Goal: Task Accomplishment & Management: Complete application form

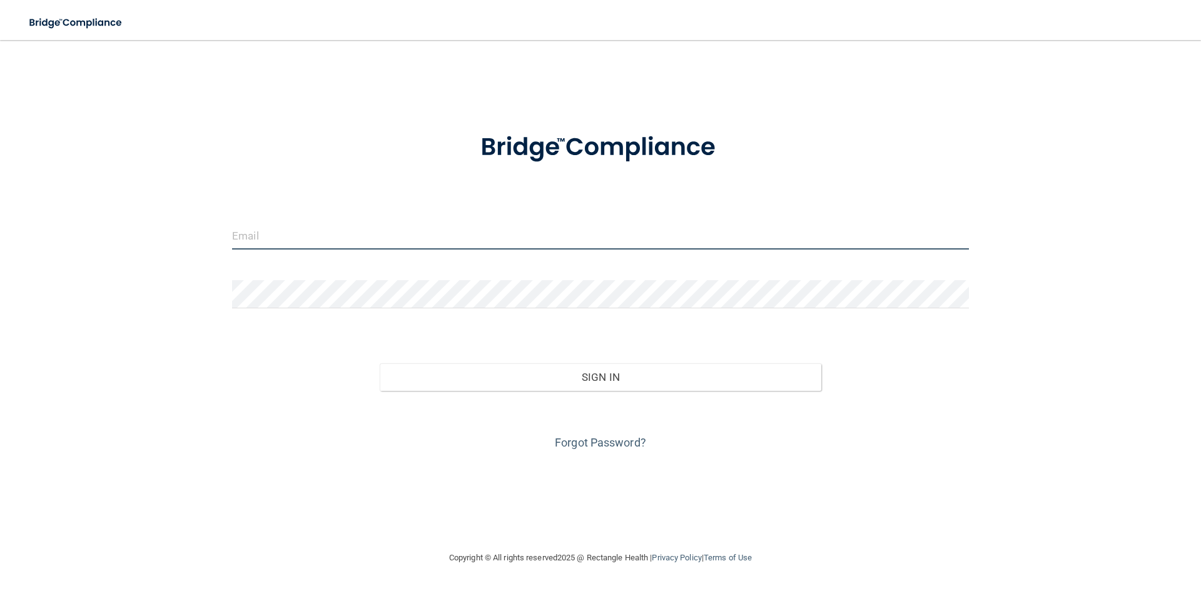
click at [320, 221] on input "email" at bounding box center [600, 235] width 737 height 28
type input "[EMAIL_ADDRESS][DOMAIN_NAME]"
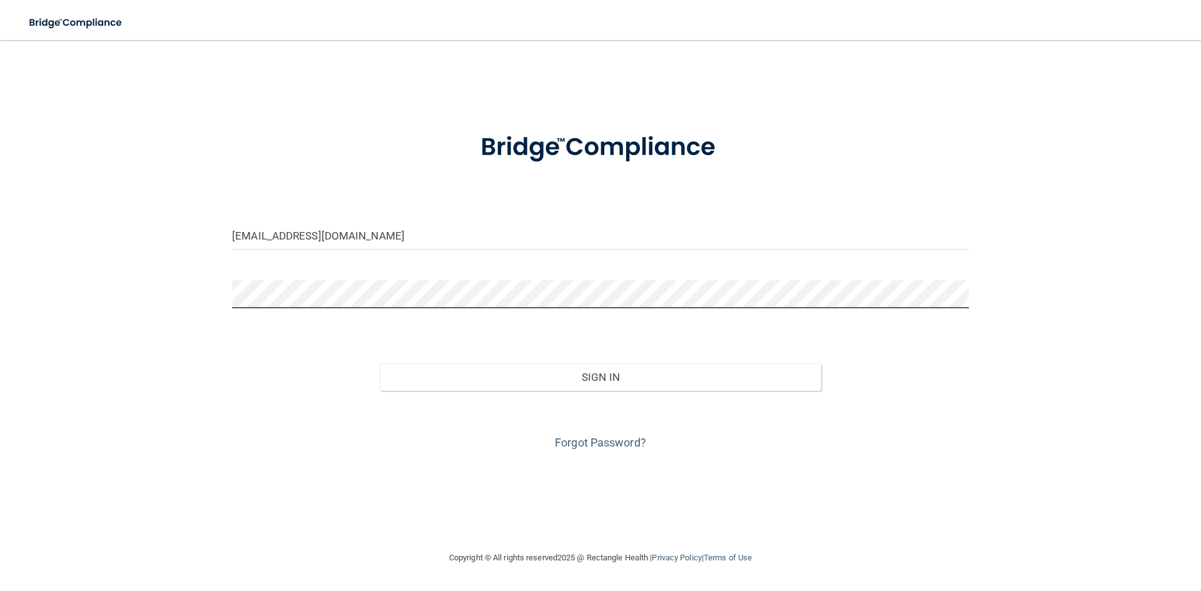
click at [380, 363] on button "Sign In" at bounding box center [601, 377] width 442 height 28
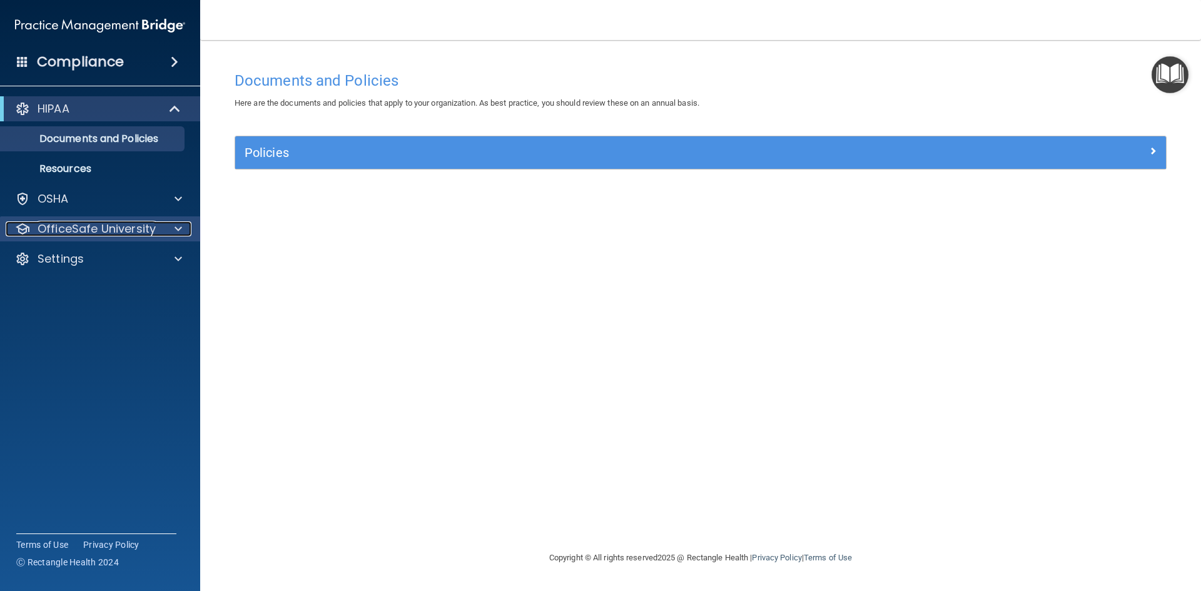
click at [176, 228] on span at bounding box center [178, 228] width 8 height 15
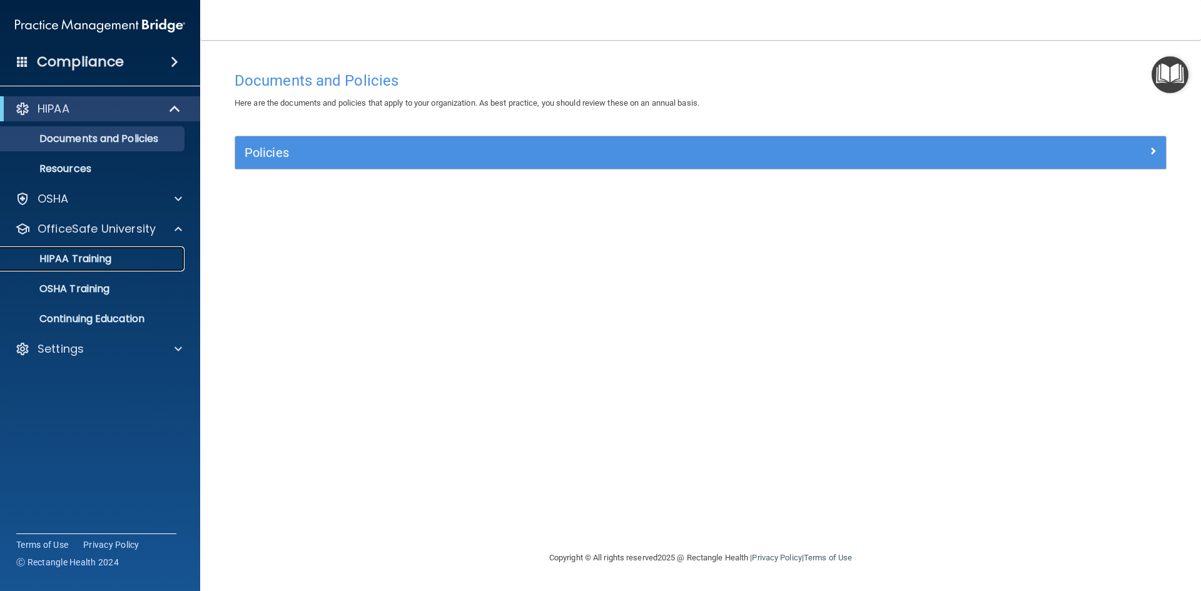
click at [96, 258] on p "HIPAA Training" at bounding box center [59, 259] width 103 height 13
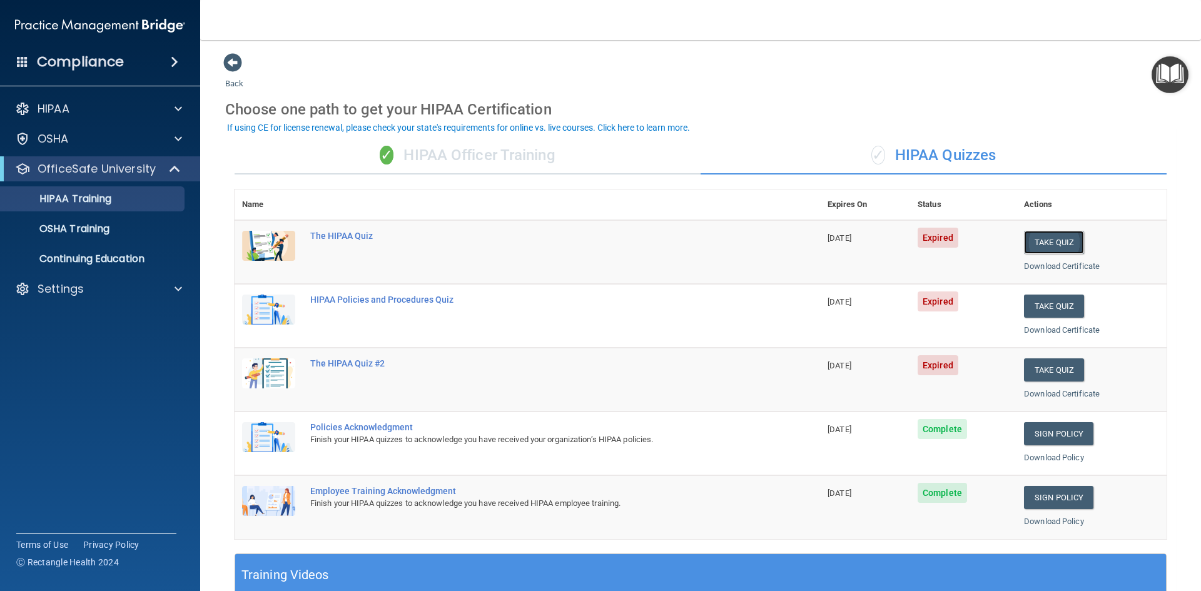
click at [1044, 243] on button "Take Quiz" at bounding box center [1054, 242] width 60 height 23
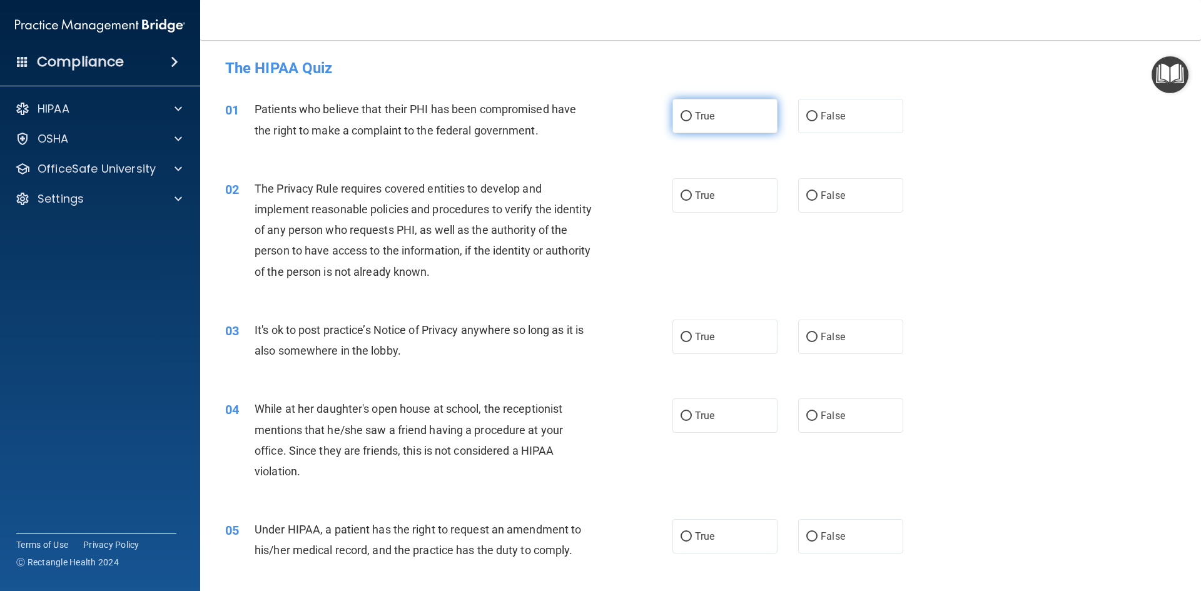
click at [698, 115] on span "True" at bounding box center [704, 116] width 19 height 12
click at [692, 115] on input "True" at bounding box center [685, 116] width 11 height 9
radio input "true"
click at [693, 184] on label "True" at bounding box center [724, 195] width 105 height 34
click at [692, 191] on input "True" at bounding box center [685, 195] width 11 height 9
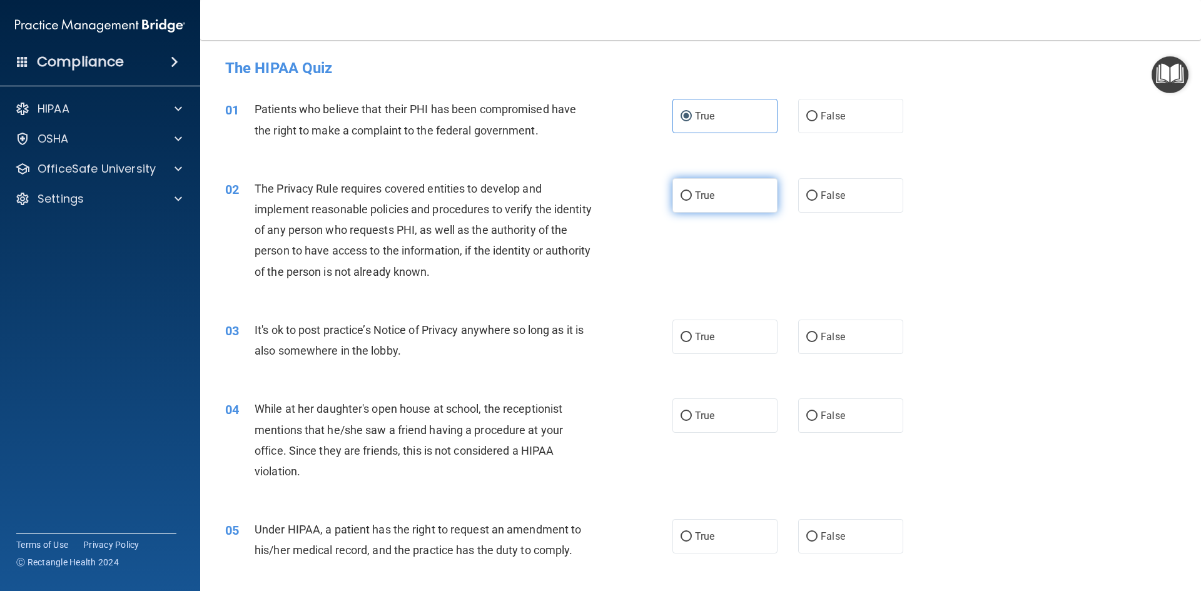
radio input "true"
click at [874, 338] on label "False" at bounding box center [850, 337] width 105 height 34
click at [817, 338] on input "False" at bounding box center [811, 337] width 11 height 9
radio input "true"
click at [865, 416] on label "False" at bounding box center [850, 415] width 105 height 34
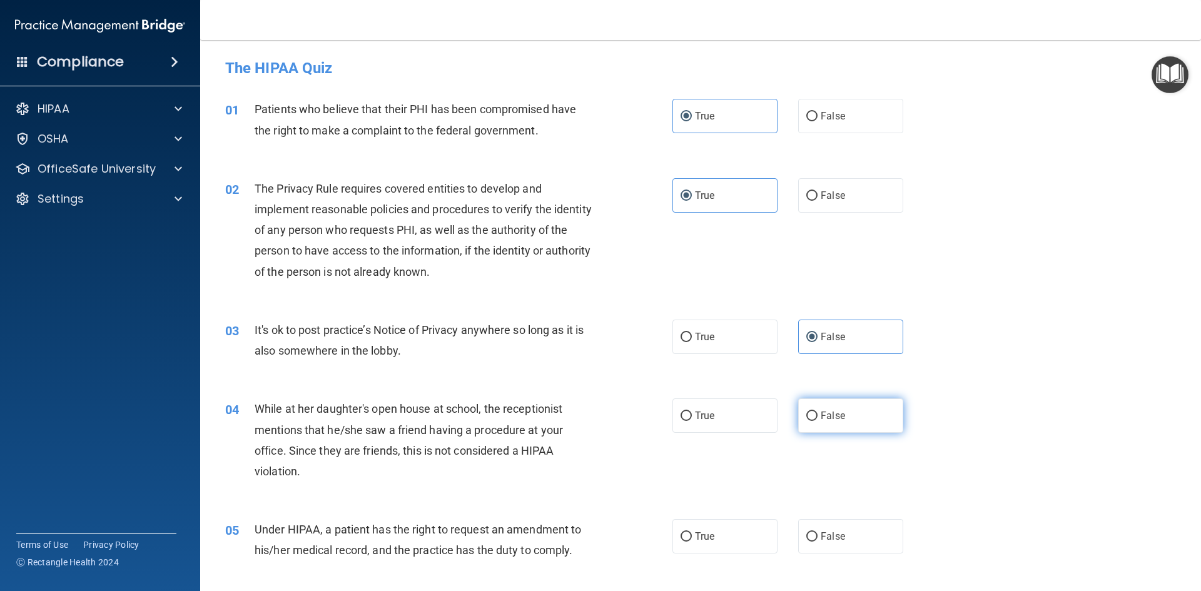
click at [817, 416] on input "False" at bounding box center [811, 415] width 11 height 9
radio input "true"
click at [845, 527] on label "False" at bounding box center [850, 536] width 105 height 34
click at [817, 532] on input "False" at bounding box center [811, 536] width 11 height 9
radio input "true"
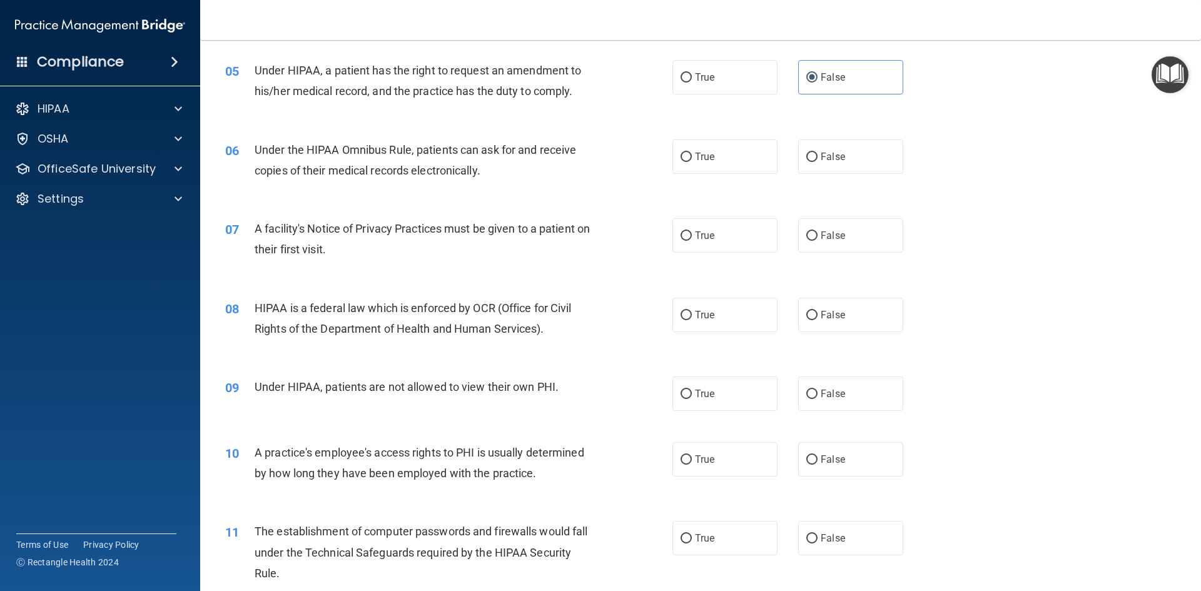
scroll to position [463, 0]
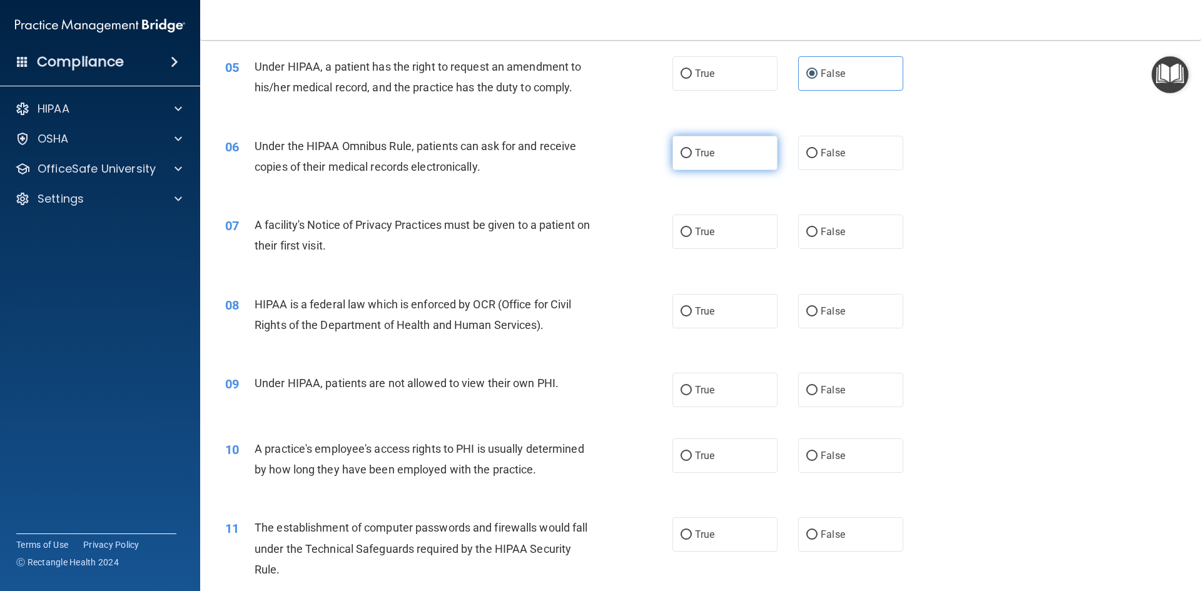
click at [696, 163] on label "True" at bounding box center [724, 153] width 105 height 34
click at [692, 158] on input "True" at bounding box center [685, 153] width 11 height 9
radio input "true"
click at [695, 228] on span "True" at bounding box center [704, 232] width 19 height 12
click at [692, 228] on input "True" at bounding box center [685, 232] width 11 height 9
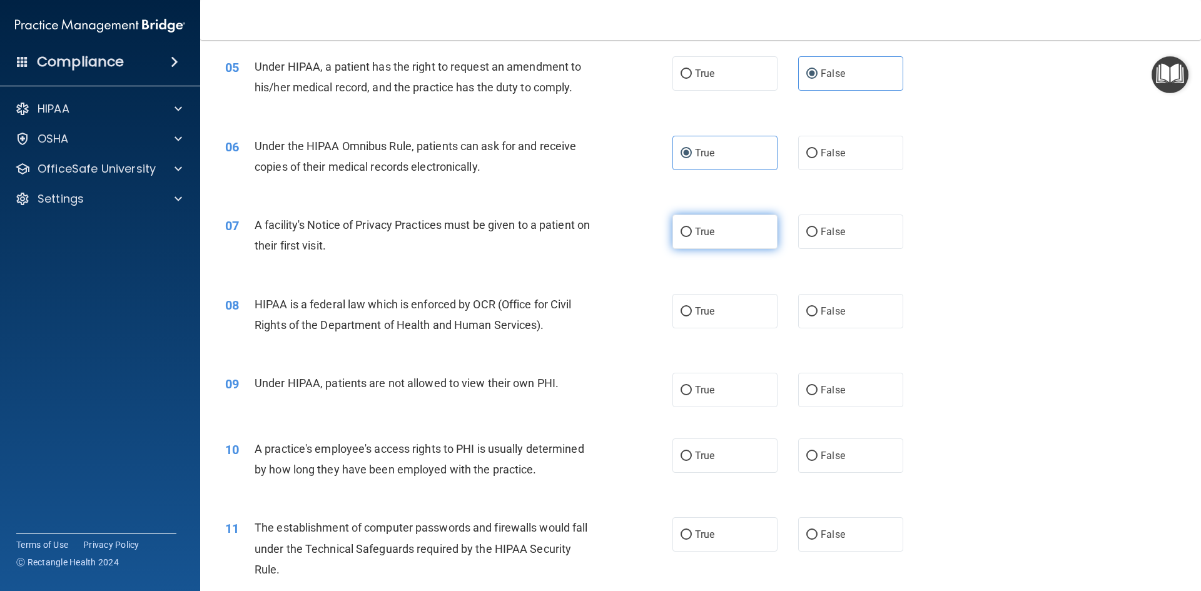
radio input "true"
click at [697, 311] on span "True" at bounding box center [704, 311] width 19 height 12
click at [690, 323] on label "True" at bounding box center [724, 311] width 105 height 34
click at [690, 316] on input "True" at bounding box center [685, 311] width 11 height 9
radio input "true"
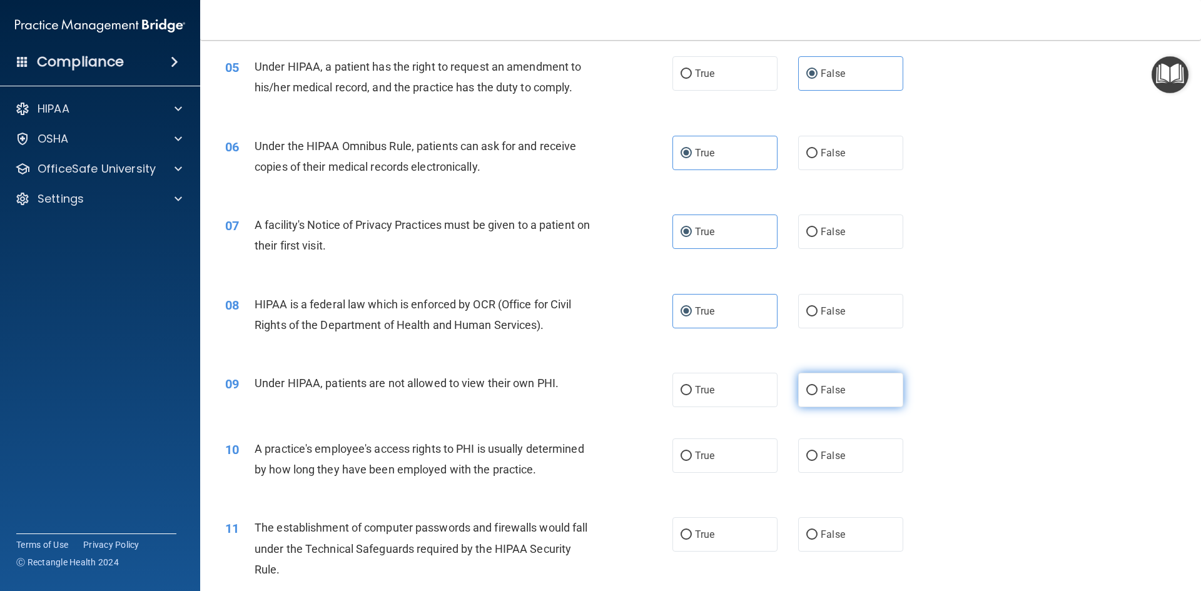
click at [836, 398] on label "False" at bounding box center [850, 390] width 105 height 34
click at [817, 395] on input "False" at bounding box center [811, 390] width 11 height 9
radio input "true"
click at [832, 466] on label "False" at bounding box center [850, 455] width 105 height 34
click at [817, 461] on input "False" at bounding box center [811, 455] width 11 height 9
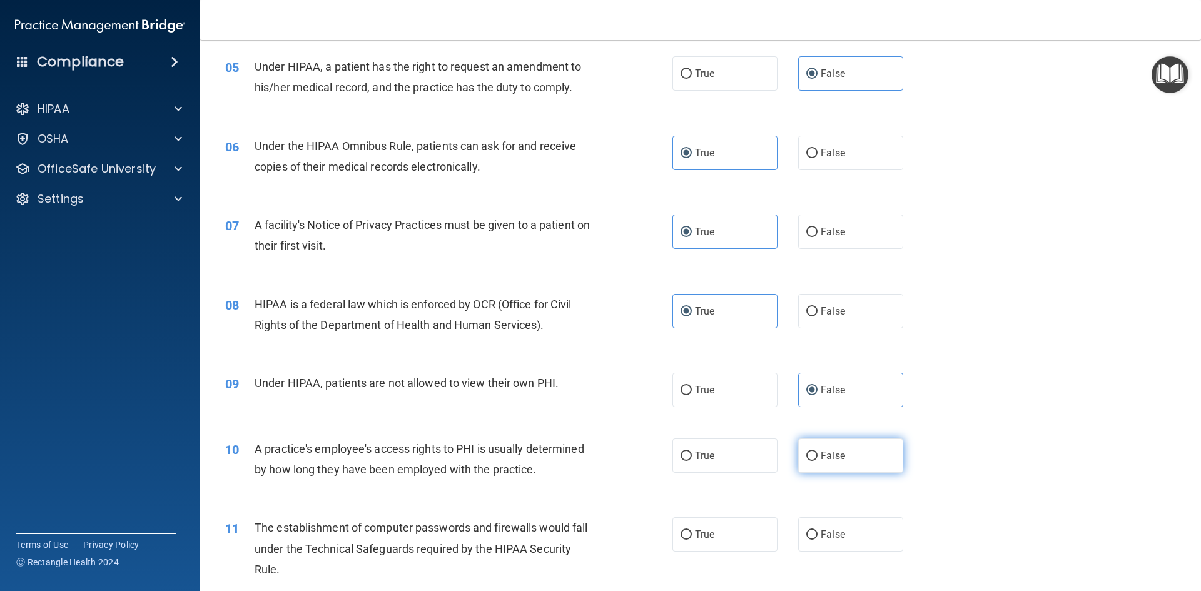
radio input "true"
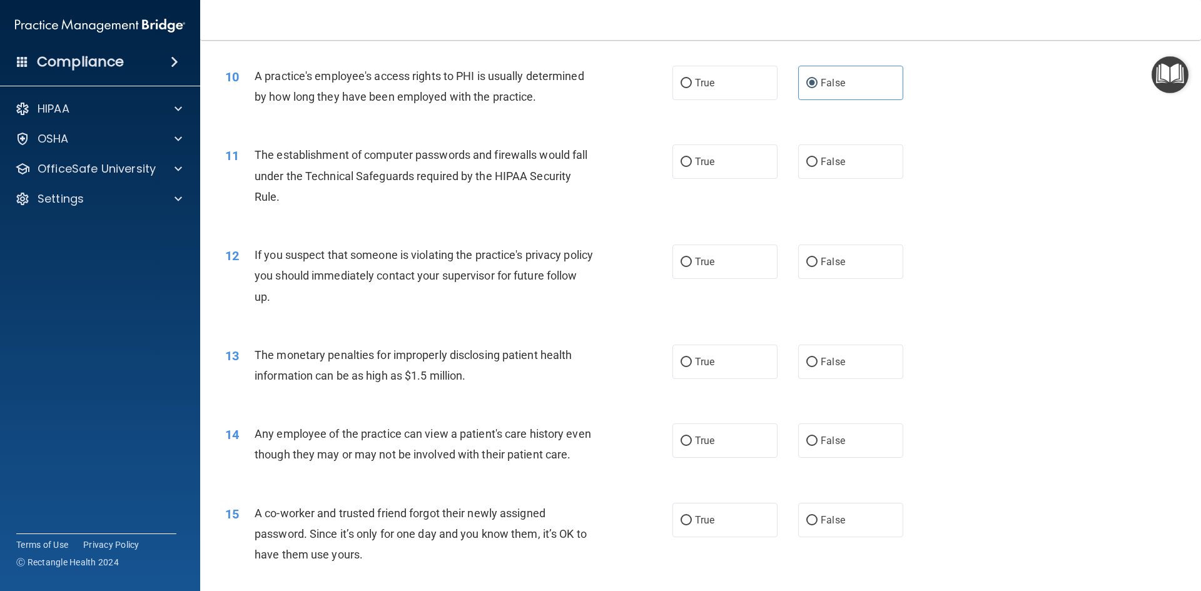
scroll to position [860, 0]
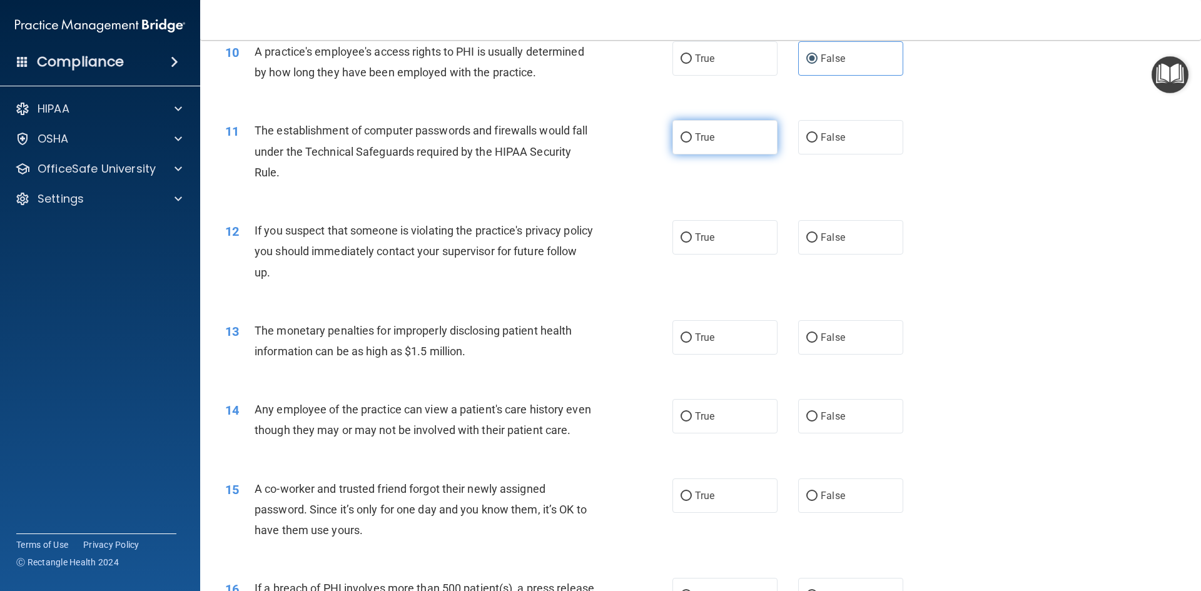
click at [683, 128] on label "True" at bounding box center [724, 137] width 105 height 34
click at [683, 133] on input "True" at bounding box center [685, 137] width 11 height 9
radio input "true"
click at [682, 238] on input "True" at bounding box center [685, 237] width 11 height 9
radio input "true"
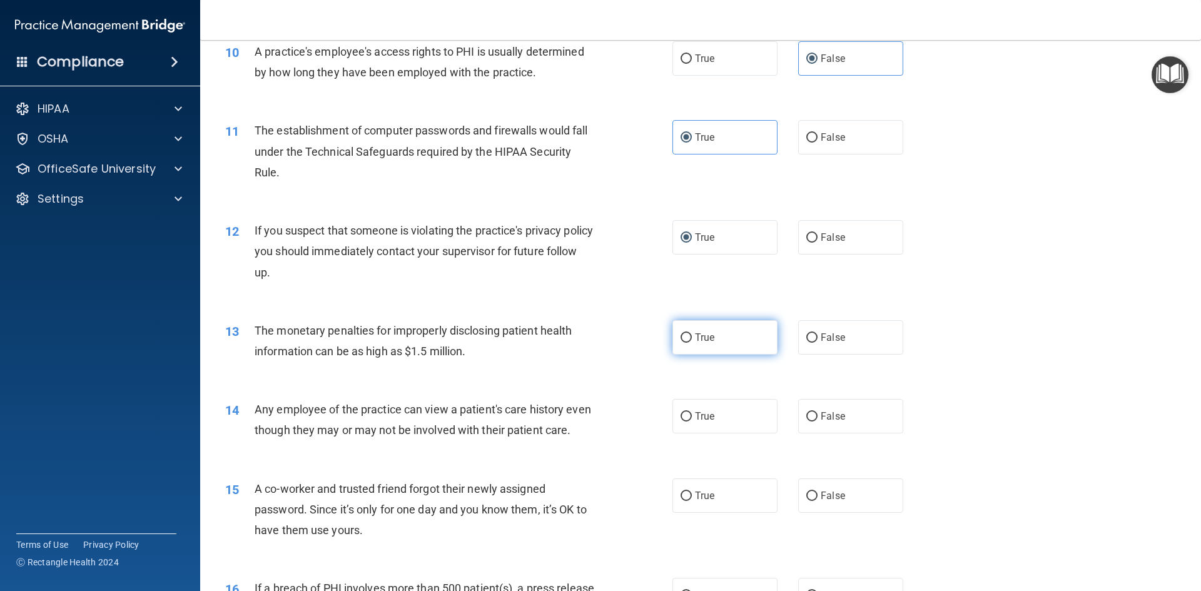
click at [687, 336] on label "True" at bounding box center [724, 337] width 105 height 34
click at [687, 336] on input "True" at bounding box center [685, 337] width 11 height 9
radio input "true"
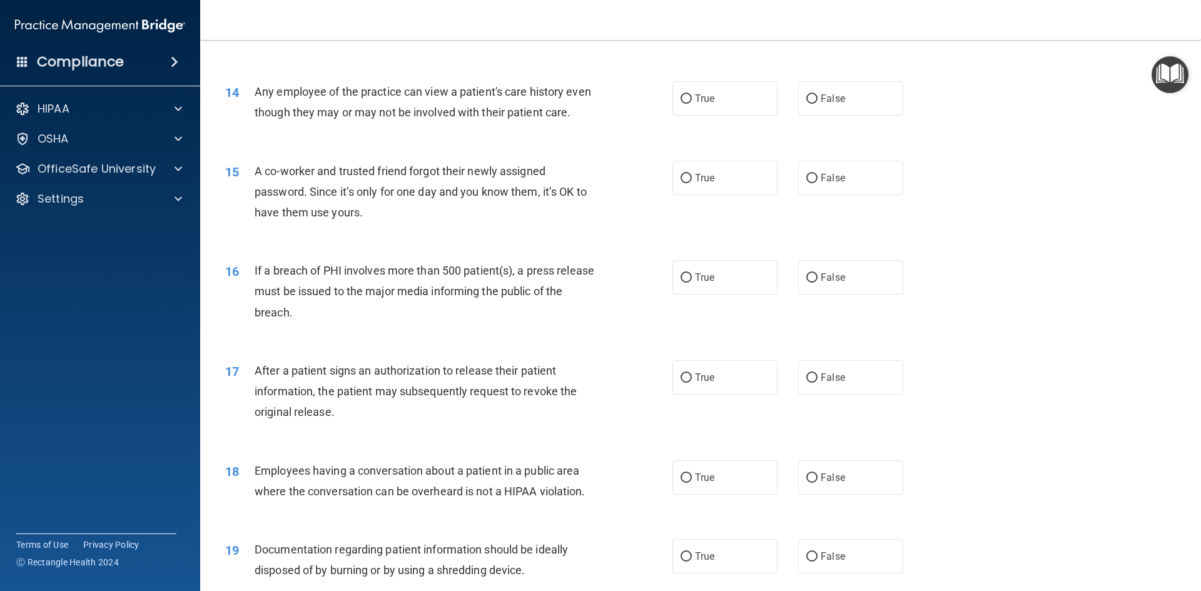
scroll to position [1184, 0]
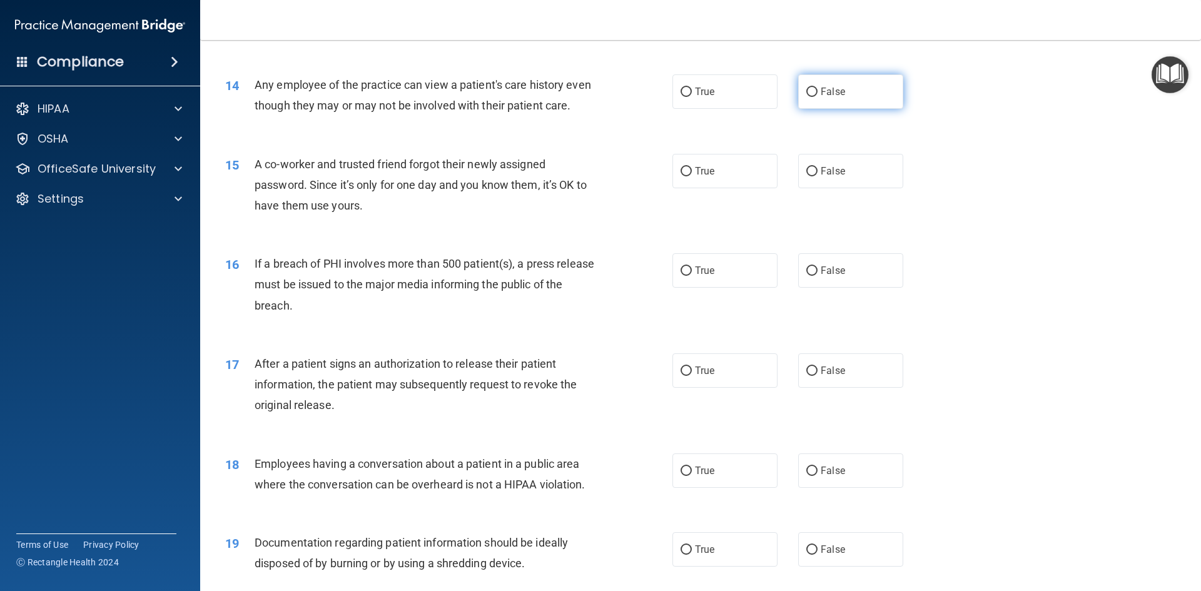
click at [814, 91] on label "False" at bounding box center [850, 91] width 105 height 34
click at [814, 91] on input "False" at bounding box center [811, 92] width 11 height 9
radio input "true"
click at [822, 188] on label "False" at bounding box center [850, 171] width 105 height 34
click at [817, 176] on input "False" at bounding box center [811, 171] width 11 height 9
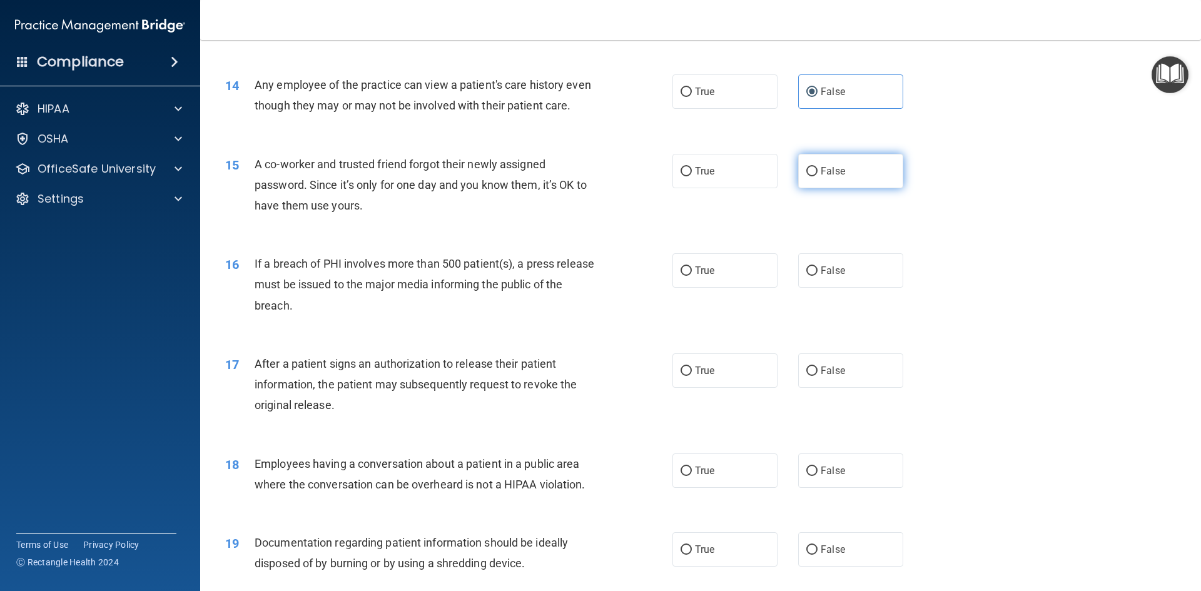
radio input "true"
click at [713, 288] on label "True" at bounding box center [724, 270] width 105 height 34
click at [692, 276] on input "True" at bounding box center [685, 270] width 11 height 9
radio input "true"
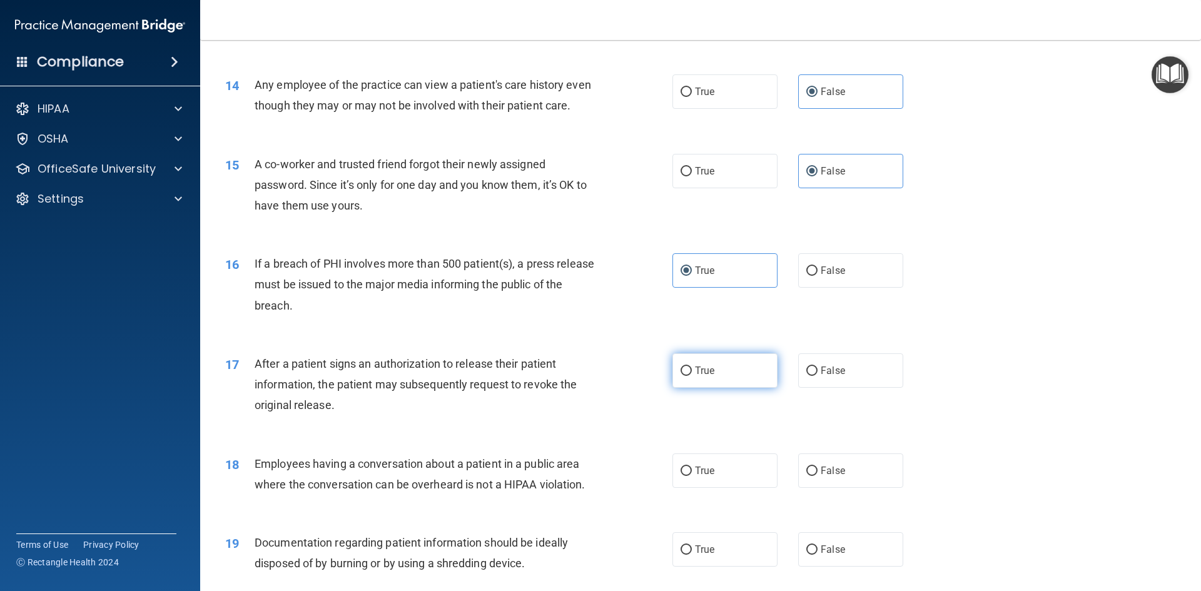
click at [708, 376] on span "True" at bounding box center [704, 371] width 19 height 12
click at [692, 376] on input "True" at bounding box center [685, 370] width 11 height 9
radio input "true"
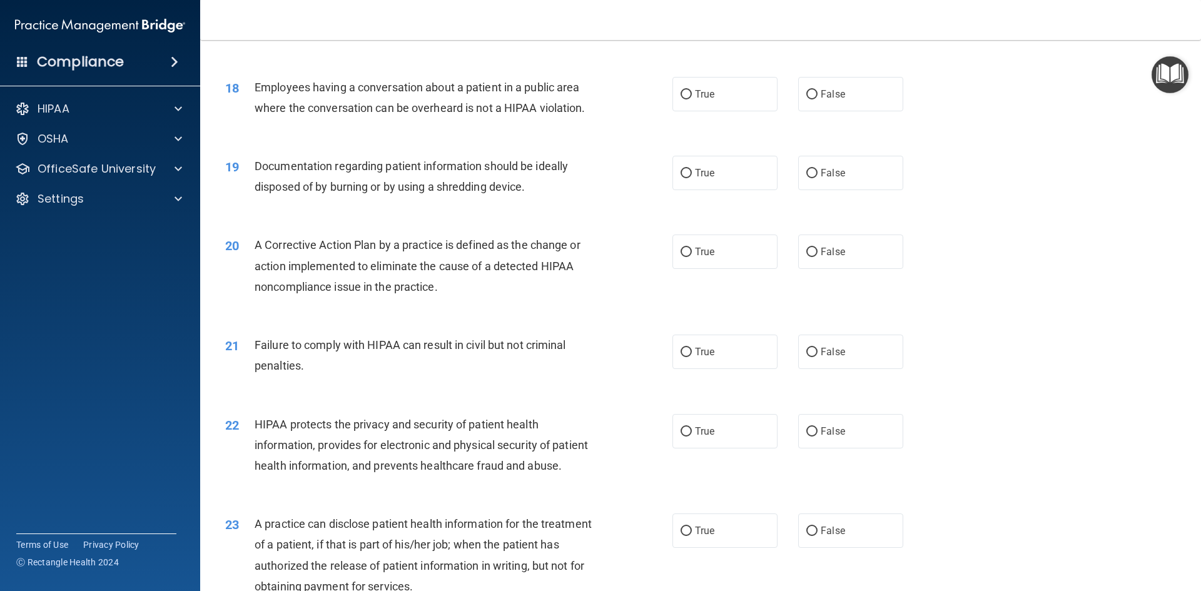
scroll to position [1578, 0]
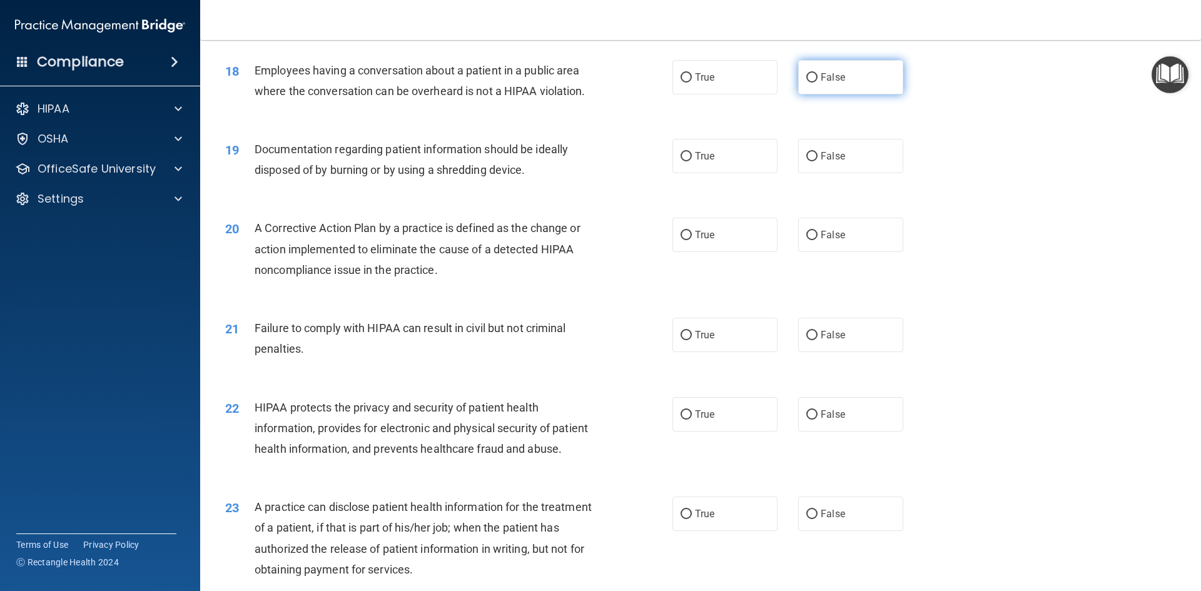
click at [870, 91] on label "False" at bounding box center [850, 77] width 105 height 34
click at [817, 83] on input "False" at bounding box center [811, 77] width 11 height 9
radio input "true"
click at [688, 173] on label "True" at bounding box center [724, 156] width 105 height 34
click at [688, 161] on input "True" at bounding box center [685, 156] width 11 height 9
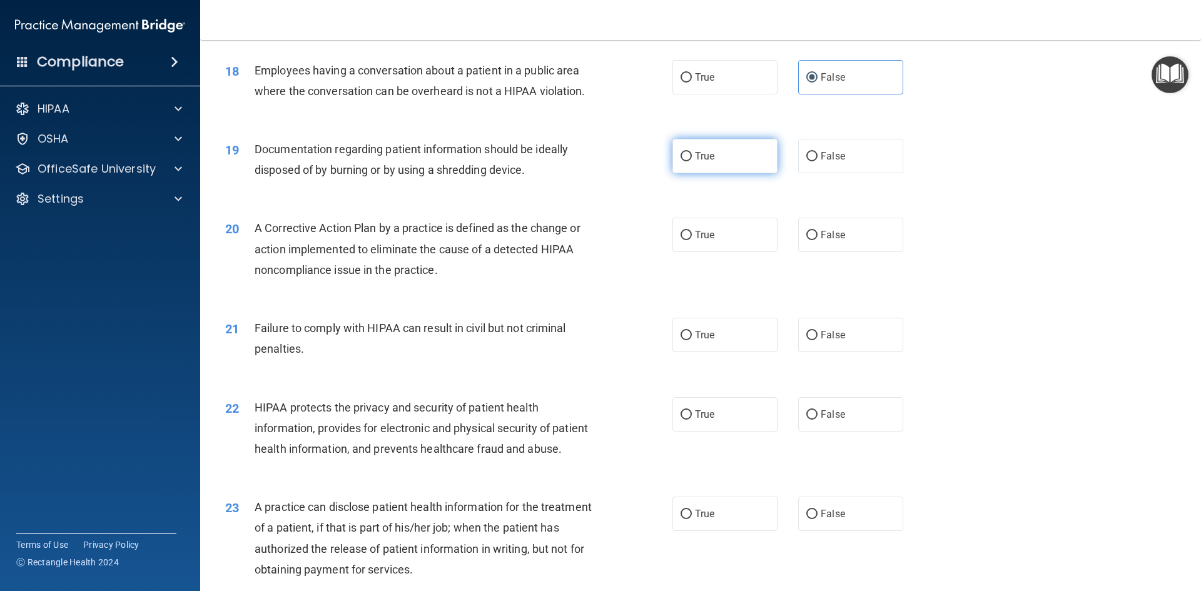
radio input "true"
click at [677, 252] on label "True" at bounding box center [724, 235] width 105 height 34
click at [680, 240] on input "True" at bounding box center [685, 235] width 11 height 9
radio input "true"
click at [855, 352] on label "False" at bounding box center [850, 335] width 105 height 34
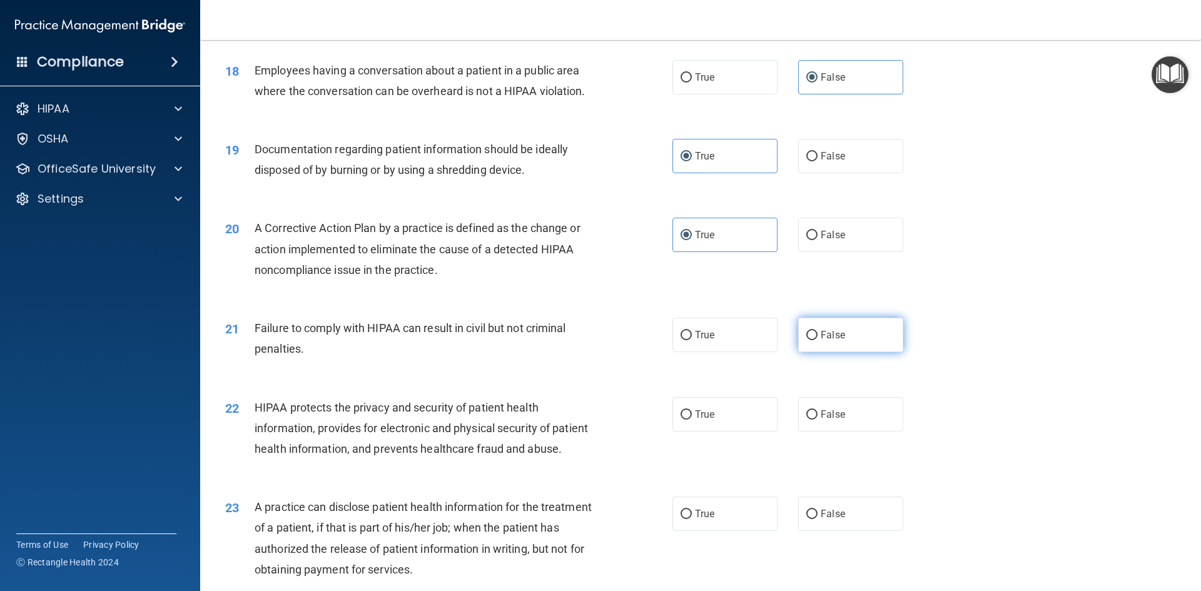
click at [817, 340] on input "False" at bounding box center [811, 335] width 11 height 9
radio input "true"
click at [703, 426] on label "True" at bounding box center [724, 414] width 105 height 34
click at [692, 420] on input "True" at bounding box center [685, 414] width 11 height 9
radio input "true"
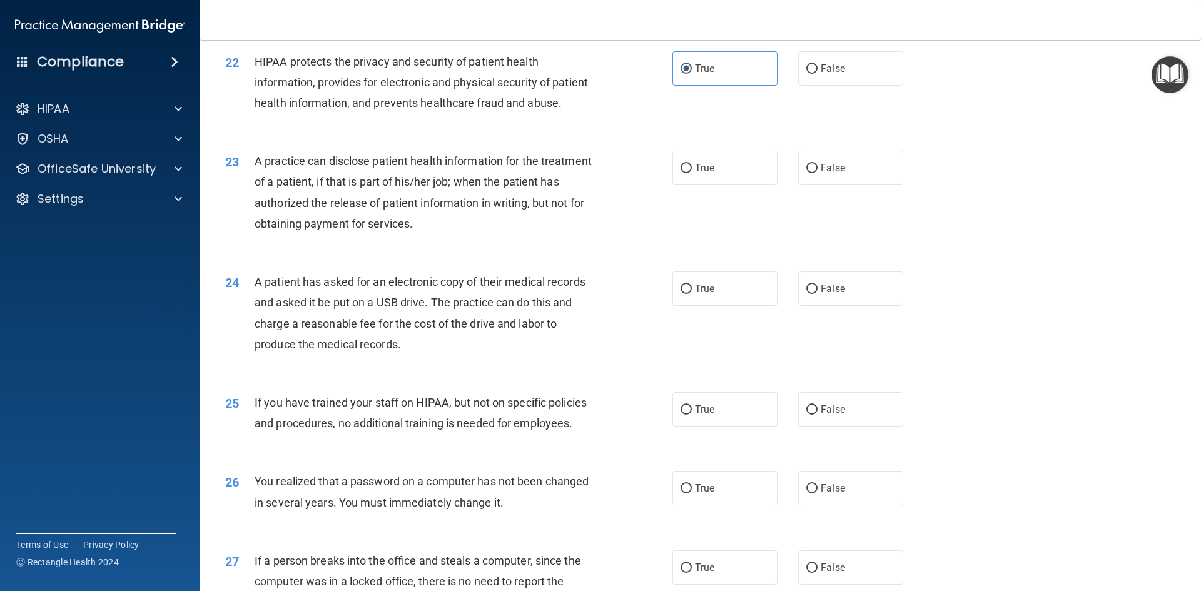
scroll to position [1927, 0]
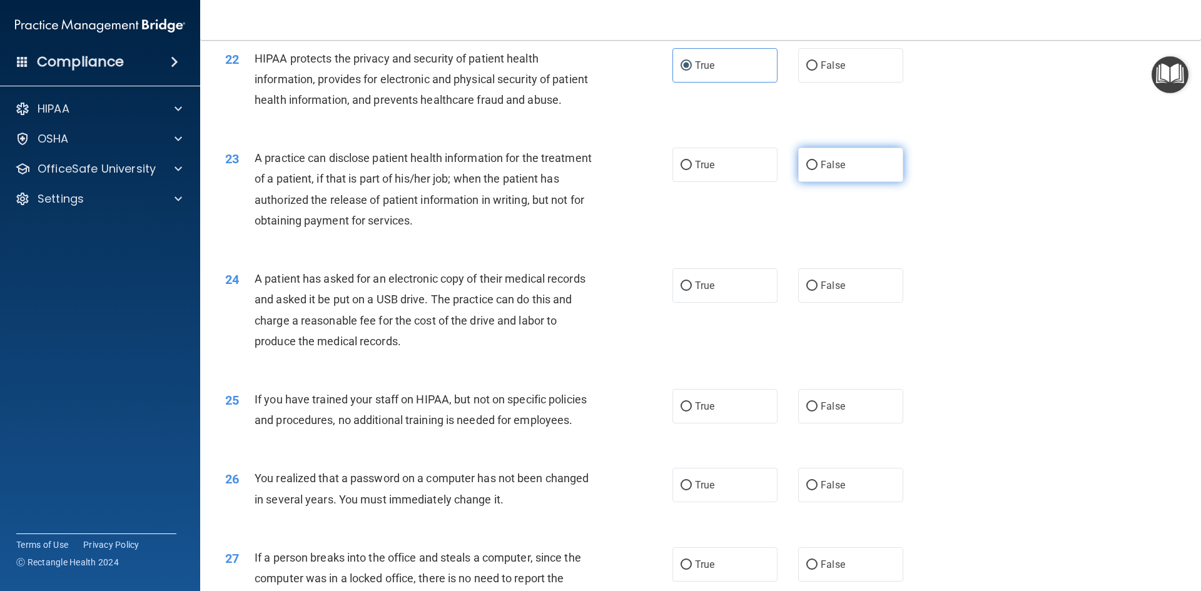
click at [857, 182] on label "False" at bounding box center [850, 165] width 105 height 34
click at [817, 170] on input "False" at bounding box center [811, 165] width 11 height 9
radio input "true"
click at [714, 303] on label "True" at bounding box center [724, 285] width 105 height 34
click at [692, 291] on input "True" at bounding box center [685, 285] width 11 height 9
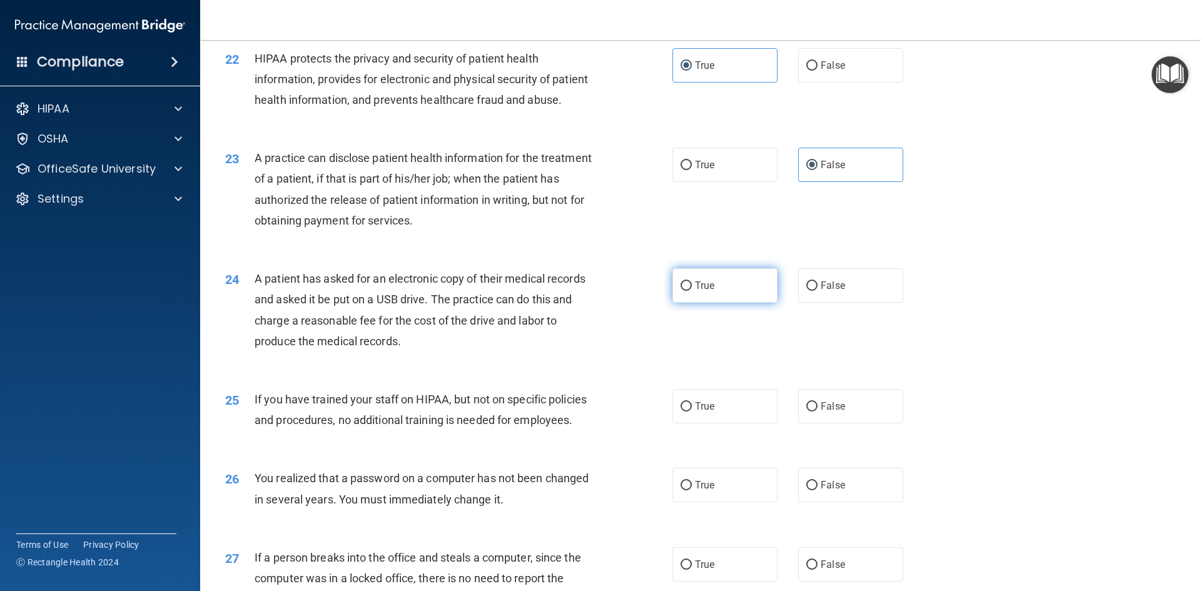
radio input "true"
click at [837, 412] on span "False" at bounding box center [832, 406] width 24 height 12
click at [817, 411] on input "False" at bounding box center [811, 406] width 11 height 9
radio input "true"
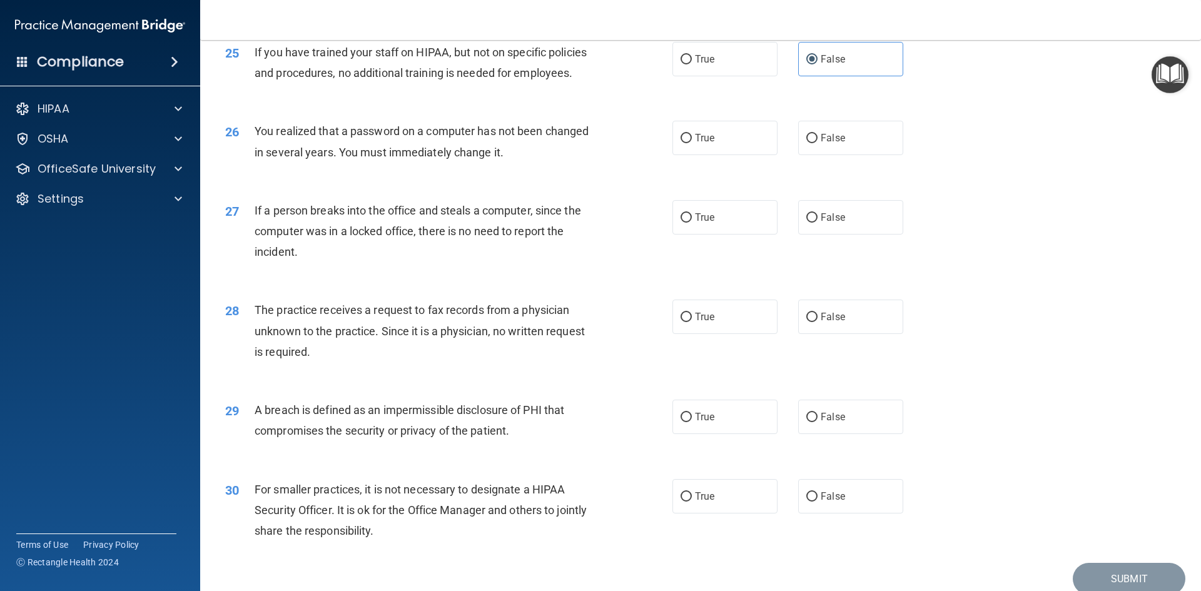
scroll to position [2277, 0]
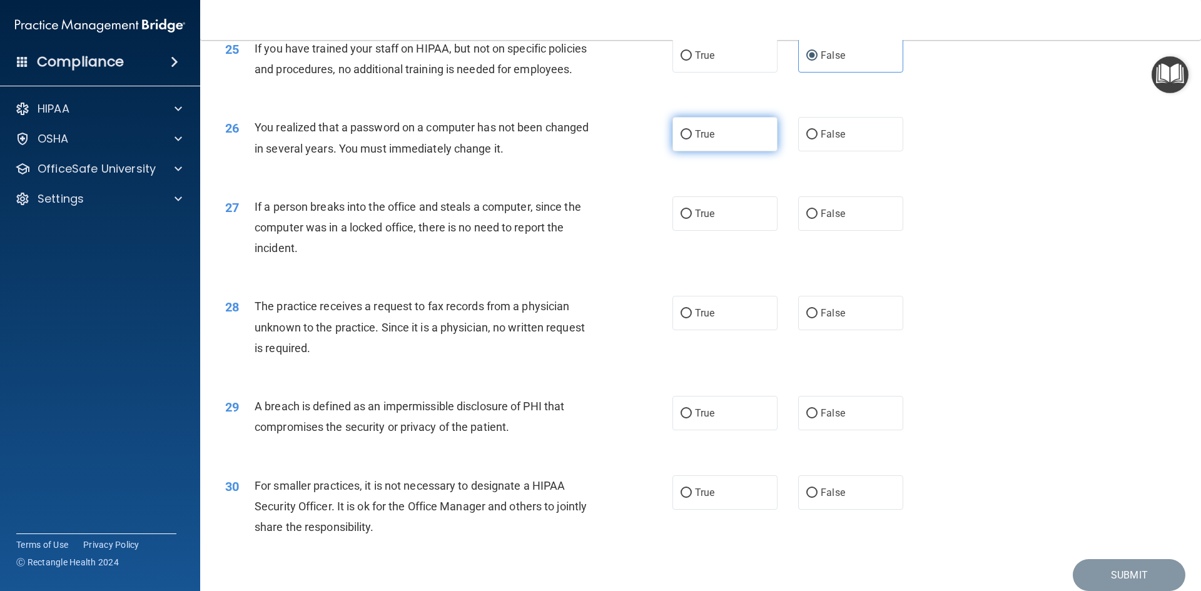
click at [695, 140] on span "True" at bounding box center [704, 134] width 19 height 12
click at [691, 139] on input "True" at bounding box center [685, 134] width 11 height 9
radio input "true"
click at [806, 219] on input "False" at bounding box center [811, 213] width 11 height 9
radio input "true"
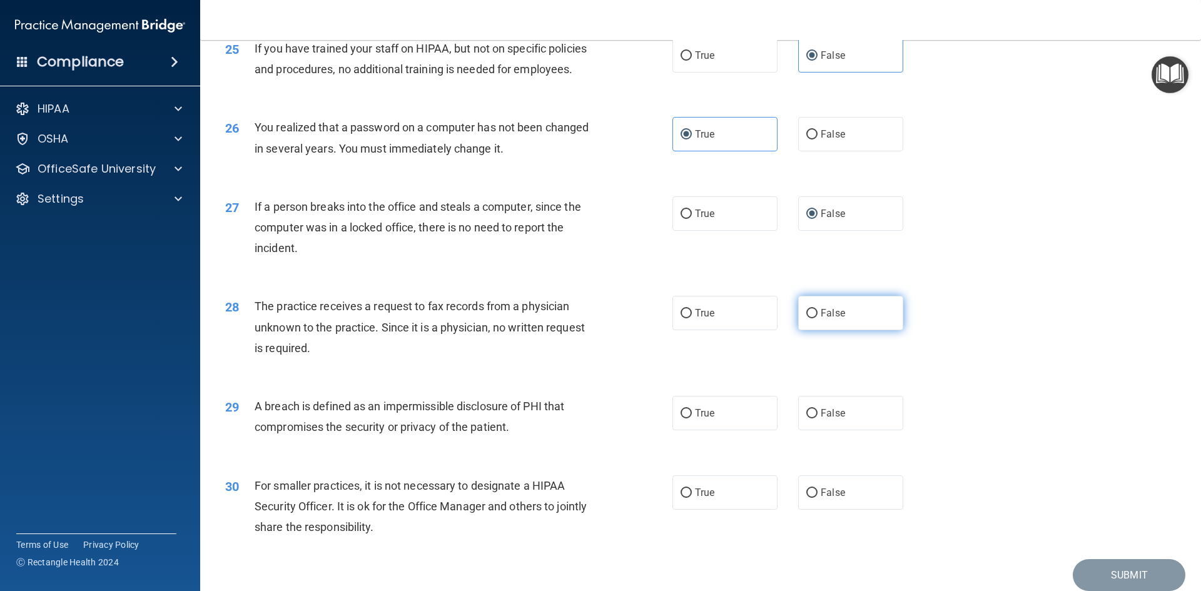
click at [818, 330] on label "False" at bounding box center [850, 313] width 105 height 34
click at [817, 318] on input "False" at bounding box center [811, 313] width 11 height 9
radio input "true"
click at [716, 430] on label "True" at bounding box center [724, 413] width 105 height 34
click at [692, 418] on input "True" at bounding box center [685, 413] width 11 height 9
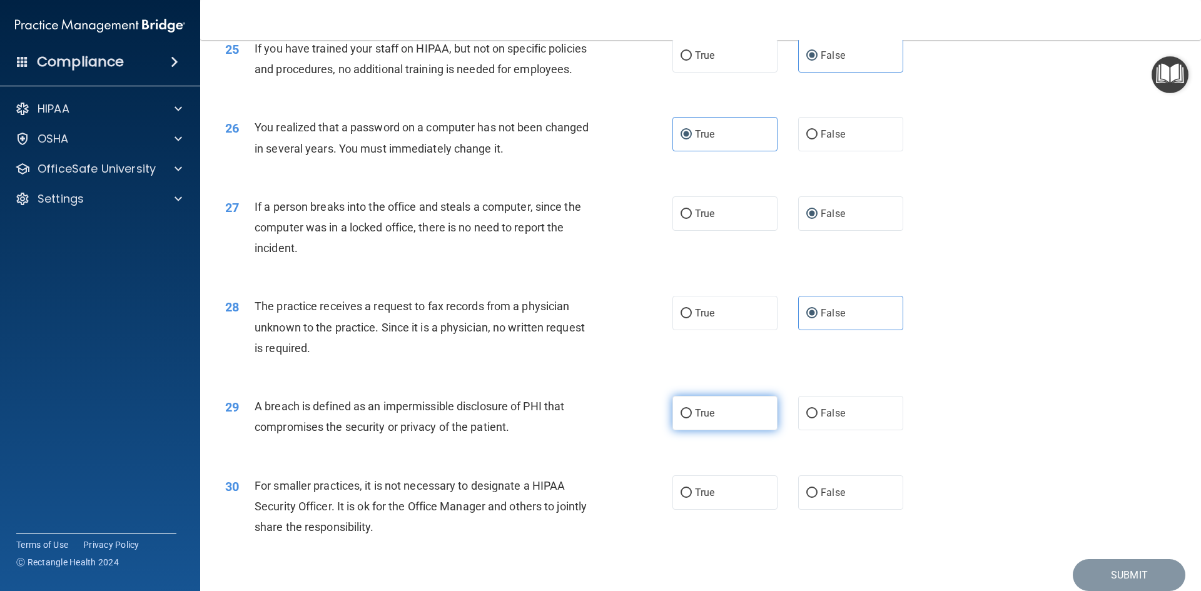
radio input "true"
click at [845, 510] on label "False" at bounding box center [850, 492] width 105 height 34
click at [817, 498] on input "False" at bounding box center [811, 492] width 11 height 9
radio input "true"
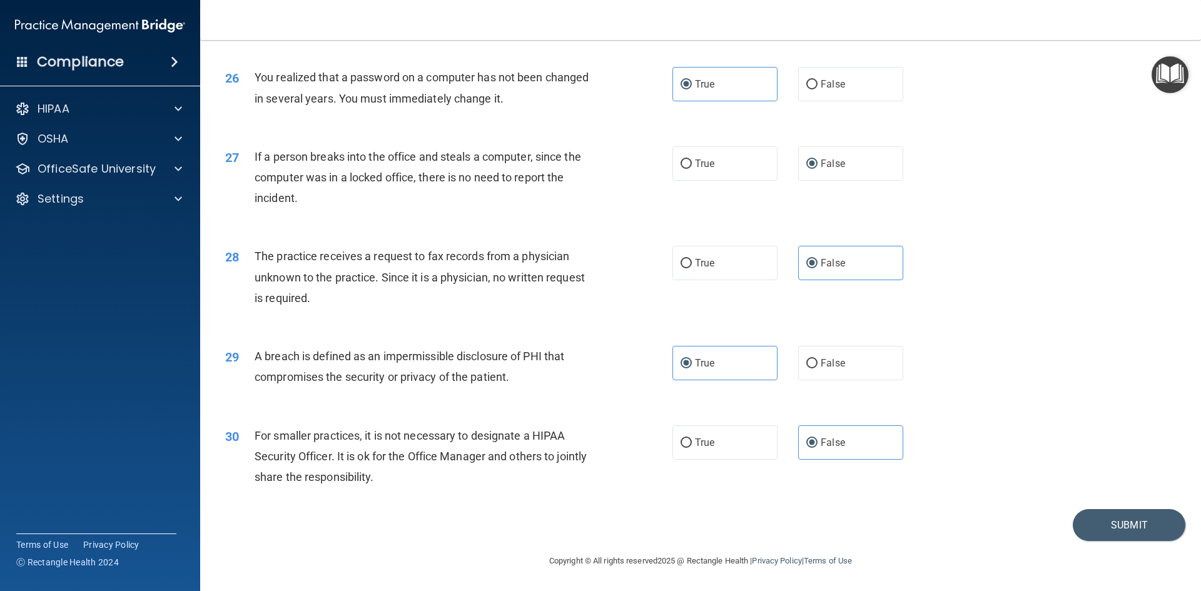
scroll to position [2369, 0]
click at [1119, 530] on button "Submit" at bounding box center [1128, 525] width 113 height 32
click at [1118, 533] on button "Submit" at bounding box center [1128, 525] width 113 height 32
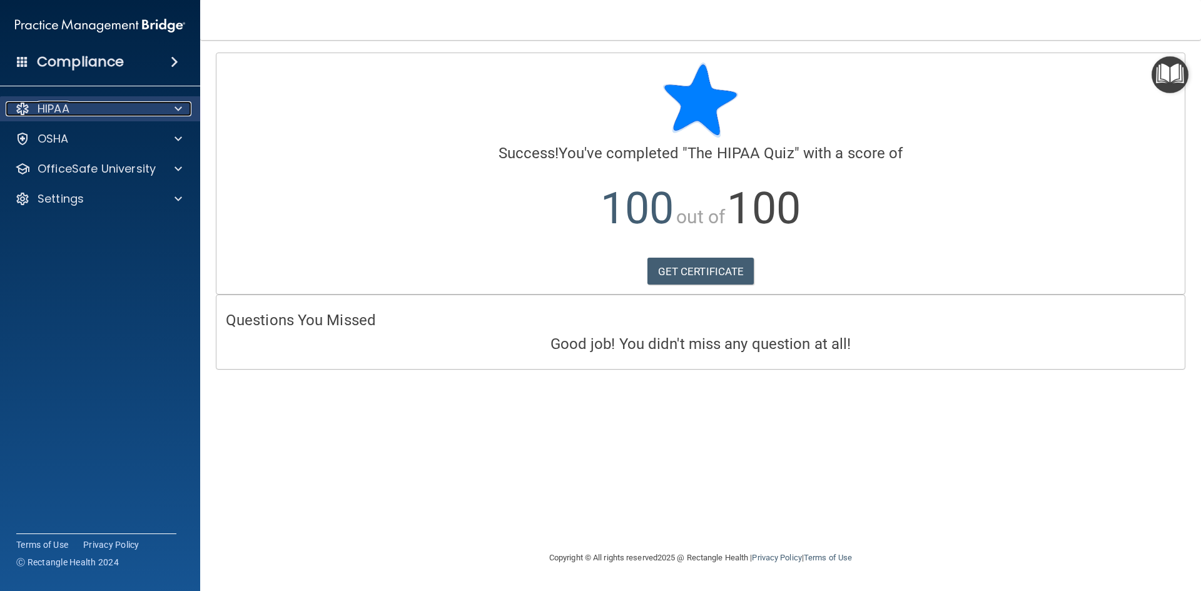
click at [177, 116] on span at bounding box center [178, 108] width 8 height 15
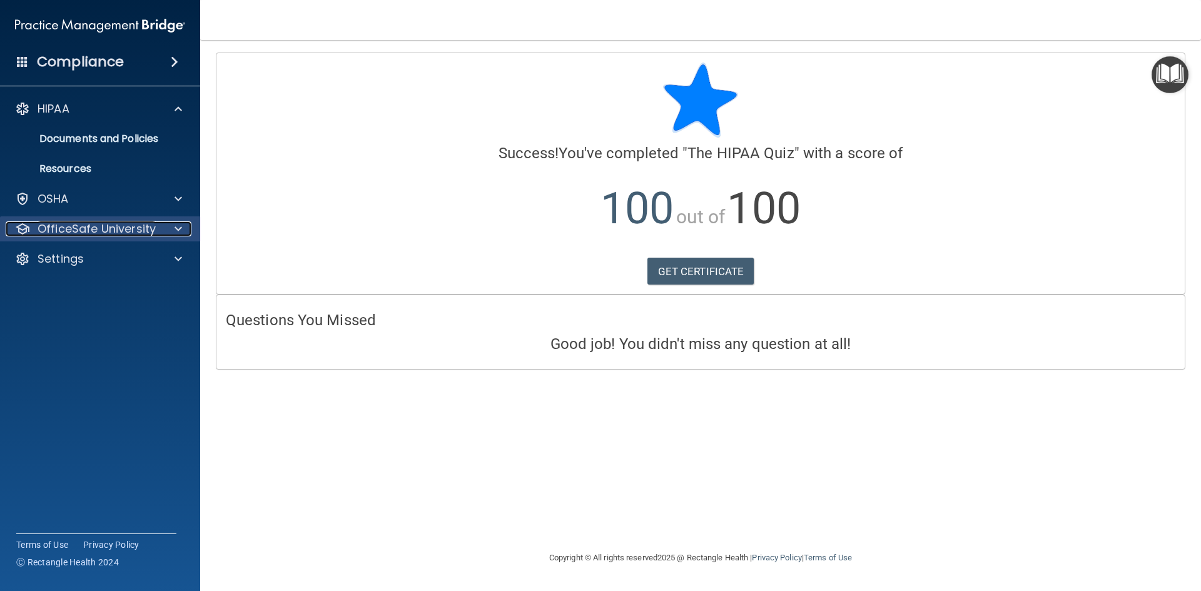
click at [184, 234] on div at bounding box center [176, 228] width 31 height 15
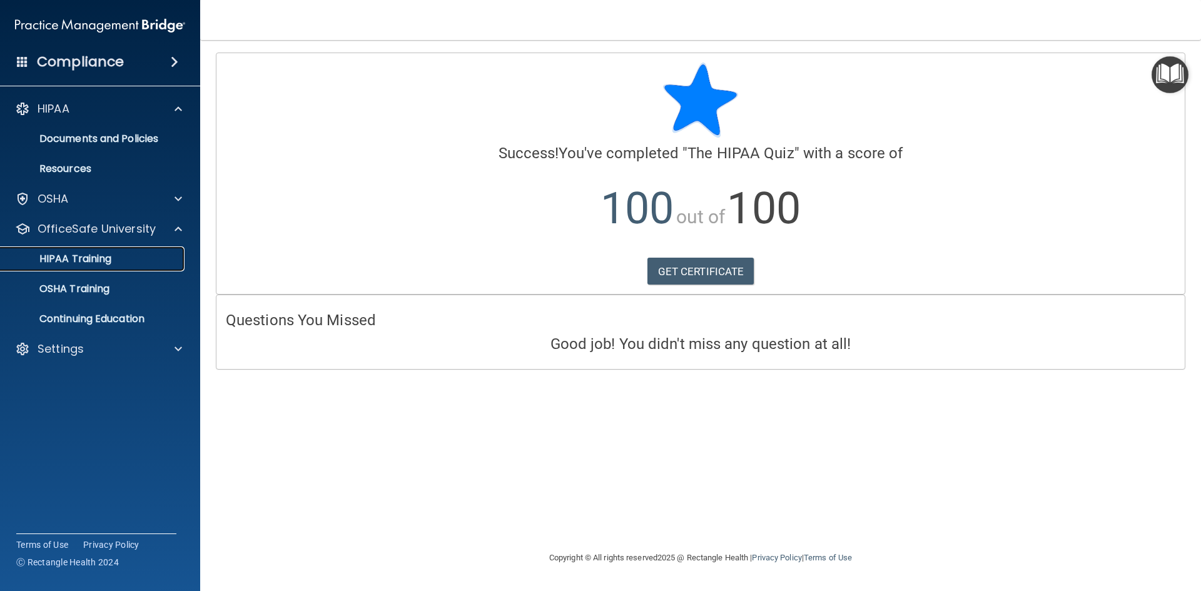
click at [124, 264] on div "HIPAA Training" at bounding box center [93, 259] width 171 height 13
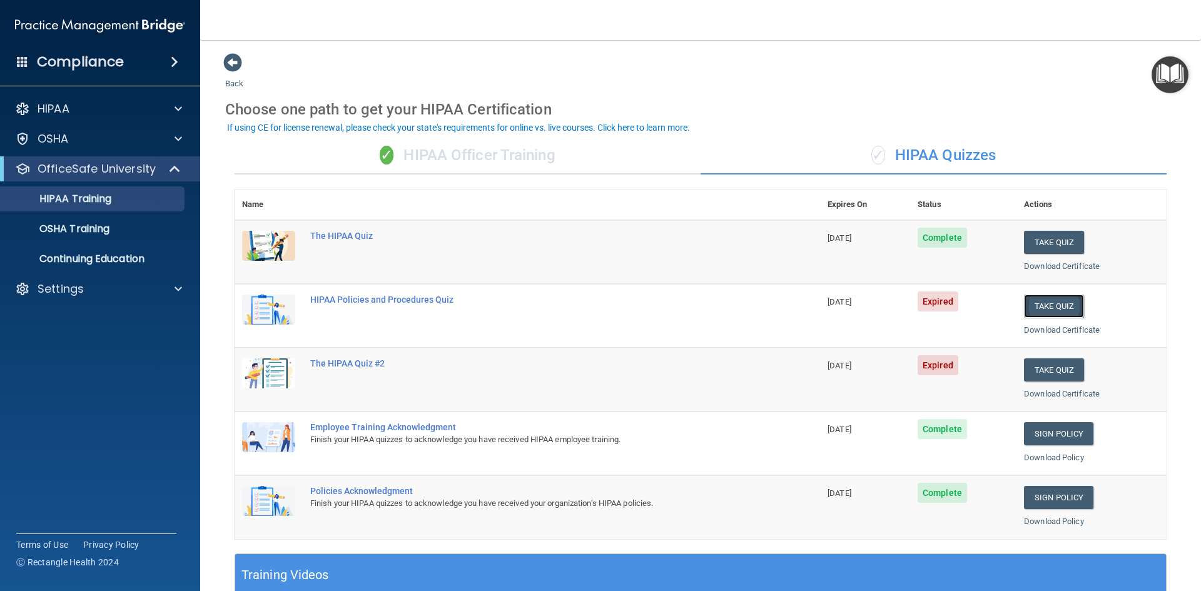
click at [1059, 311] on button "Take Quiz" at bounding box center [1054, 306] width 60 height 23
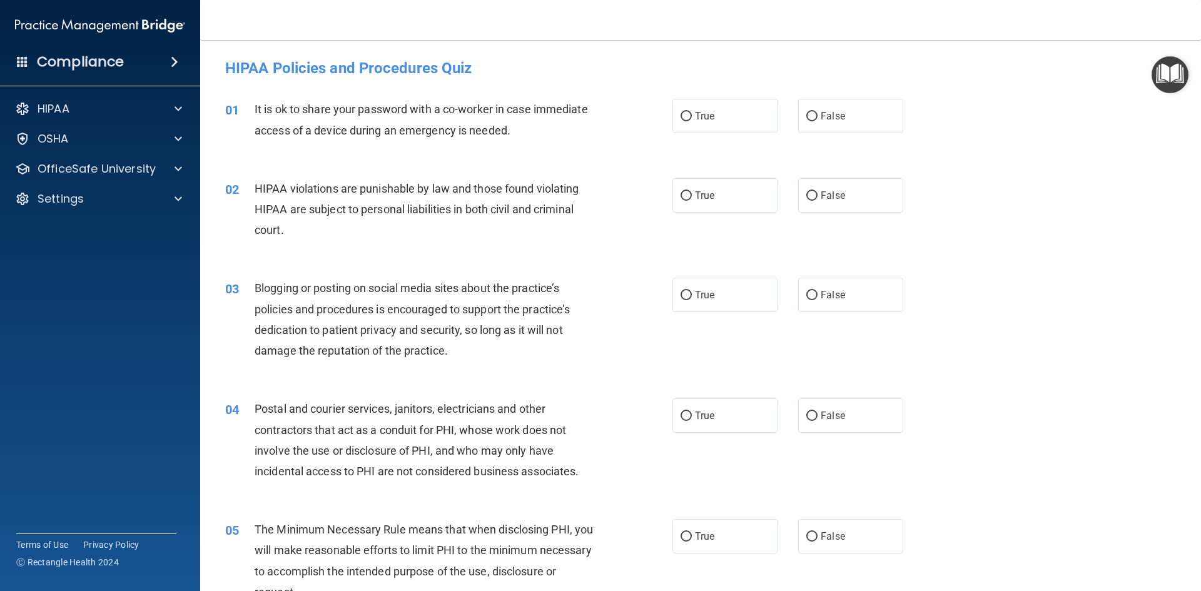
click at [788, 104] on div "True False" at bounding box center [798, 116] width 252 height 34
click at [815, 106] on label "False" at bounding box center [850, 116] width 105 height 34
click at [815, 112] on input "False" at bounding box center [811, 116] width 11 height 9
radio input "true"
click at [762, 208] on label "True" at bounding box center [724, 195] width 105 height 34
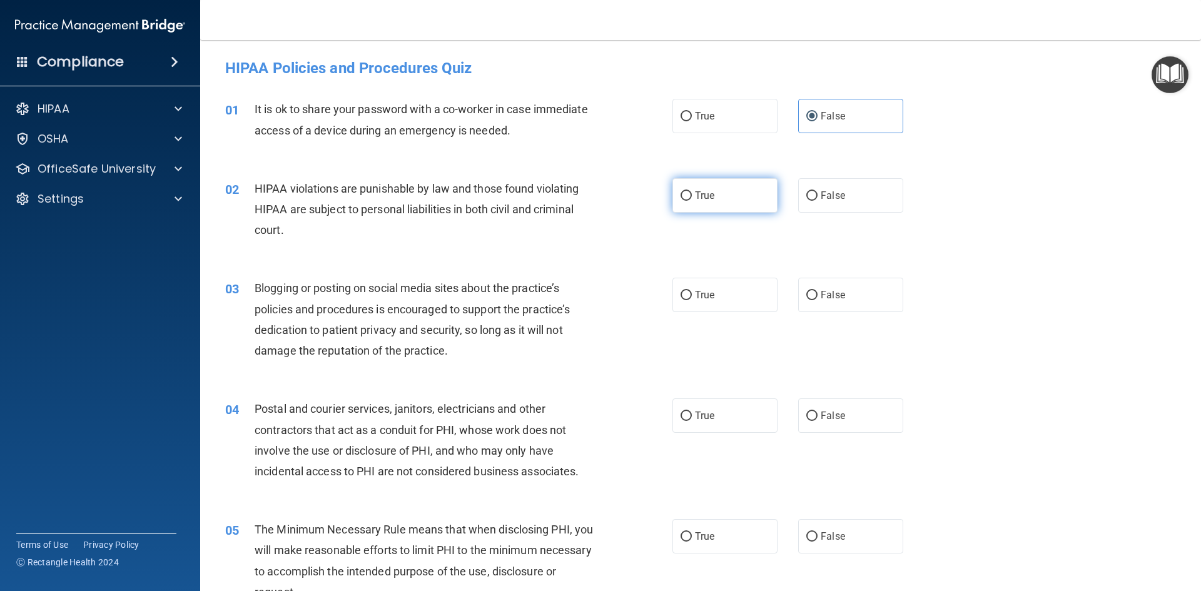
click at [692, 201] on input "True" at bounding box center [685, 195] width 11 height 9
radio input "true"
click at [861, 309] on label "False" at bounding box center [850, 295] width 105 height 34
click at [817, 300] on input "False" at bounding box center [811, 295] width 11 height 9
radio input "true"
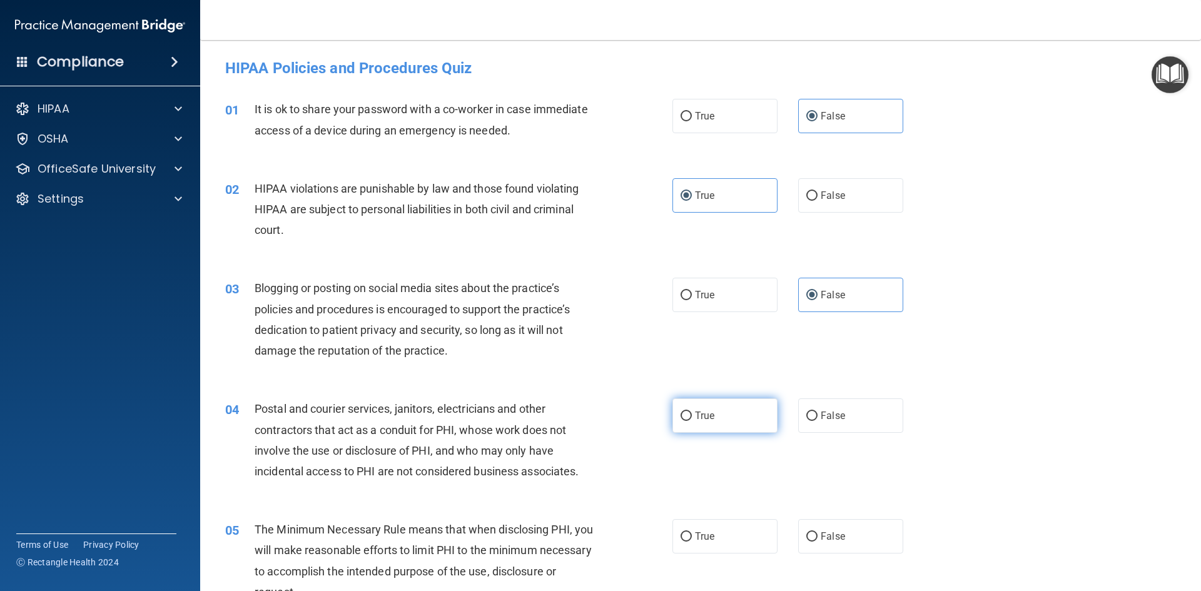
click at [680, 402] on label "True" at bounding box center [724, 415] width 105 height 34
click at [680, 411] on input "True" at bounding box center [685, 415] width 11 height 9
radio input "true"
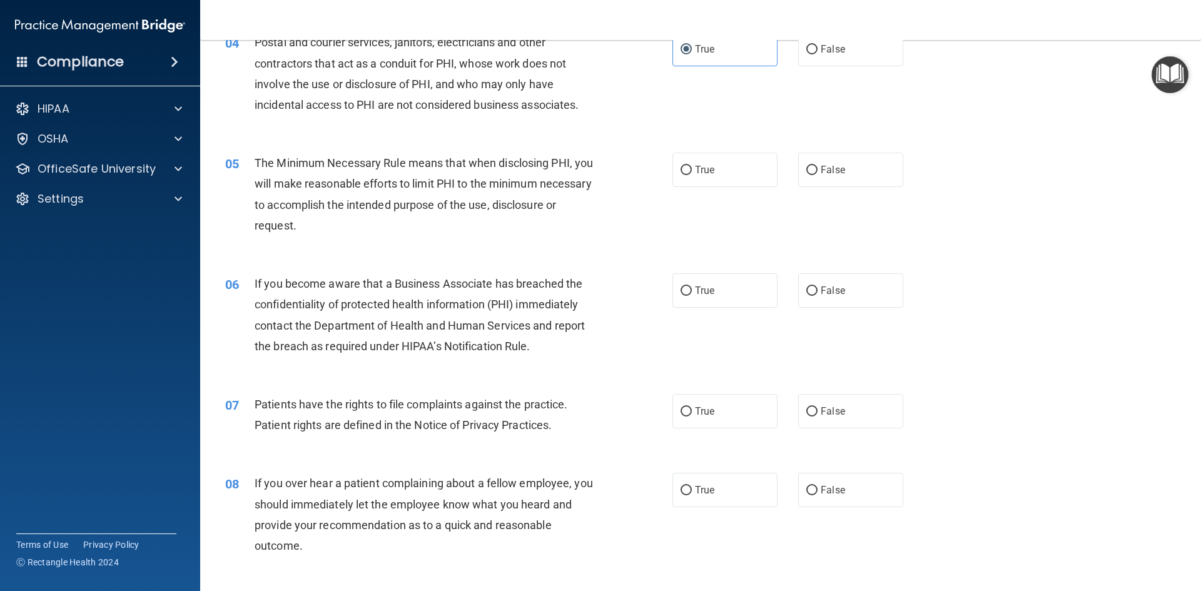
scroll to position [370, 0]
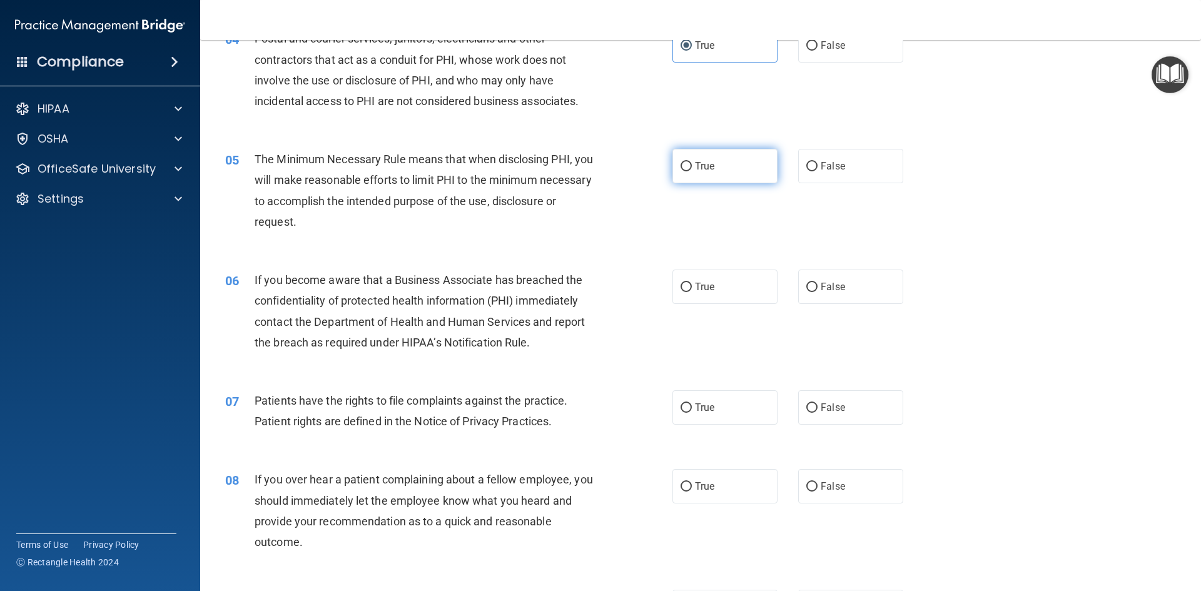
click at [672, 154] on label "True" at bounding box center [724, 166] width 105 height 34
click at [680, 162] on input "True" at bounding box center [685, 166] width 11 height 9
radio input "true"
click at [830, 283] on span "False" at bounding box center [832, 287] width 24 height 12
click at [817, 283] on input "False" at bounding box center [811, 287] width 11 height 9
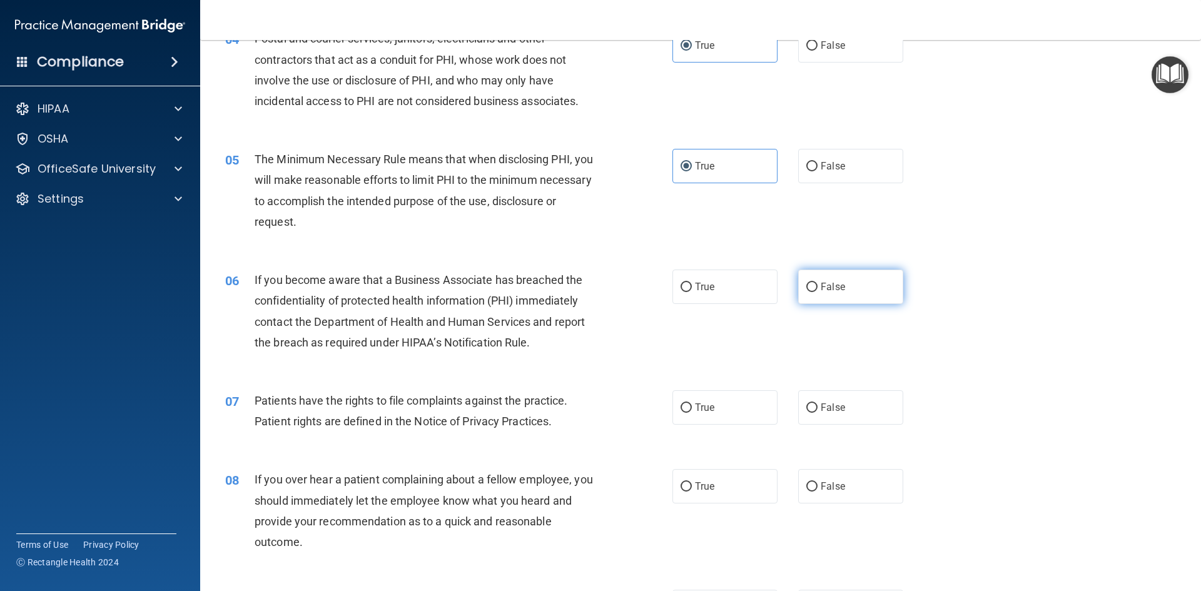
radio input "true"
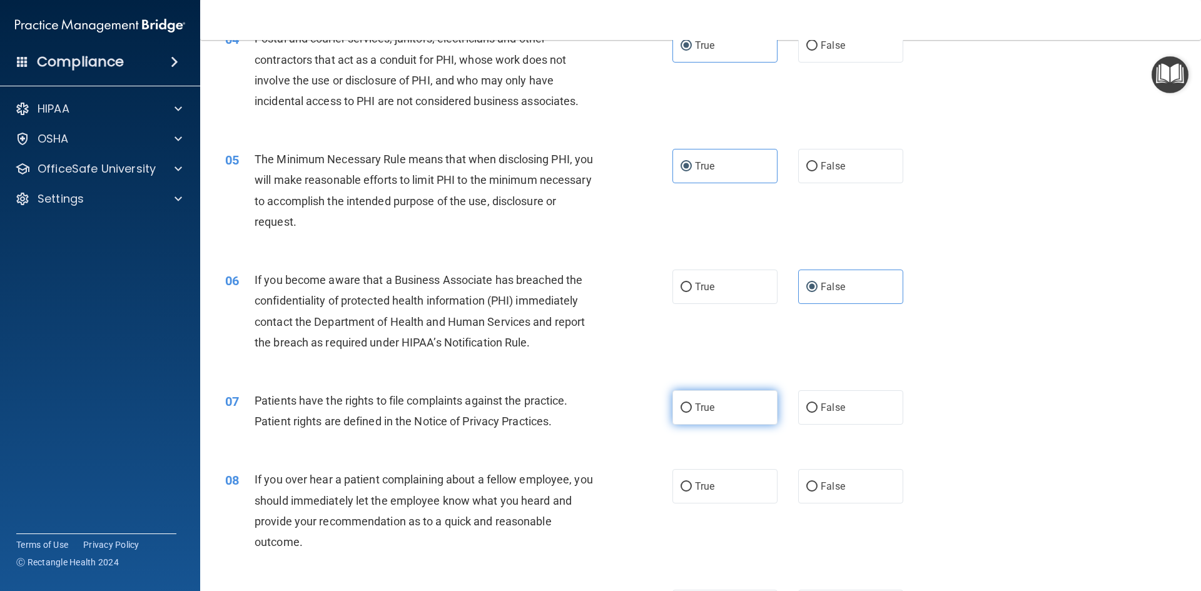
click at [687, 402] on label "True" at bounding box center [724, 407] width 105 height 34
click at [687, 403] on input "True" at bounding box center [685, 407] width 11 height 9
radio input "true"
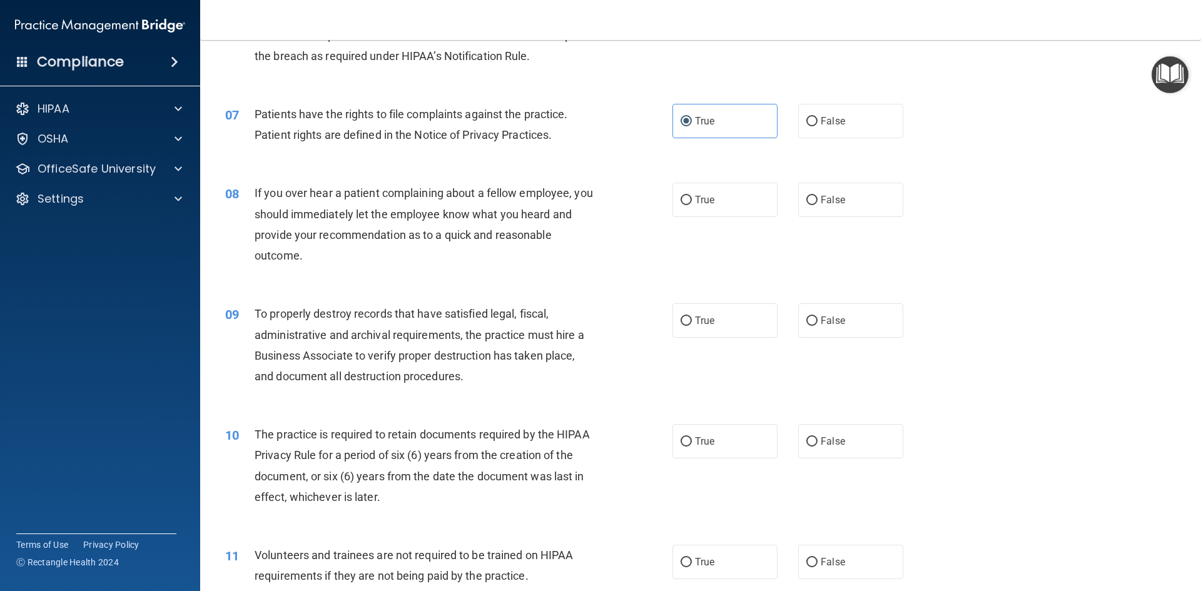
scroll to position [663, 0]
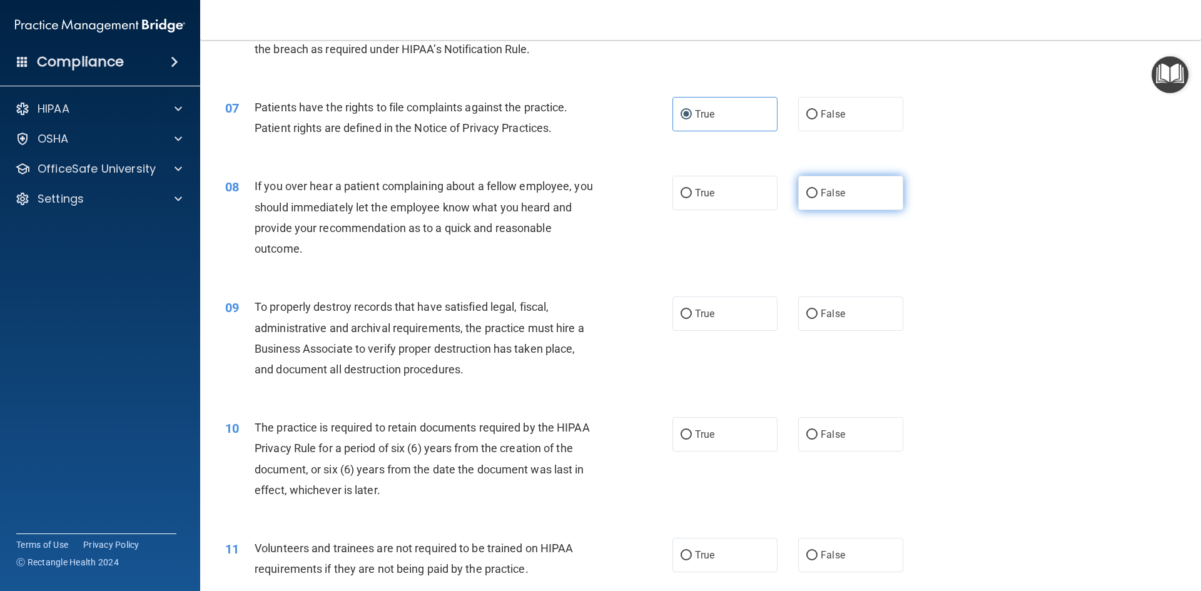
click at [806, 194] on input "False" at bounding box center [811, 193] width 11 height 9
radio input "true"
click at [830, 318] on span "False" at bounding box center [832, 314] width 24 height 12
click at [817, 318] on input "False" at bounding box center [811, 314] width 11 height 9
radio input "true"
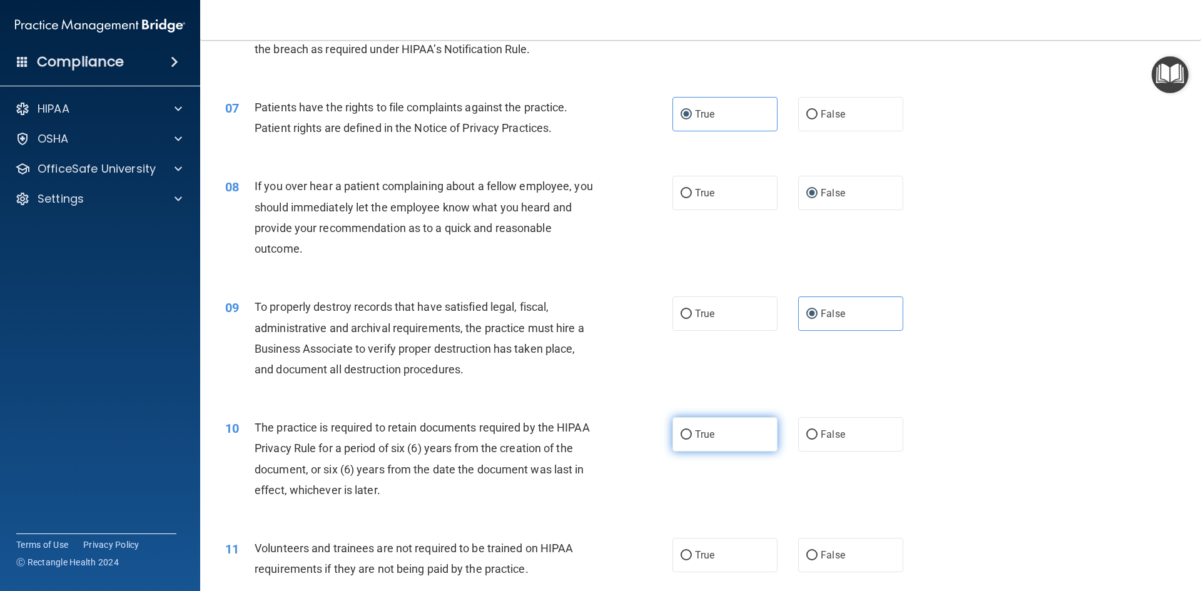
click at [717, 425] on label "True" at bounding box center [724, 434] width 105 height 34
click at [692, 430] on input "True" at bounding box center [685, 434] width 11 height 9
radio input "true"
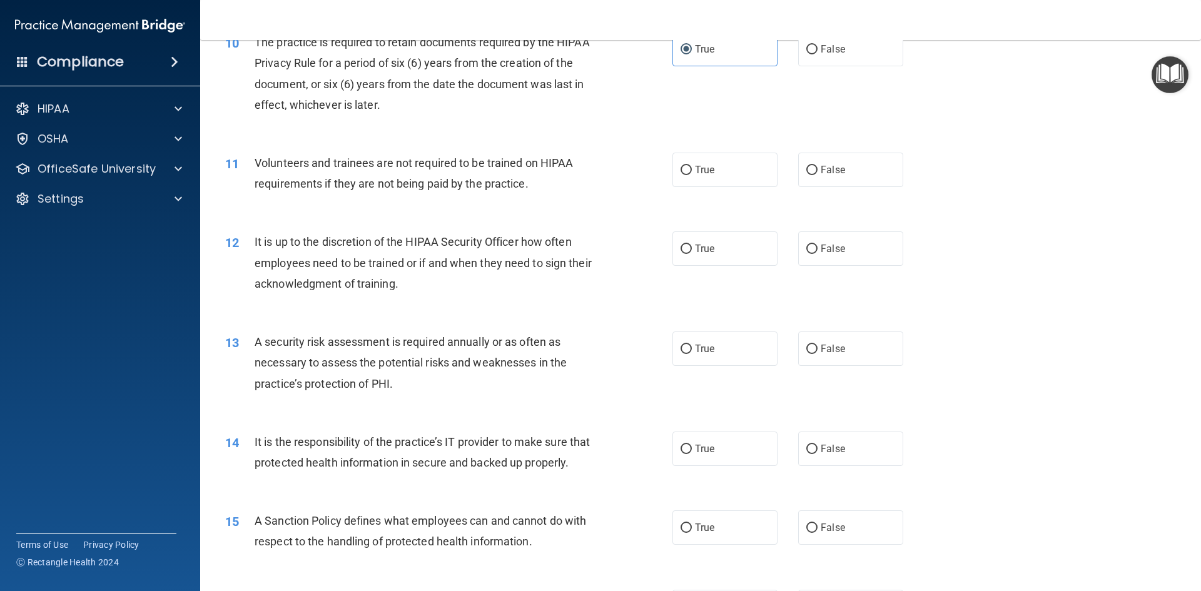
scroll to position [1052, 0]
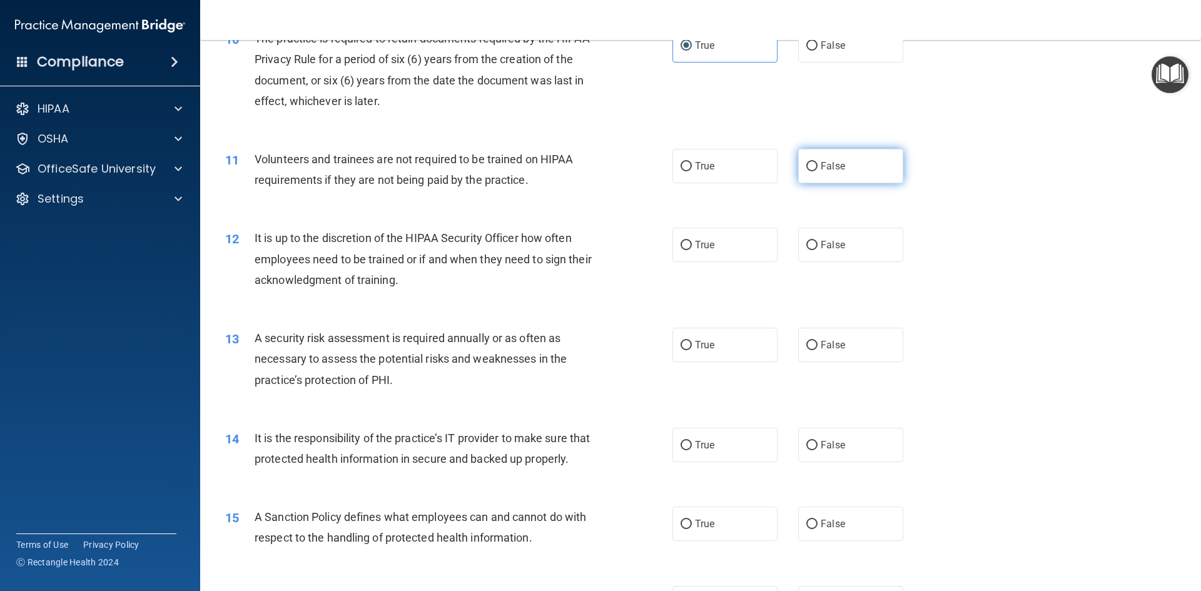
click at [839, 175] on label "False" at bounding box center [850, 166] width 105 height 34
click at [817, 171] on input "False" at bounding box center [811, 166] width 11 height 9
radio input "true"
click at [830, 244] on span "False" at bounding box center [832, 245] width 24 height 12
click at [817, 244] on input "False" at bounding box center [811, 245] width 11 height 9
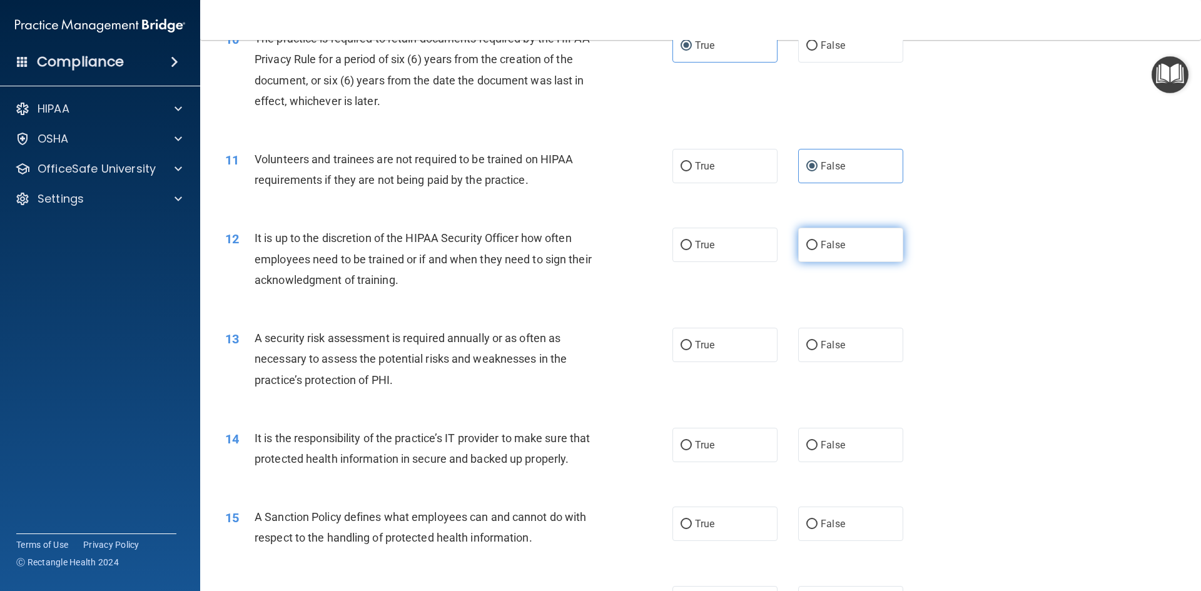
radio input "true"
click at [726, 356] on label "True" at bounding box center [724, 345] width 105 height 34
click at [692, 350] on input "True" at bounding box center [685, 345] width 11 height 9
radio input "true"
click at [834, 450] on span "False" at bounding box center [832, 445] width 24 height 12
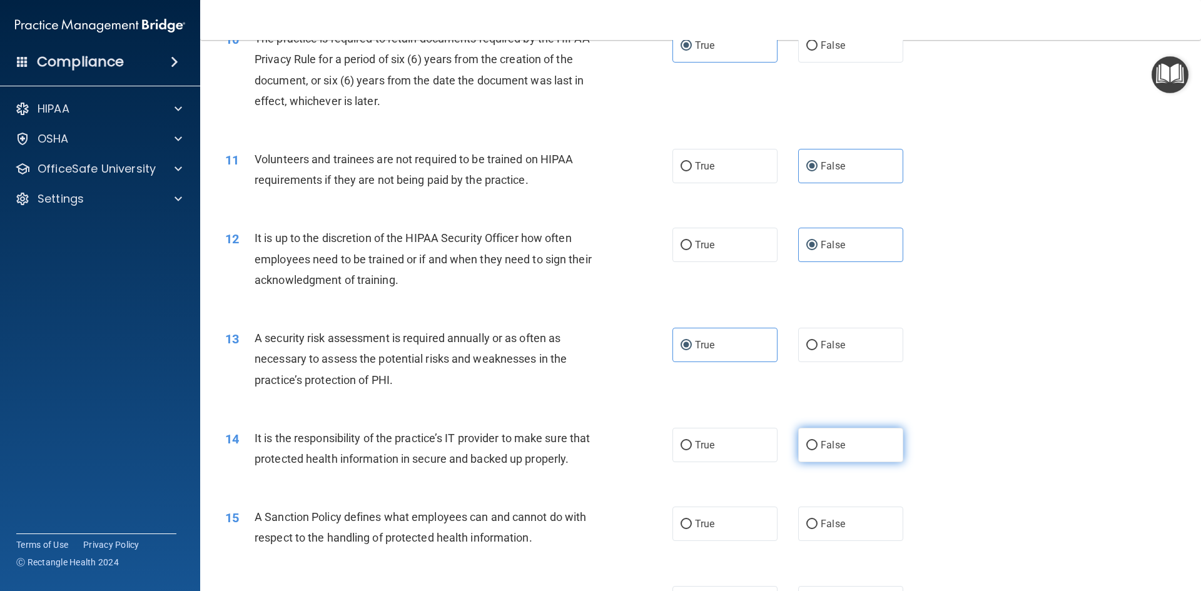
click at [817, 450] on input "False" at bounding box center [811, 445] width 11 height 9
radio input "true"
click at [806, 529] on input "False" at bounding box center [811, 524] width 11 height 9
radio input "true"
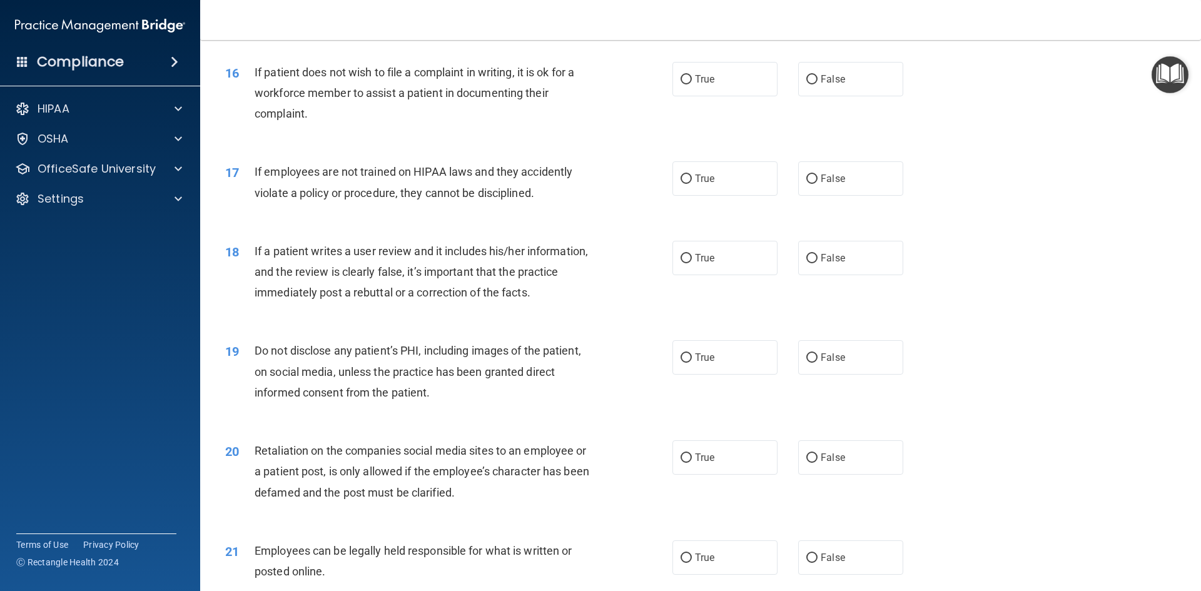
scroll to position [1580, 0]
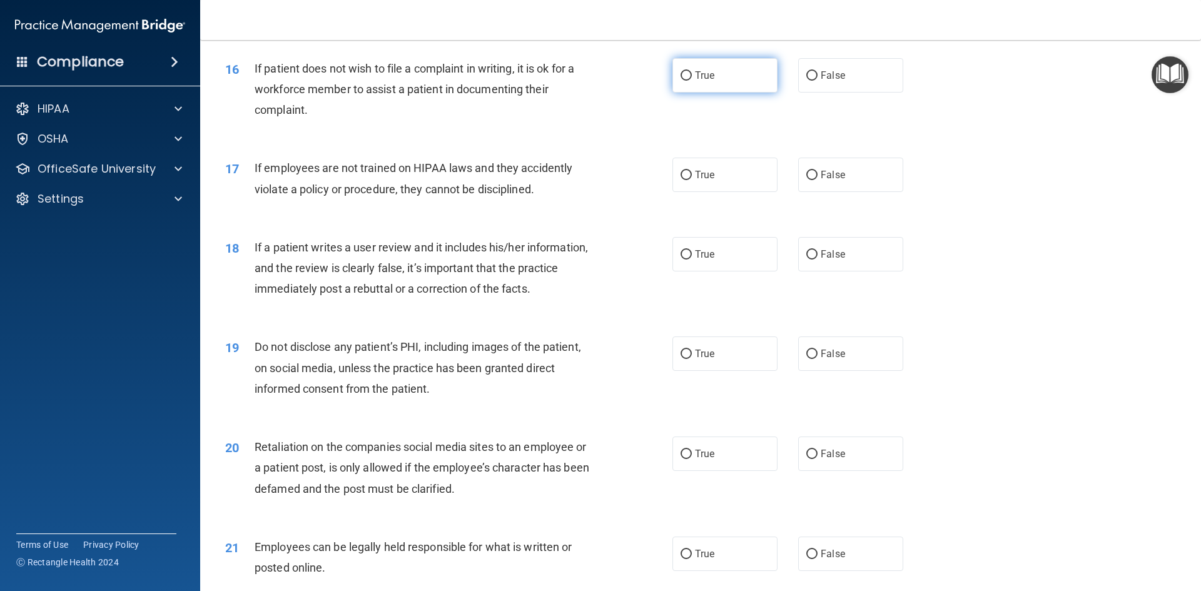
click at [762, 93] on label "True" at bounding box center [724, 75] width 105 height 34
click at [692, 81] on input "True" at bounding box center [685, 75] width 11 height 9
radio input "true"
click at [833, 221] on div "17 If employees are not trained on HIPAA laws and they accidently violate a pol…" at bounding box center [700, 181] width 969 height 79
click at [838, 192] on label "False" at bounding box center [850, 175] width 105 height 34
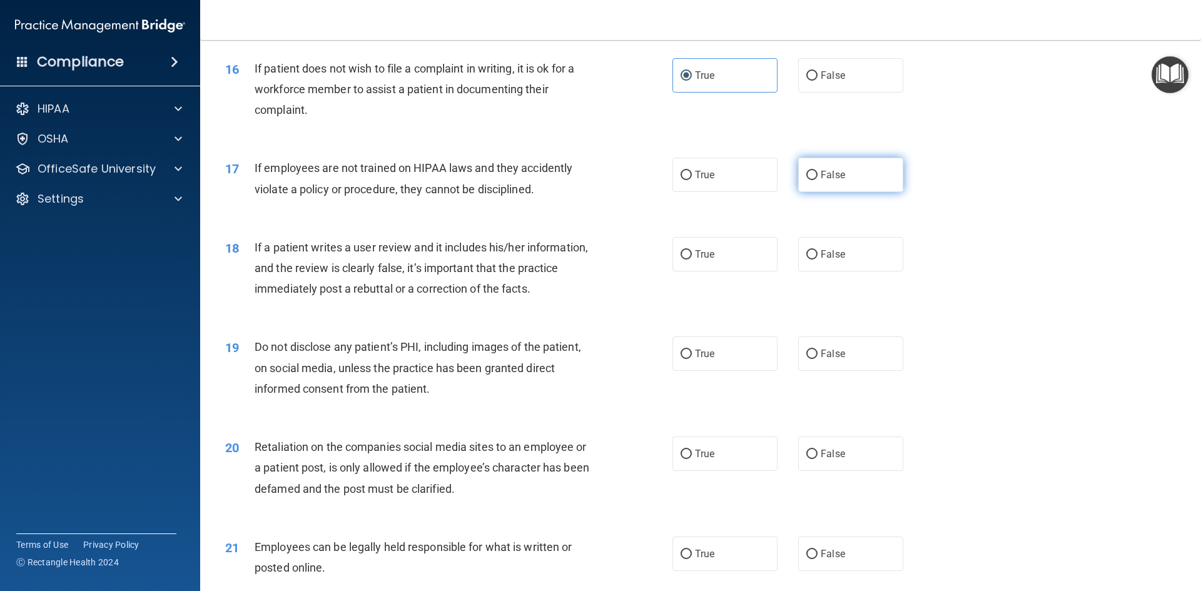
click at [817, 180] on input "False" at bounding box center [811, 175] width 11 height 9
radio input "true"
click at [825, 265] on label "False" at bounding box center [850, 254] width 105 height 34
click at [817, 260] on input "False" at bounding box center [811, 254] width 11 height 9
radio input "true"
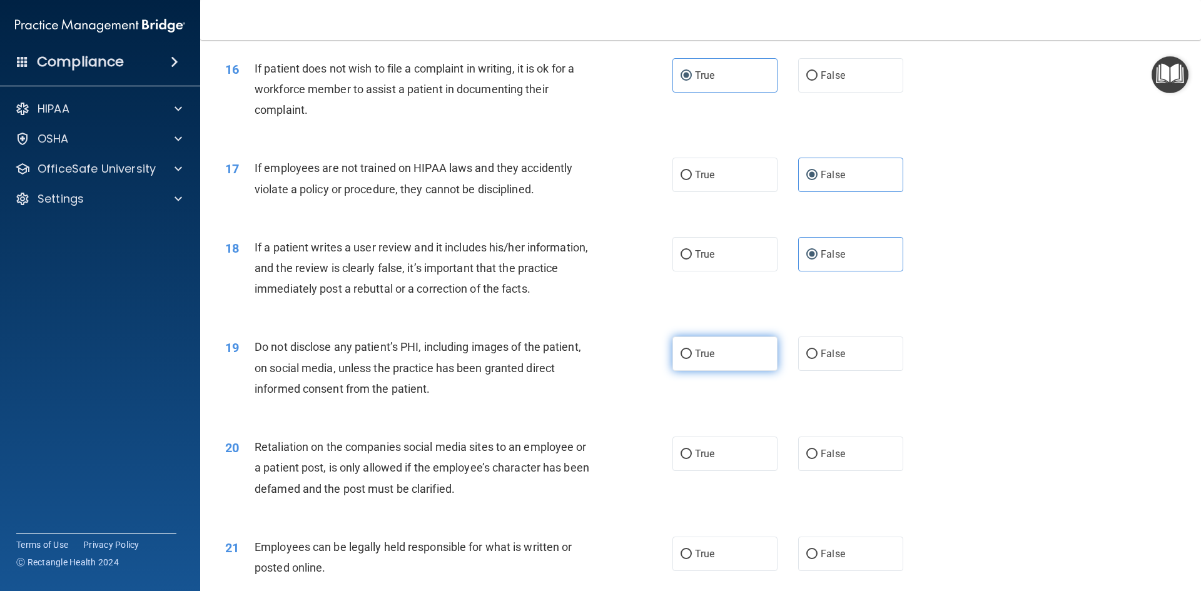
click at [728, 371] on label "True" at bounding box center [724, 353] width 105 height 34
click at [692, 359] on input "True" at bounding box center [685, 354] width 11 height 9
radio input "true"
click at [826, 460] on span "False" at bounding box center [832, 454] width 24 height 12
click at [817, 459] on input "False" at bounding box center [811, 454] width 11 height 9
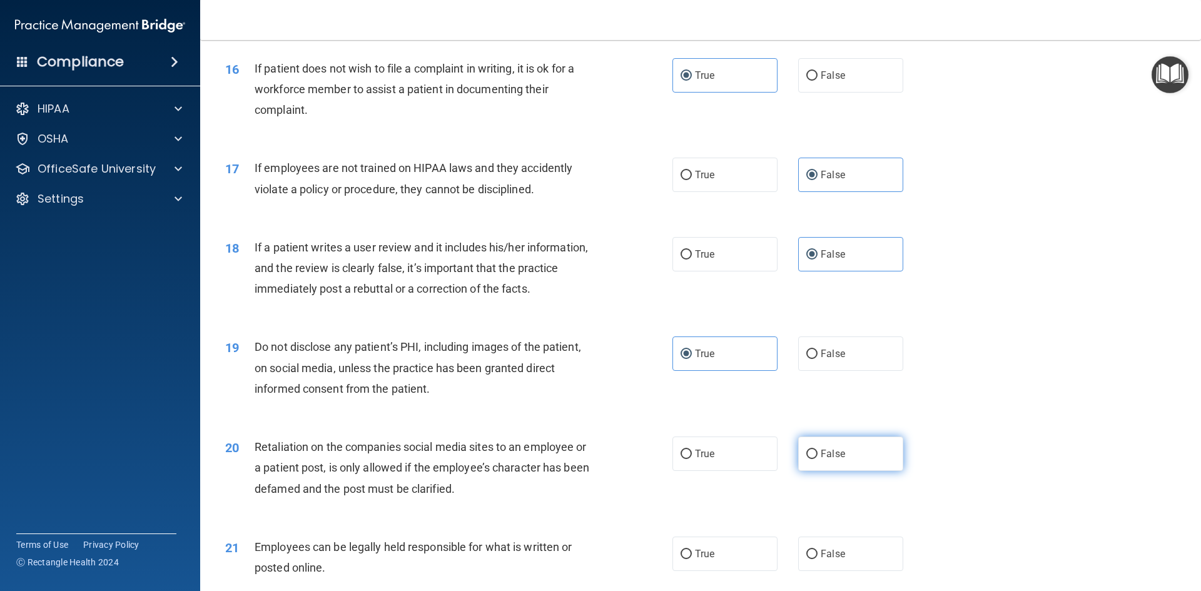
radio input "true"
click at [712, 563] on label "True" at bounding box center [724, 554] width 105 height 34
click at [692, 559] on input "True" at bounding box center [685, 554] width 11 height 9
radio input "true"
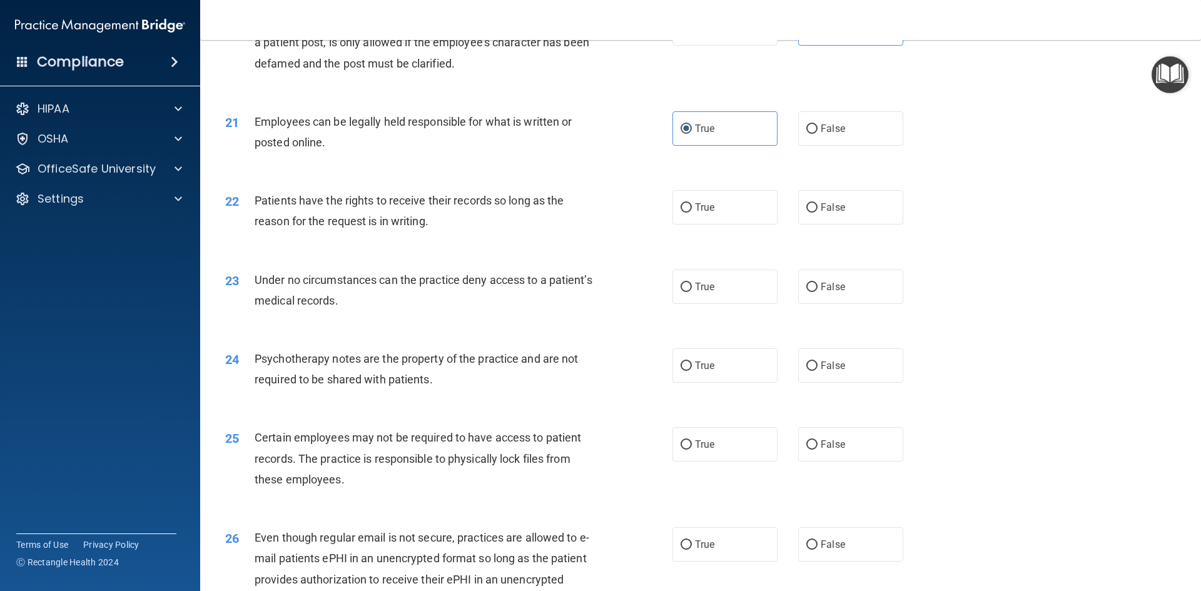
scroll to position [2075, 0]
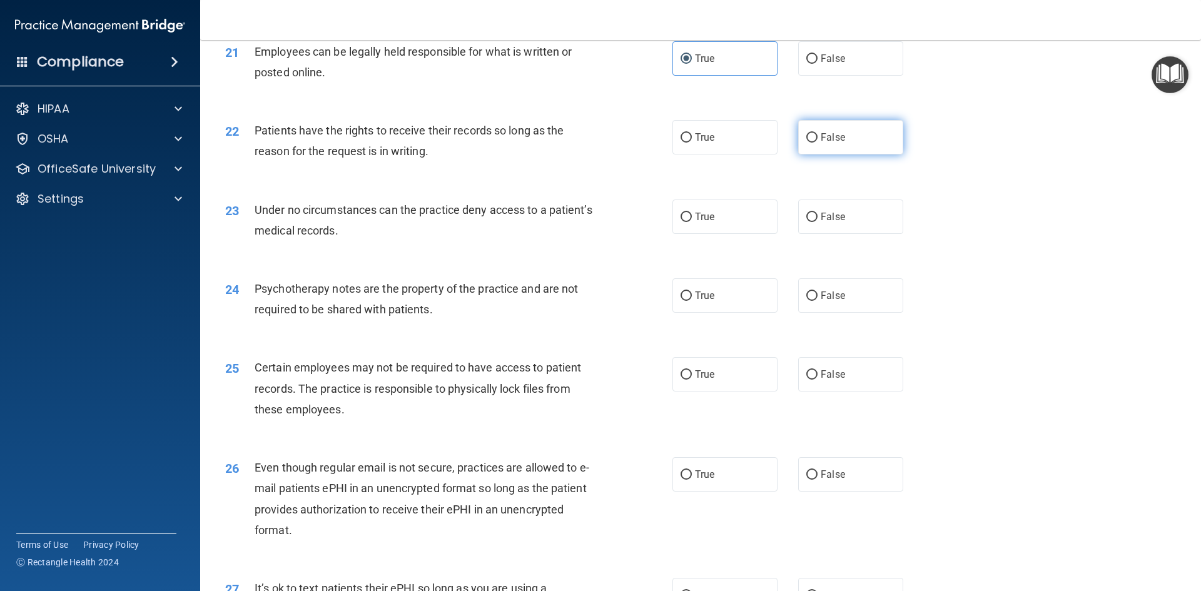
click at [804, 151] on label "False" at bounding box center [850, 137] width 105 height 34
click at [806, 143] on input "False" at bounding box center [811, 137] width 11 height 9
radio input "true"
click at [810, 223] on label "False" at bounding box center [850, 216] width 105 height 34
click at [810, 222] on input "False" at bounding box center [811, 217] width 11 height 9
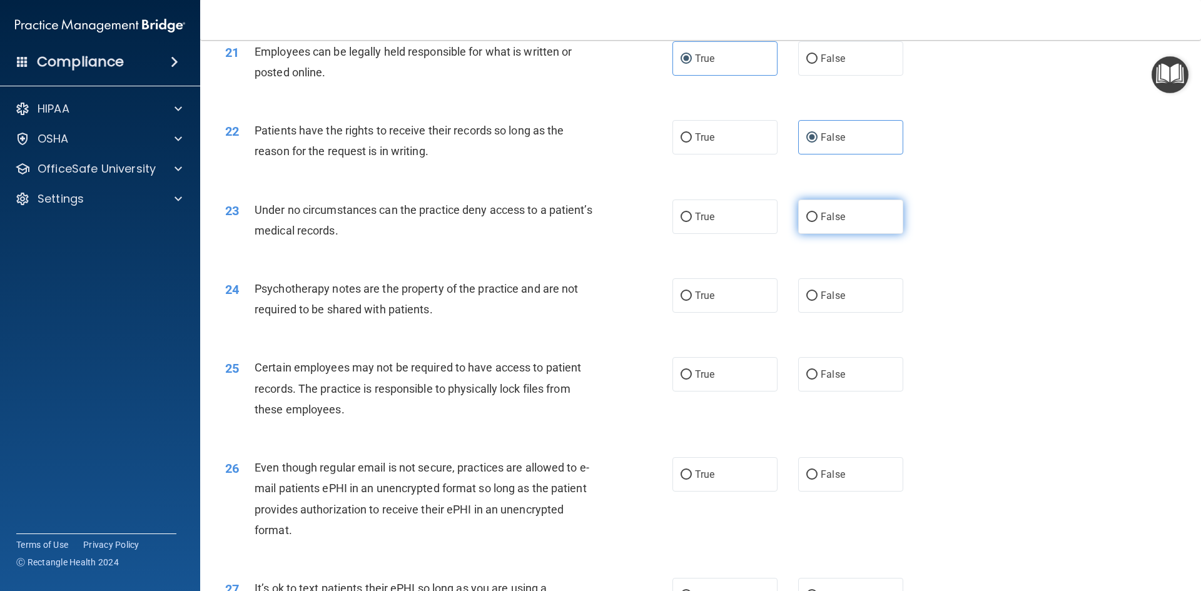
radio input "true"
click at [747, 313] on label "True" at bounding box center [724, 295] width 105 height 34
click at [692, 301] on input "True" at bounding box center [685, 295] width 11 height 9
radio input "true"
click at [729, 391] on label "True" at bounding box center [724, 374] width 105 height 34
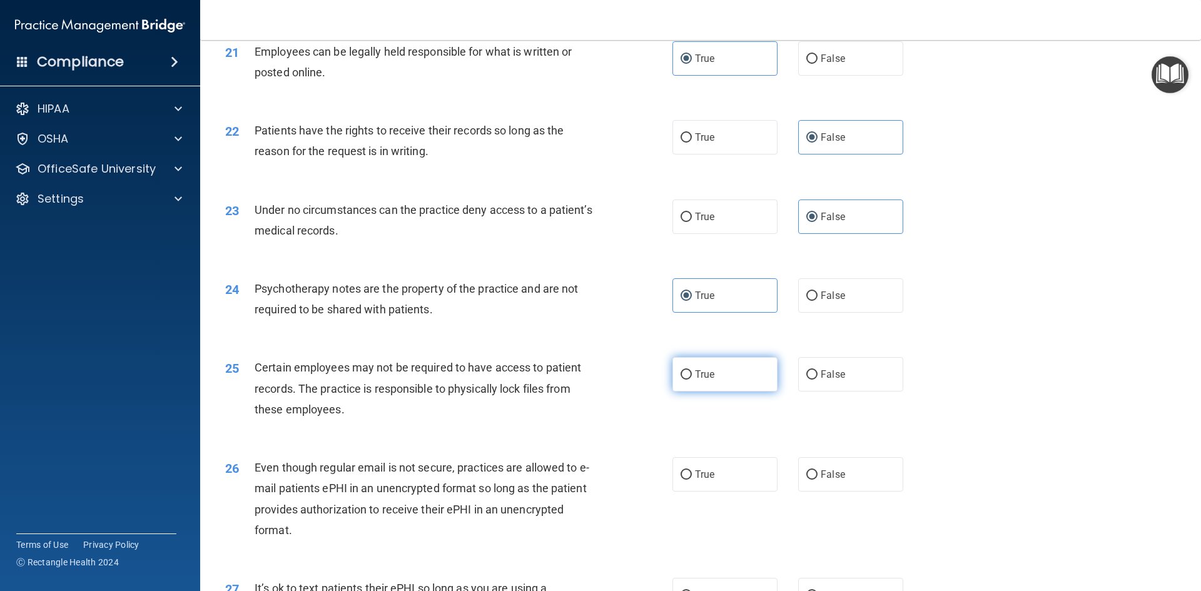
click at [692, 380] on input "True" at bounding box center [685, 374] width 11 height 9
radio input "true"
click at [725, 491] on label "True" at bounding box center [724, 474] width 105 height 34
click at [692, 480] on input "True" at bounding box center [685, 474] width 11 height 9
radio input "true"
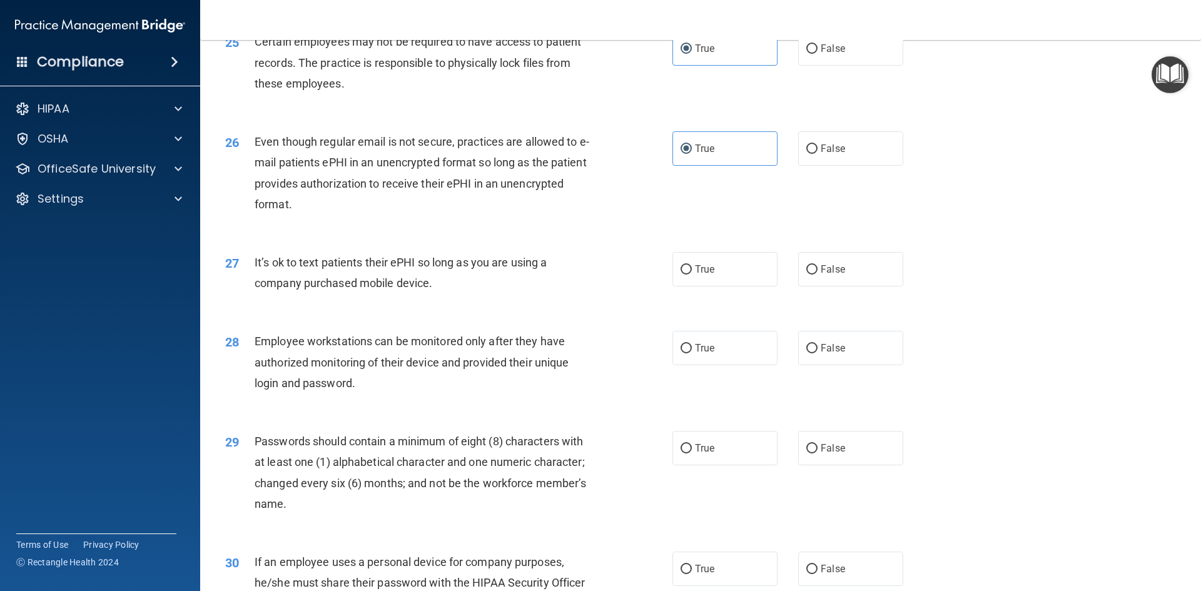
scroll to position [2412, 0]
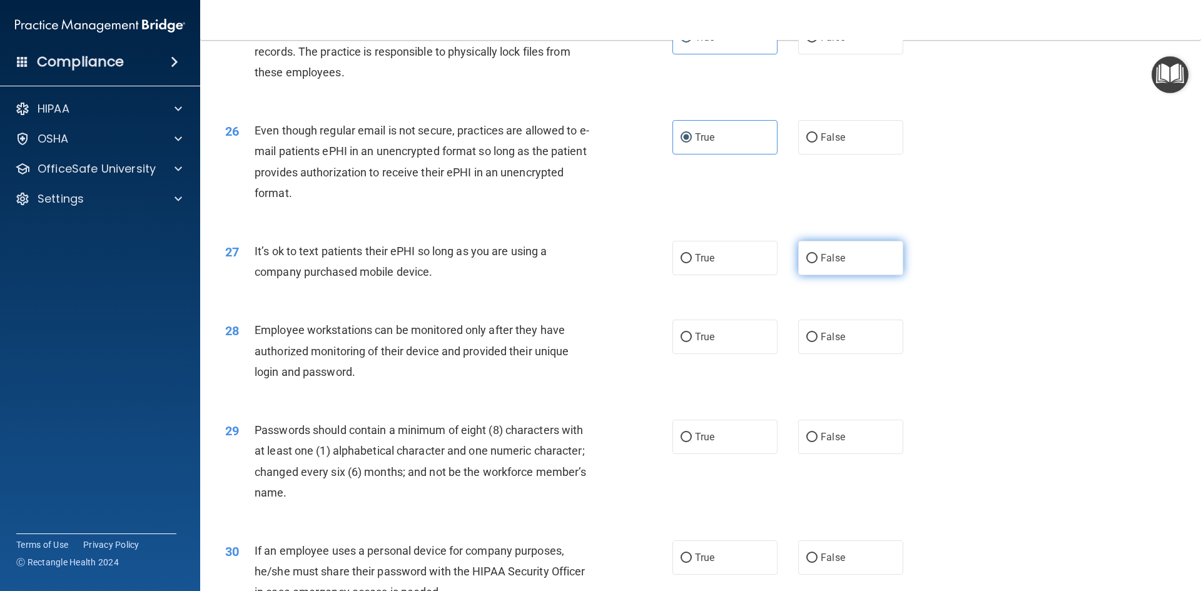
click at [860, 275] on label "False" at bounding box center [850, 258] width 105 height 34
click at [817, 263] on input "False" at bounding box center [811, 258] width 11 height 9
radio input "true"
click at [846, 376] on div "28 Employee workstations can be monitored only after they have authorized monit…" at bounding box center [700, 354] width 969 height 100
click at [848, 354] on label "False" at bounding box center [850, 337] width 105 height 34
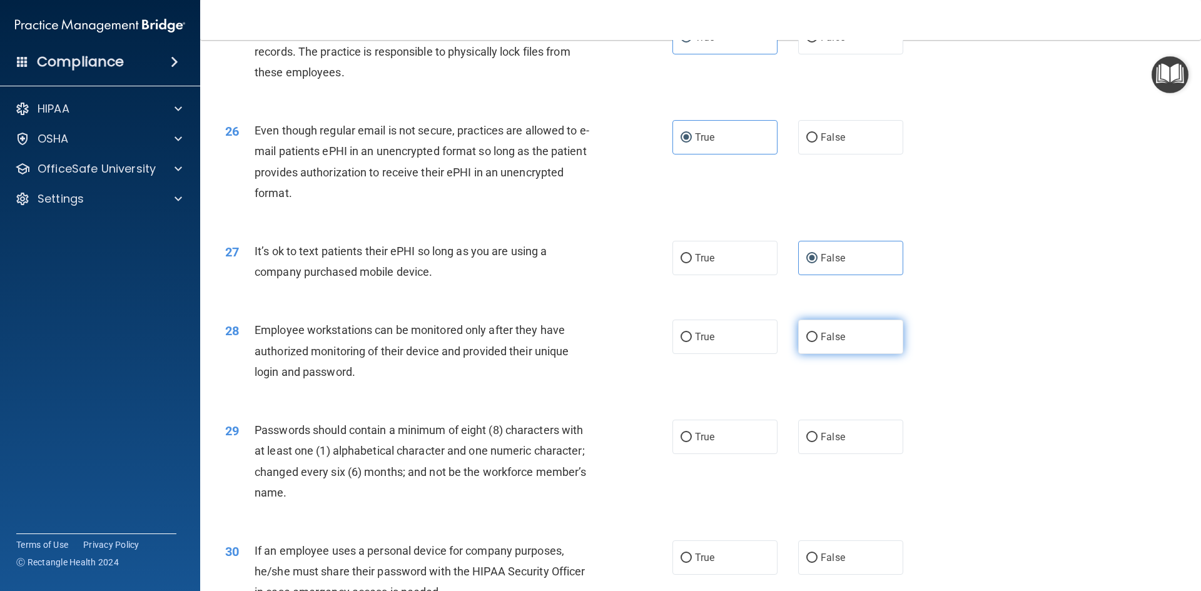
click at [817, 342] on input "False" at bounding box center [811, 337] width 11 height 9
radio input "true"
click at [700, 448] on label "True" at bounding box center [724, 437] width 105 height 34
click at [692, 442] on input "True" at bounding box center [685, 437] width 11 height 9
radio input "true"
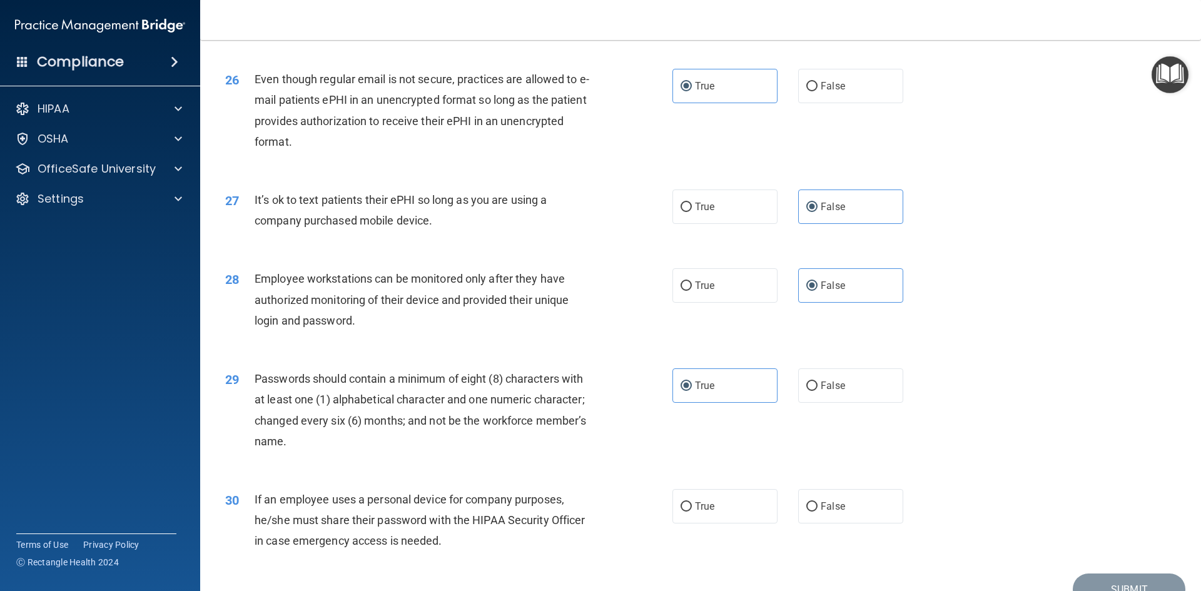
scroll to position [2548, 0]
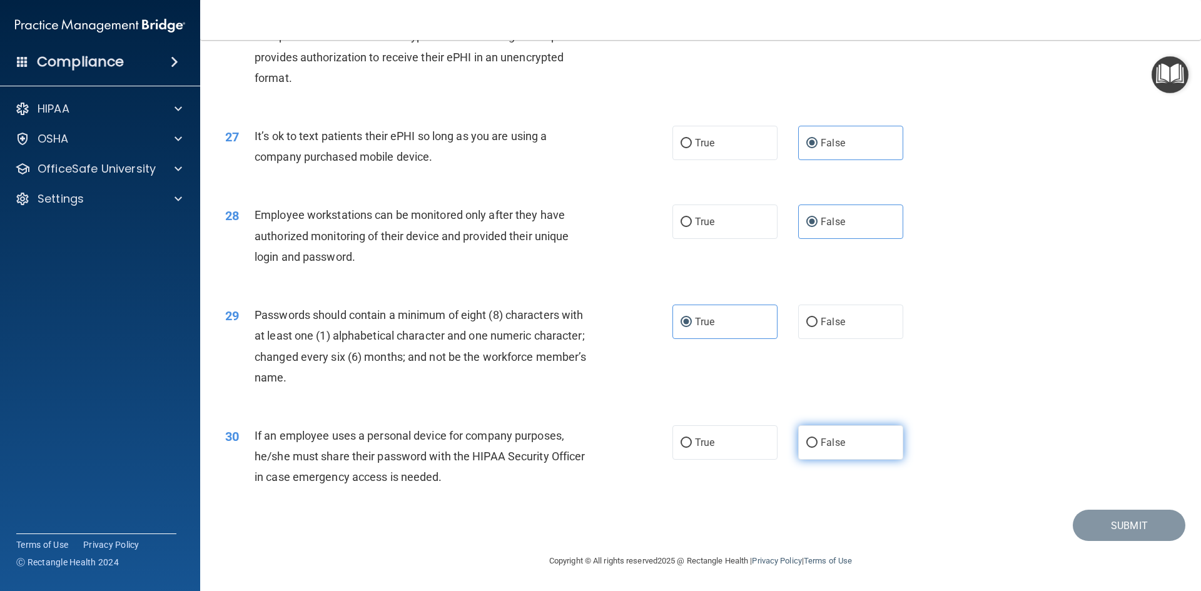
click at [817, 455] on label "False" at bounding box center [850, 442] width 105 height 34
click at [817, 448] on input "False" at bounding box center [811, 442] width 11 height 9
radio input "true"
click at [1156, 543] on footer "Copyright © All rights reserved 2025 @ Rectangle Health | Privacy Policy | Term…" at bounding box center [700, 560] width 950 height 38
click at [1151, 534] on button "Submit" at bounding box center [1128, 526] width 113 height 32
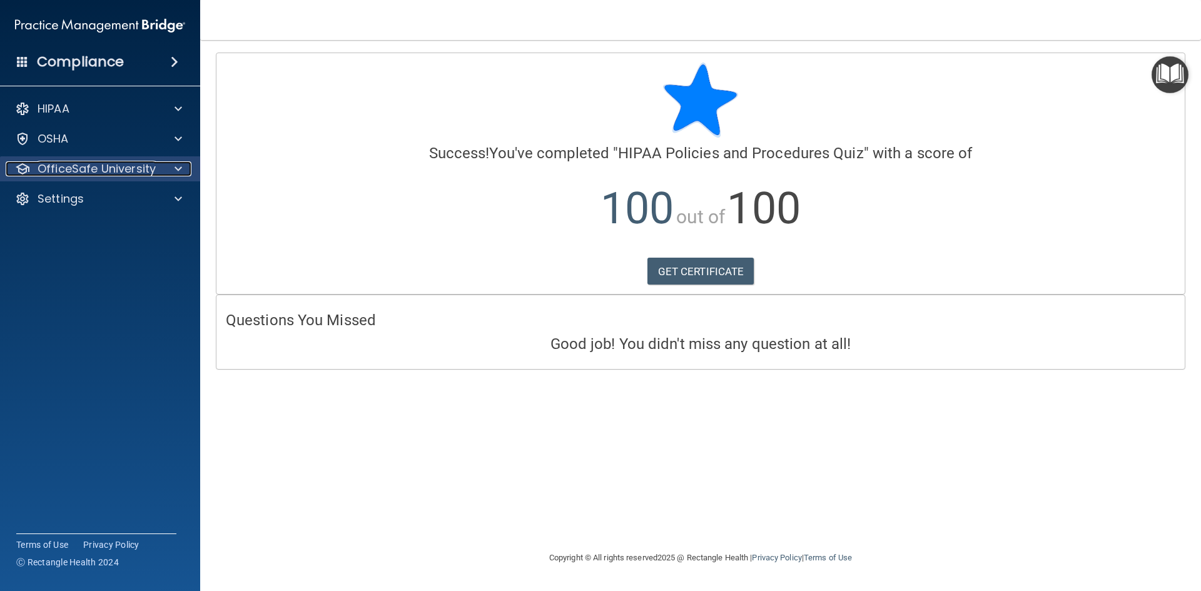
click at [155, 167] on div "OfficeSafe University" at bounding box center [83, 168] width 155 height 15
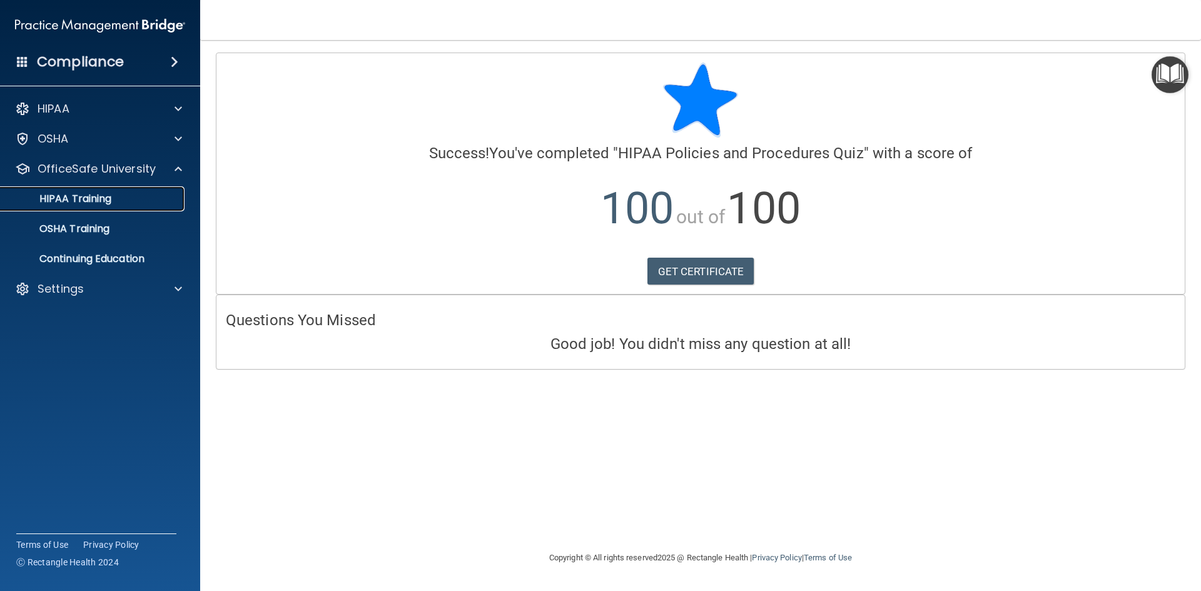
click at [119, 207] on link "HIPAA Training" at bounding box center [85, 198] width 197 height 25
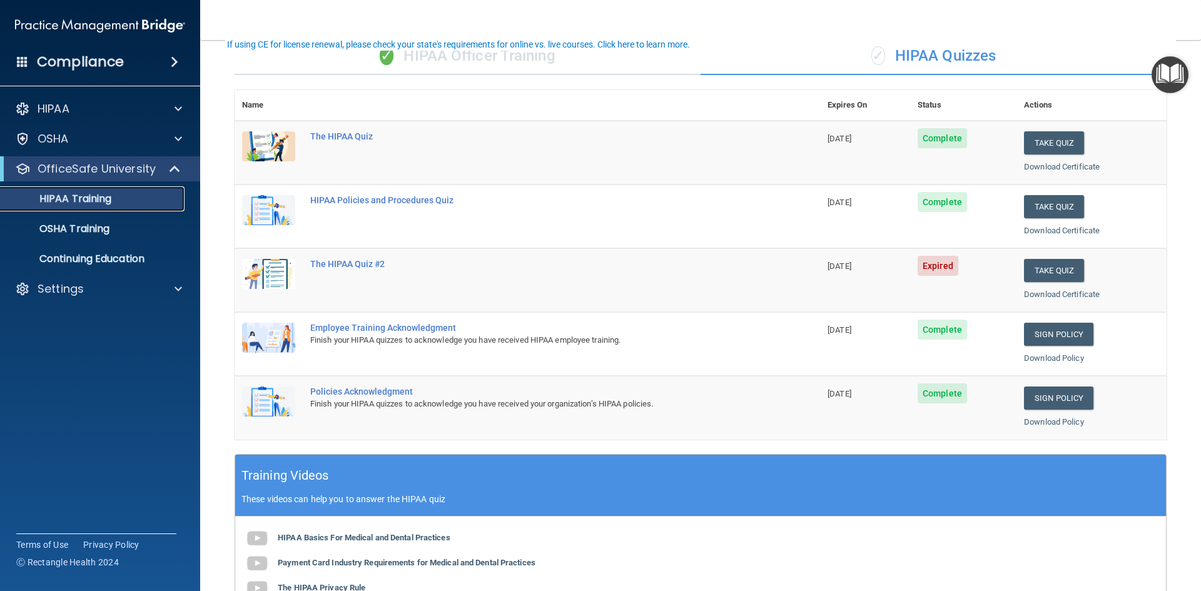
scroll to position [112, 0]
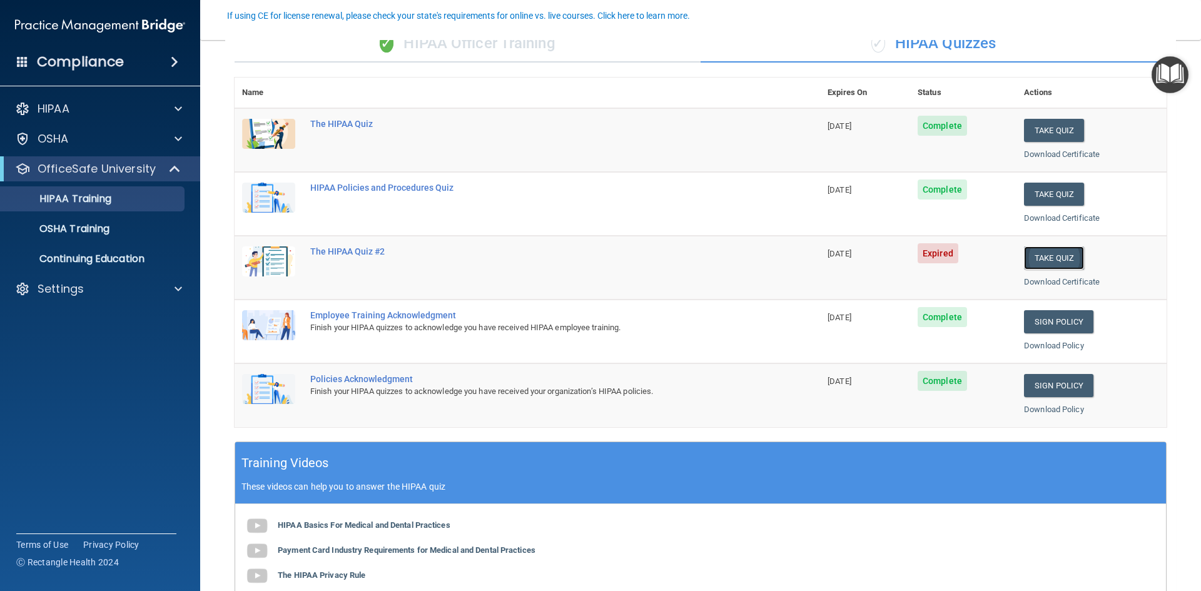
click at [1047, 259] on button "Take Quiz" at bounding box center [1054, 257] width 60 height 23
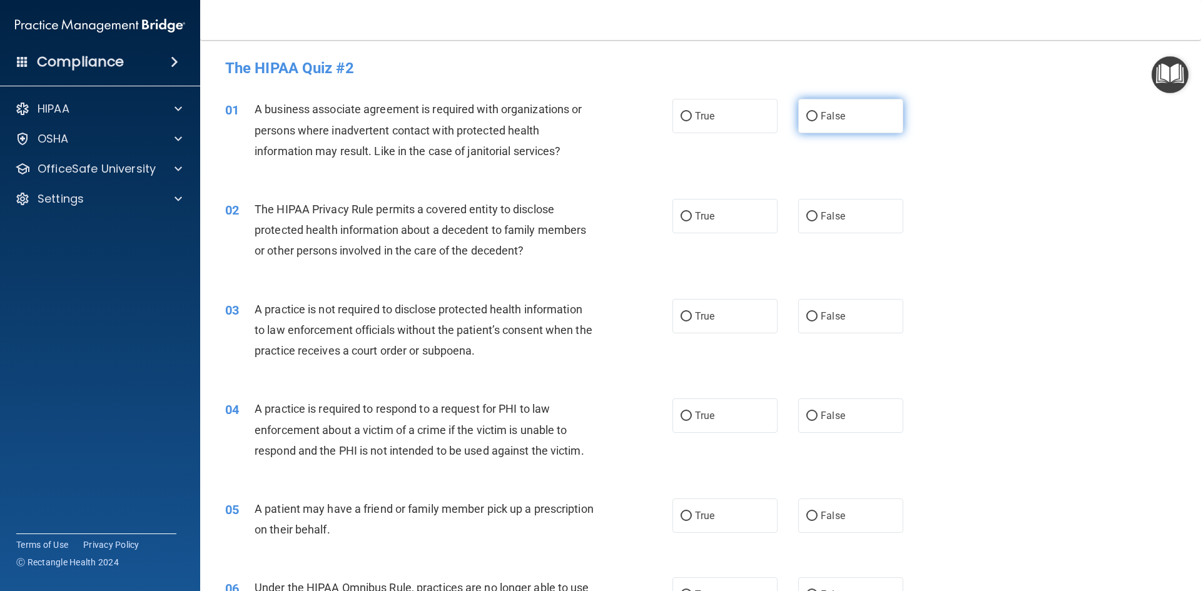
click at [812, 119] on label "False" at bounding box center [850, 116] width 105 height 34
click at [812, 119] on input "False" at bounding box center [811, 116] width 11 height 9
radio input "true"
click at [728, 224] on label "True" at bounding box center [724, 216] width 105 height 34
click at [692, 221] on input "True" at bounding box center [685, 216] width 11 height 9
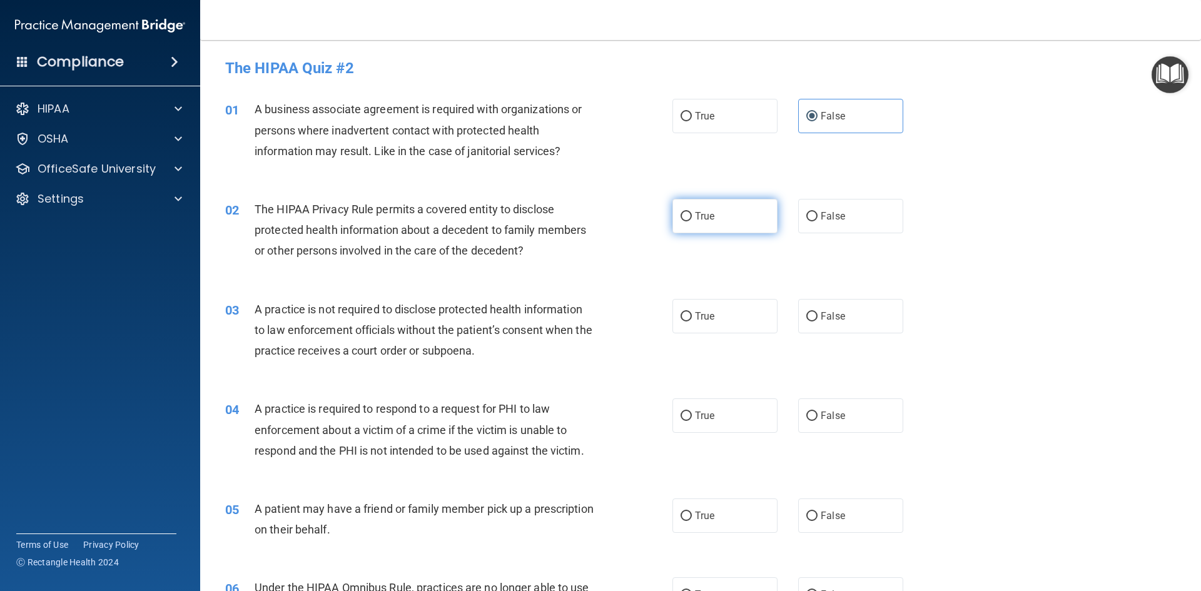
radio input "true"
click at [853, 318] on label "False" at bounding box center [850, 316] width 105 height 34
click at [817, 318] on input "False" at bounding box center [811, 316] width 11 height 9
radio input "true"
click at [765, 428] on label "True" at bounding box center [724, 415] width 105 height 34
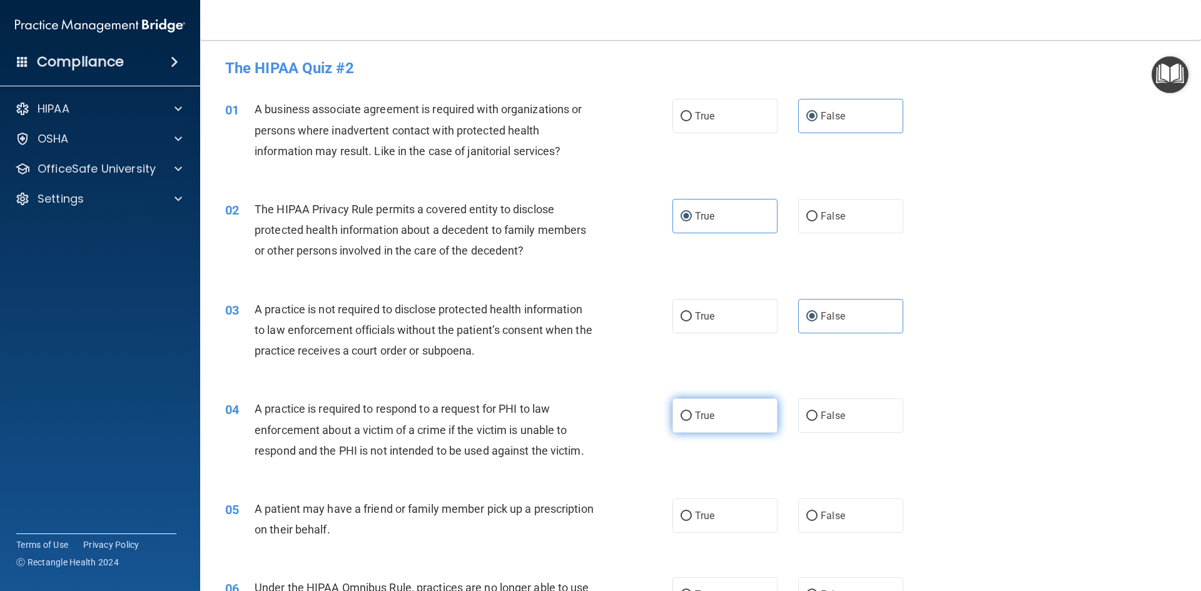
click at [692, 421] on input "True" at bounding box center [685, 415] width 11 height 9
radio input "true"
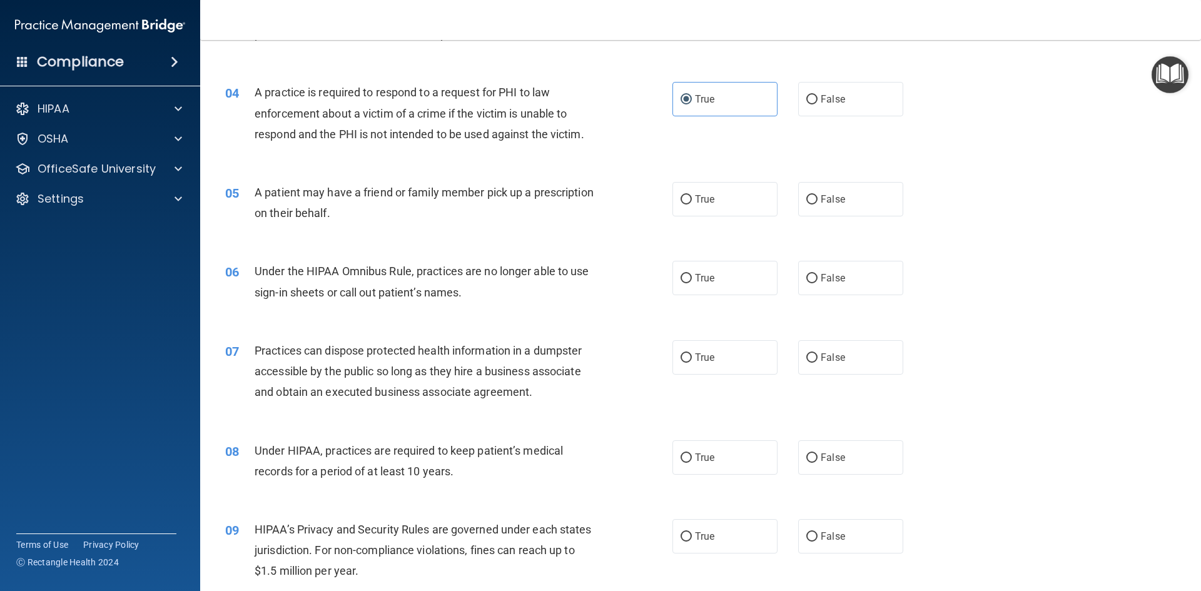
scroll to position [319, 0]
click at [740, 206] on label "True" at bounding box center [724, 196] width 105 height 34
click at [692, 202] on input "True" at bounding box center [685, 197] width 11 height 9
radio input "true"
click at [838, 272] on span "False" at bounding box center [832, 276] width 24 height 12
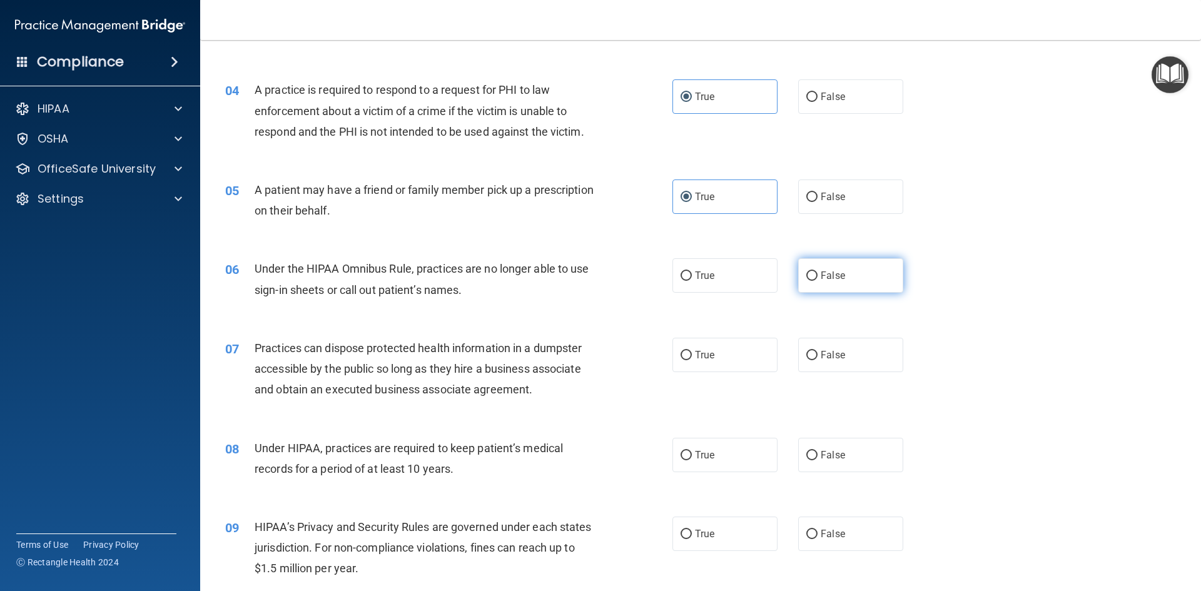
click at [817, 272] on input "False" at bounding box center [811, 275] width 11 height 9
radio input "true"
click at [830, 356] on span "False" at bounding box center [832, 355] width 24 height 12
click at [817, 356] on input "False" at bounding box center [811, 355] width 11 height 9
radio input "true"
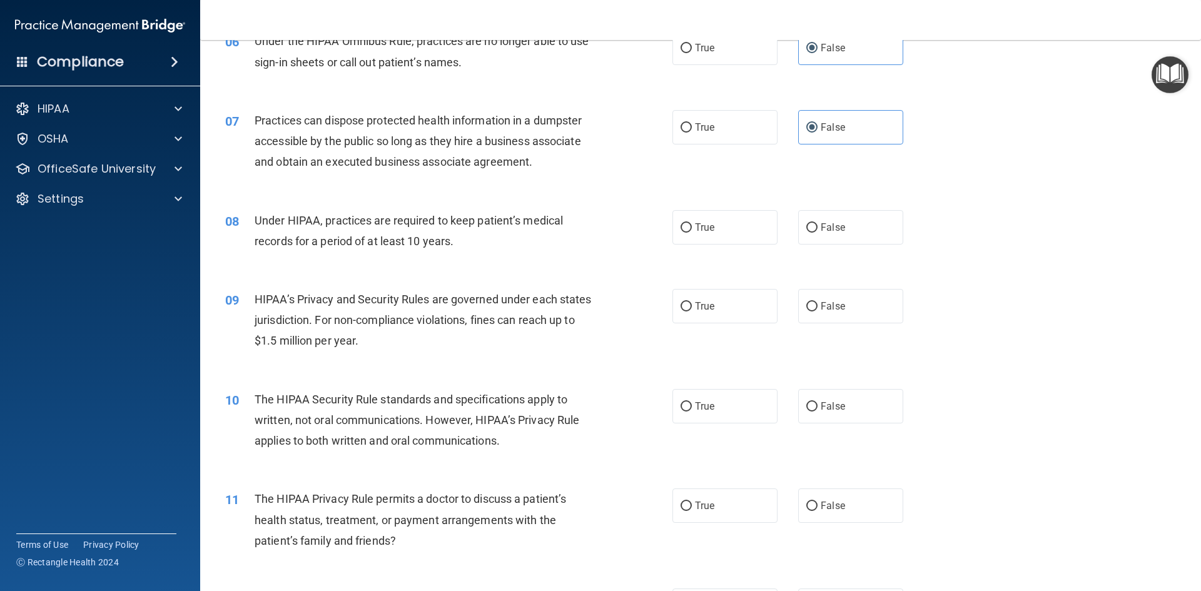
scroll to position [635, 0]
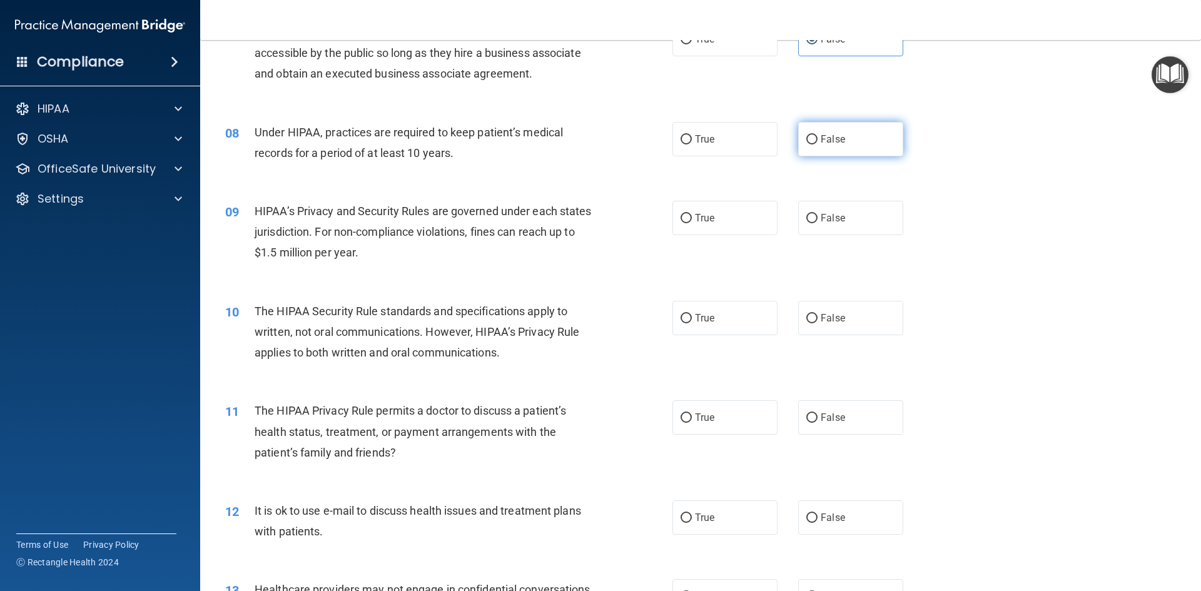
click at [821, 139] on span "False" at bounding box center [832, 139] width 24 height 12
click at [817, 139] on input "False" at bounding box center [811, 139] width 11 height 9
radio input "true"
click at [820, 216] on span "False" at bounding box center [832, 218] width 24 height 12
click at [817, 216] on input "False" at bounding box center [811, 218] width 11 height 9
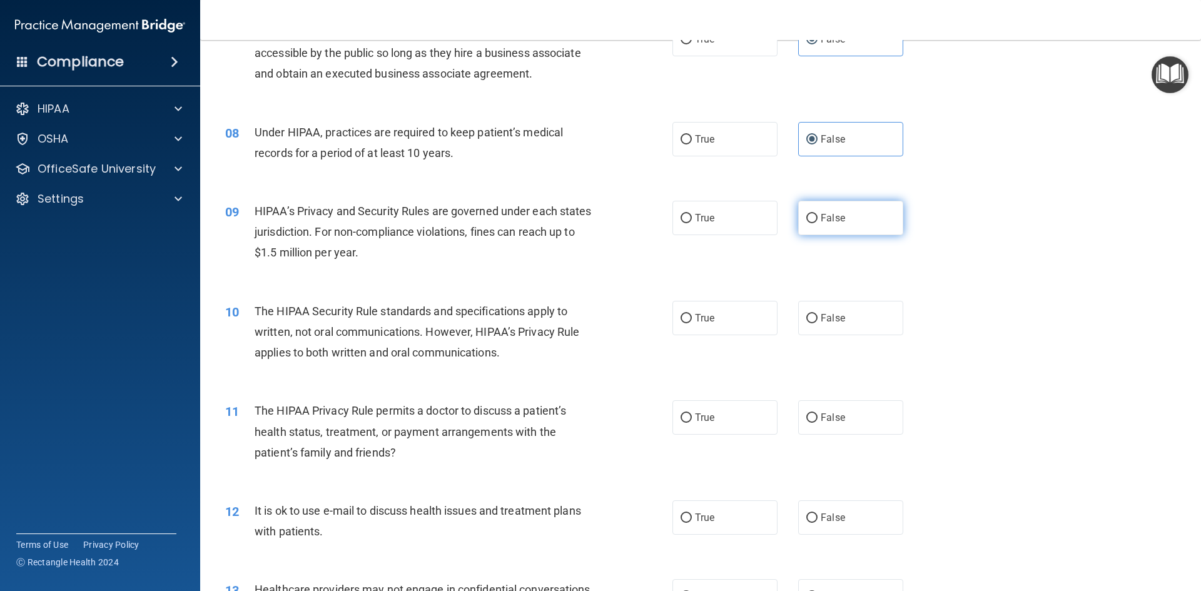
radio input "true"
click at [685, 291] on div "10 The HIPAA Security Rule standards and specifications apply to written, not o…" at bounding box center [700, 335] width 969 height 100
click at [682, 296] on div "10 The HIPAA Security Rule standards and specifications apply to written, not o…" at bounding box center [700, 335] width 969 height 100
click at [685, 310] on label "True" at bounding box center [724, 318] width 105 height 34
click at [685, 314] on input "True" at bounding box center [685, 318] width 11 height 9
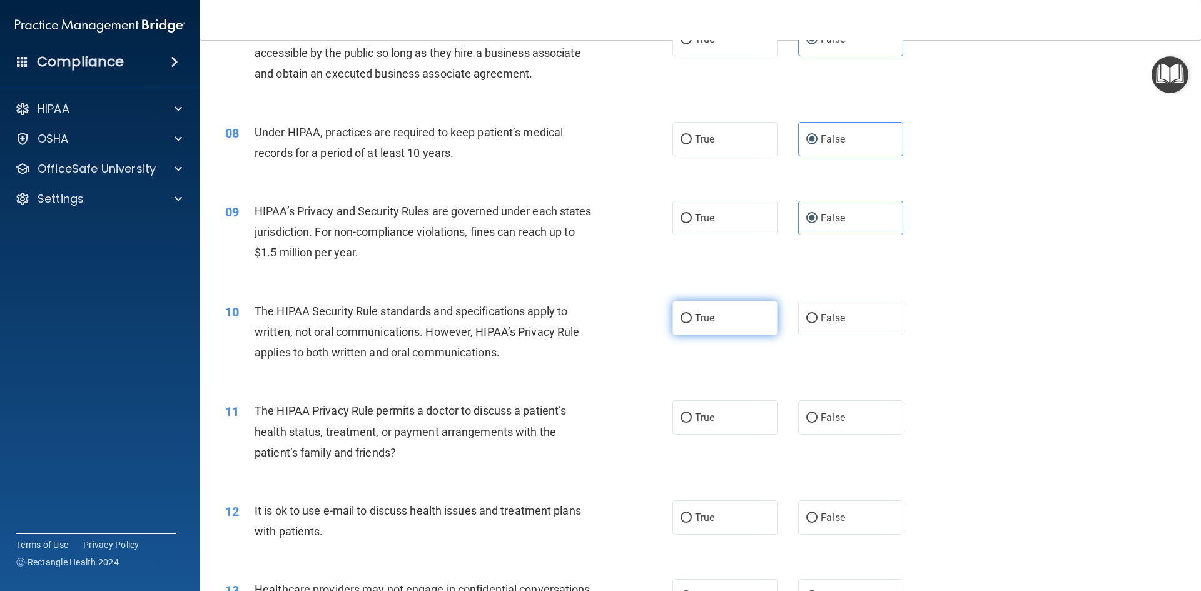
radio input "true"
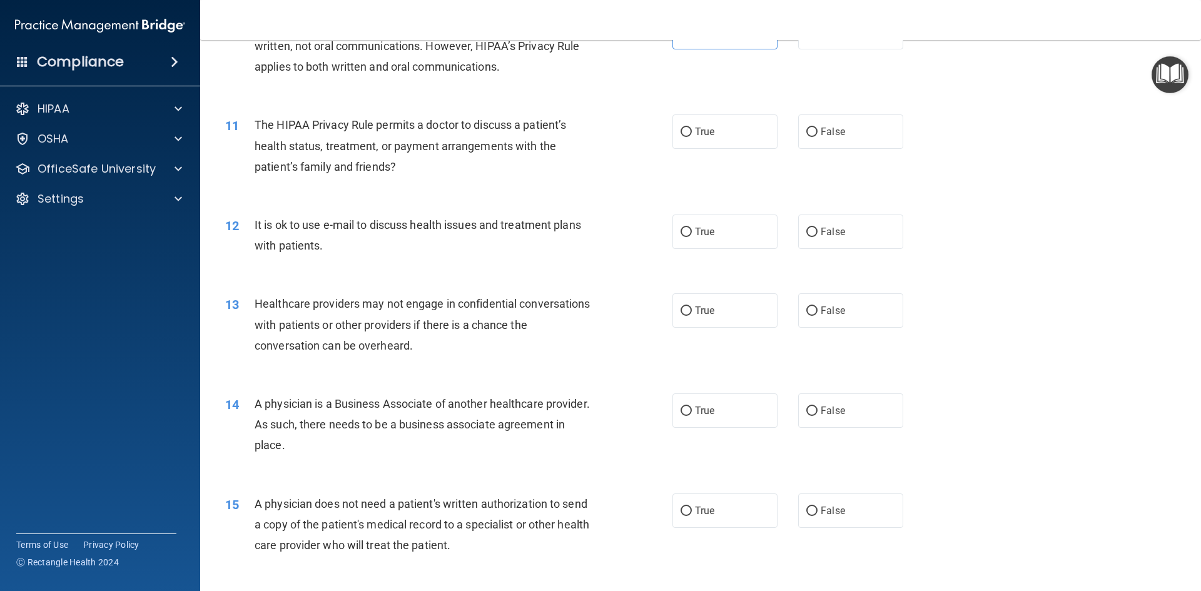
scroll to position [924, 0]
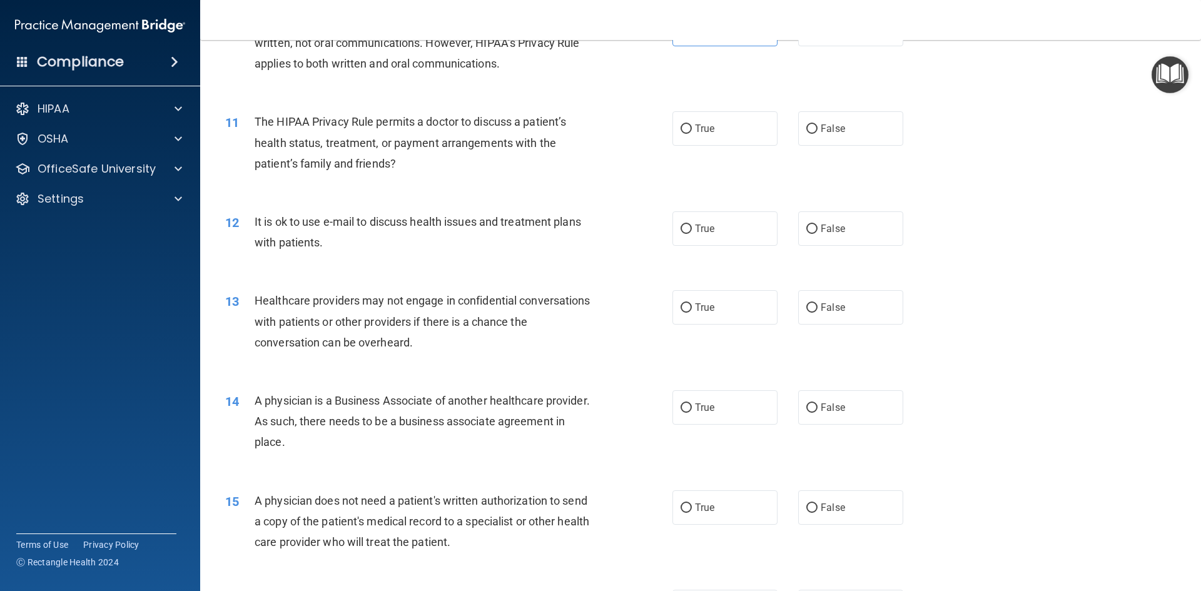
click at [684, 148] on div "11 The HIPAA Privacy Rule permits a doctor to discuss a patient’s health status…" at bounding box center [448, 145] width 485 height 69
click at [691, 139] on label "True" at bounding box center [724, 128] width 105 height 34
click at [691, 134] on input "True" at bounding box center [685, 128] width 11 height 9
radio input "true"
click at [719, 243] on label "True" at bounding box center [724, 228] width 105 height 34
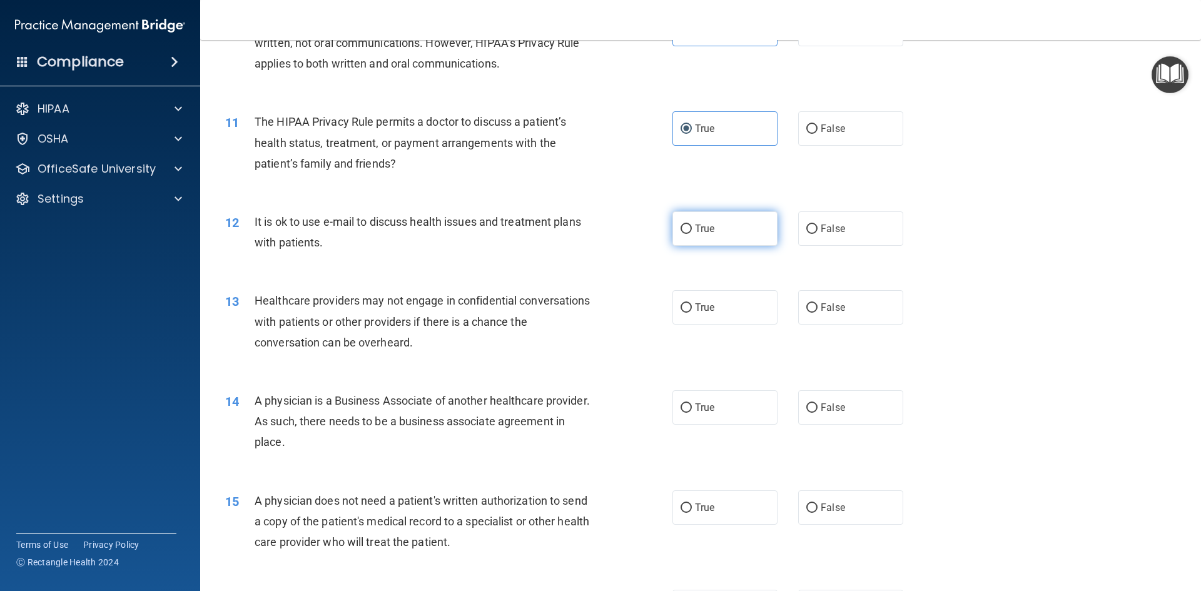
click at [692, 234] on input "True" at bounding box center [685, 228] width 11 height 9
radio input "true"
click at [809, 307] on input "False" at bounding box center [811, 307] width 11 height 9
radio input "true"
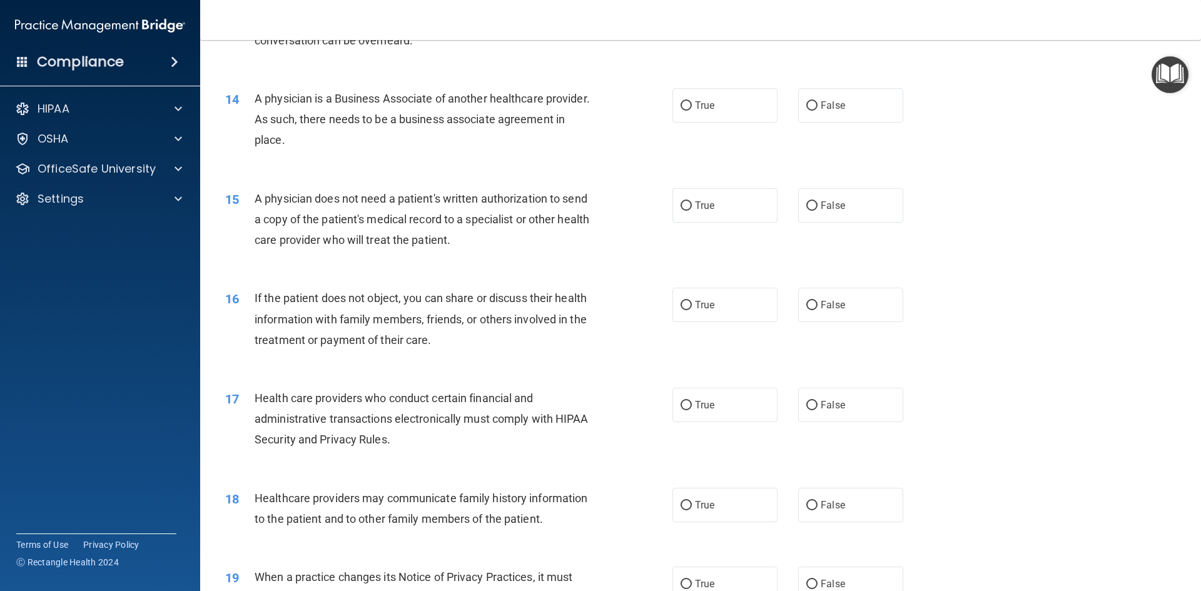
scroll to position [1232, 0]
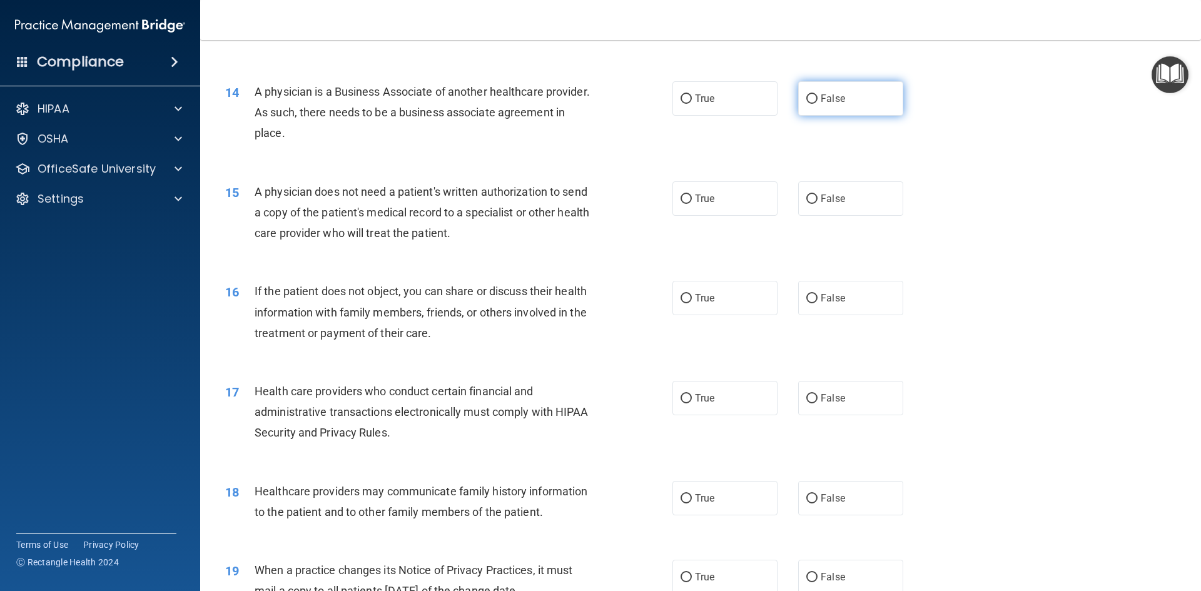
click at [825, 102] on span "False" at bounding box center [832, 99] width 24 height 12
click at [817, 102] on input "False" at bounding box center [811, 98] width 11 height 9
radio input "true"
click at [740, 193] on label "True" at bounding box center [724, 198] width 105 height 34
click at [692, 194] on input "True" at bounding box center [685, 198] width 11 height 9
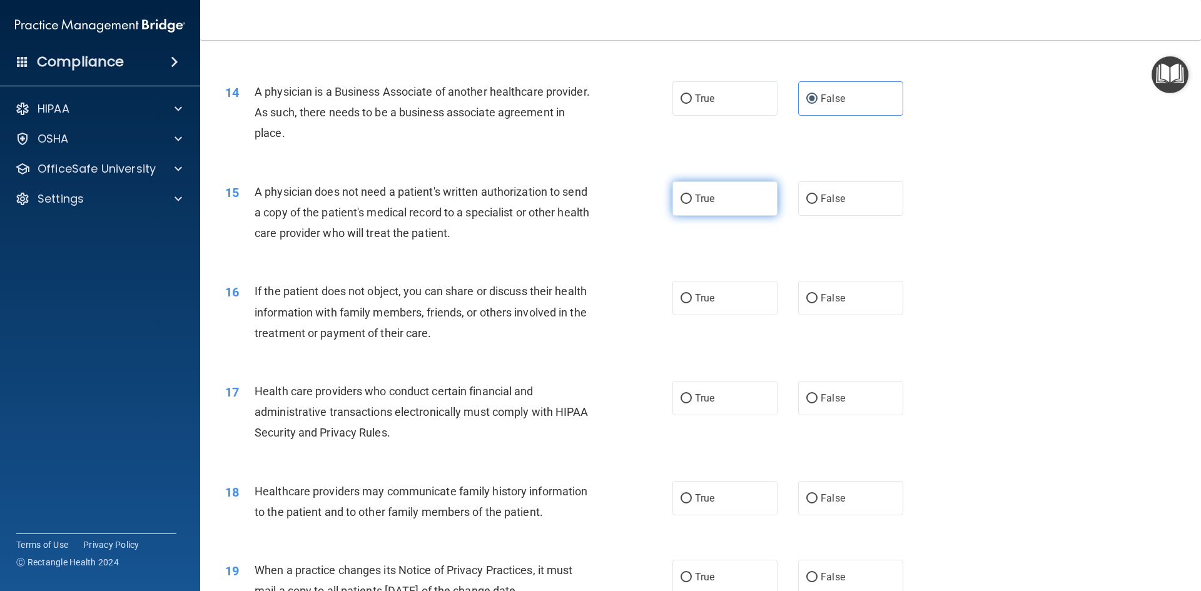
radio input "true"
click at [720, 295] on label "True" at bounding box center [724, 298] width 105 height 34
click at [692, 295] on input "True" at bounding box center [685, 298] width 11 height 9
radio input "true"
click at [738, 400] on label "True" at bounding box center [724, 398] width 105 height 34
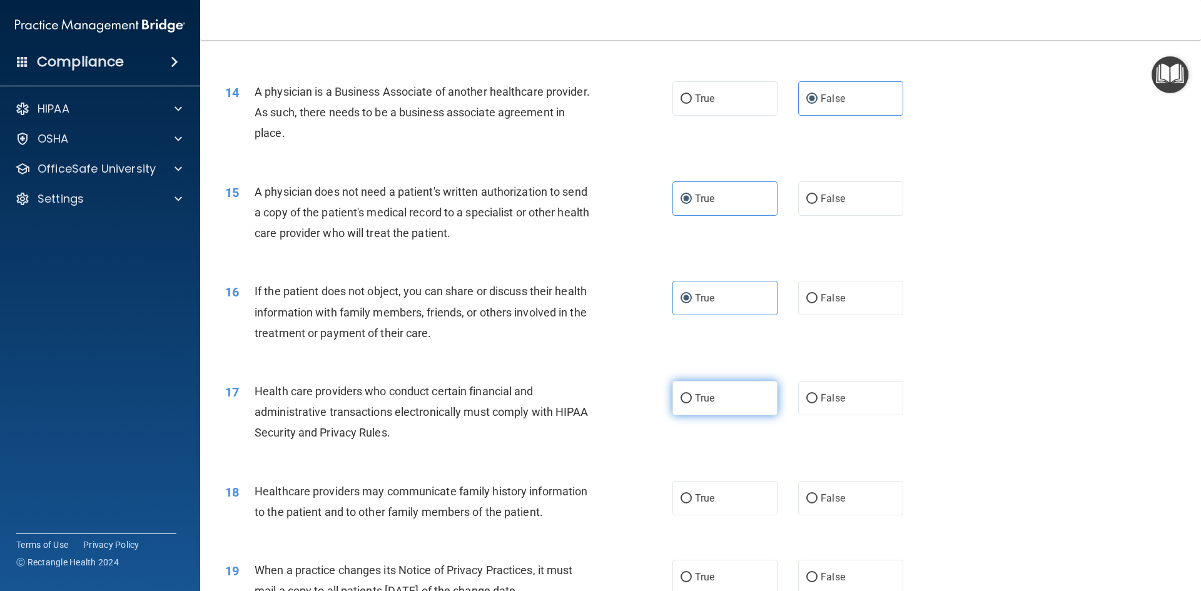
click at [692, 400] on input "True" at bounding box center [685, 398] width 11 height 9
radio input "true"
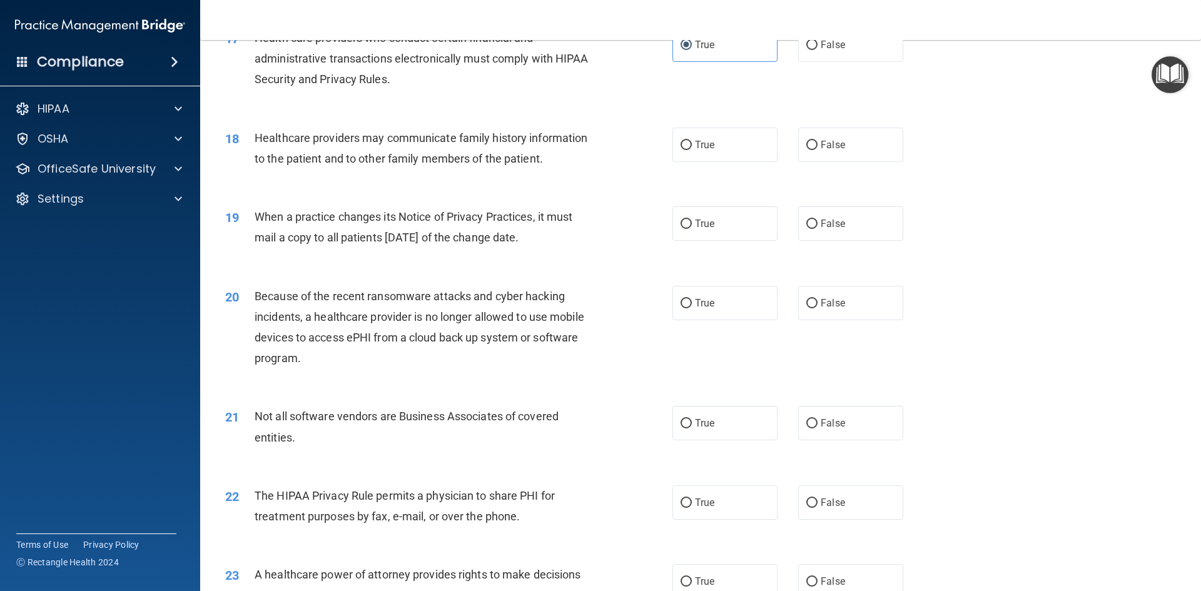
scroll to position [1610, 0]
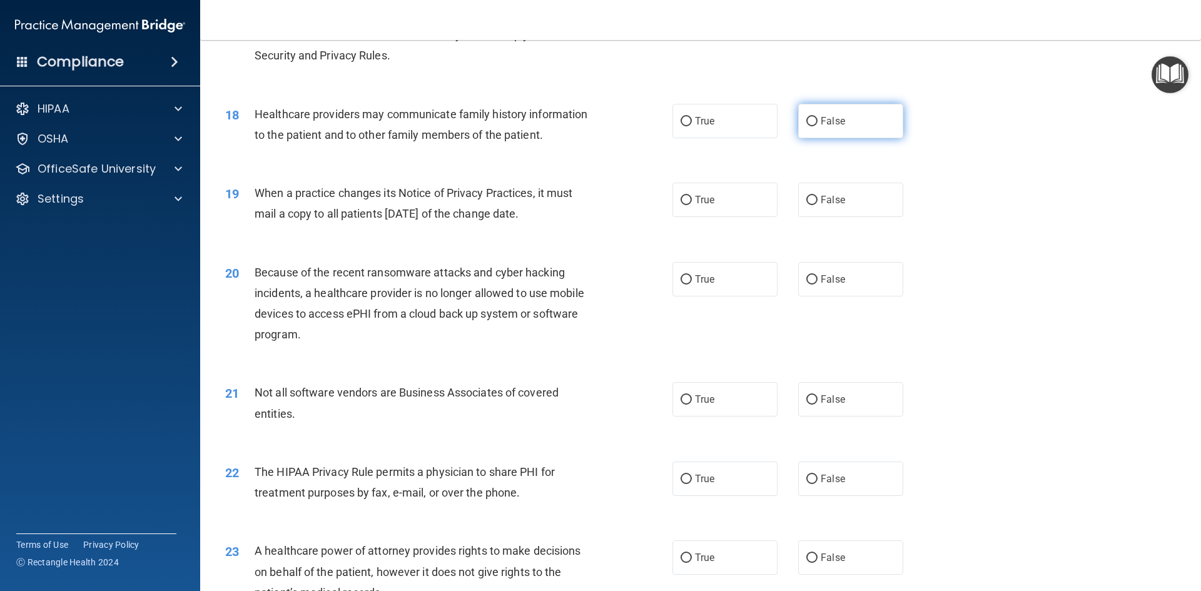
click at [825, 132] on label "False" at bounding box center [850, 121] width 105 height 34
click at [817, 126] on input "False" at bounding box center [811, 121] width 11 height 9
radio input "true"
click at [849, 221] on div "19 When a practice changes its Notice of Privacy Practices, it must mail a copy…" at bounding box center [700, 206] width 969 height 79
click at [830, 190] on label "False" at bounding box center [850, 200] width 105 height 34
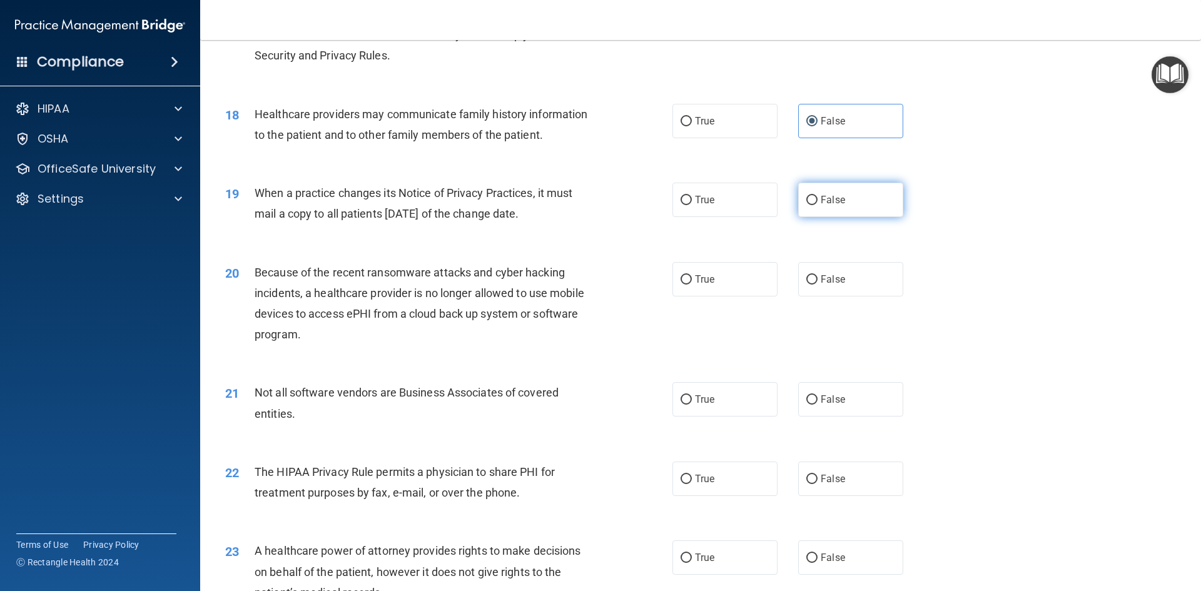
click at [817, 196] on input "False" at bounding box center [811, 200] width 11 height 9
radio input "true"
click at [820, 279] on span "False" at bounding box center [832, 279] width 24 height 12
click at [817, 279] on input "False" at bounding box center [811, 279] width 11 height 9
radio input "true"
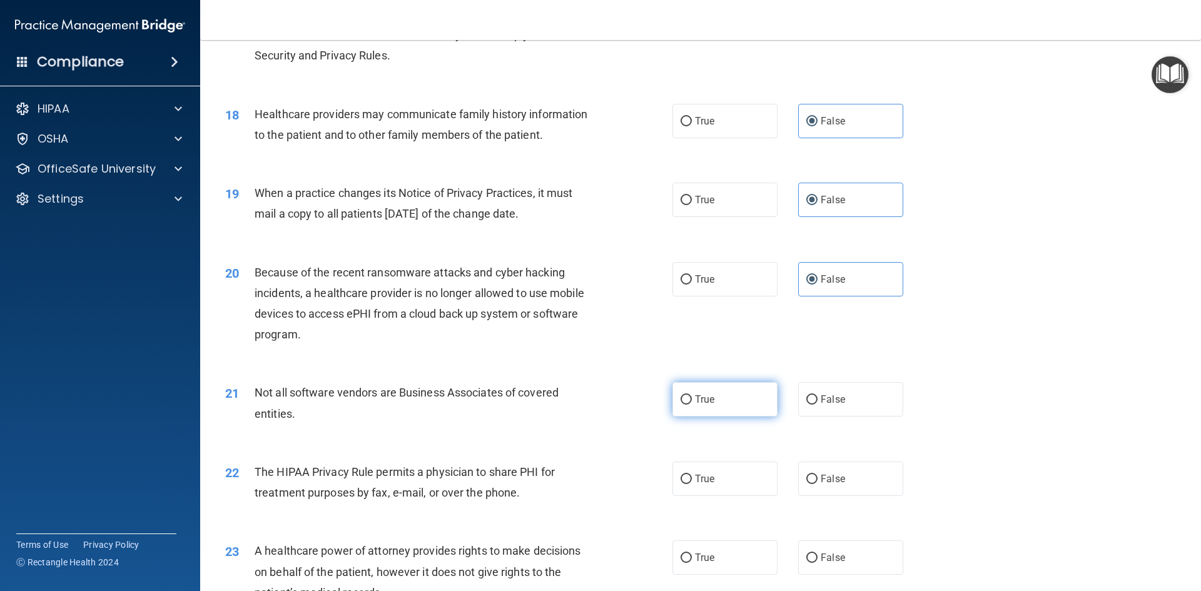
click at [689, 413] on label "True" at bounding box center [724, 399] width 105 height 34
click at [689, 405] on input "True" at bounding box center [685, 399] width 11 height 9
radio input "true"
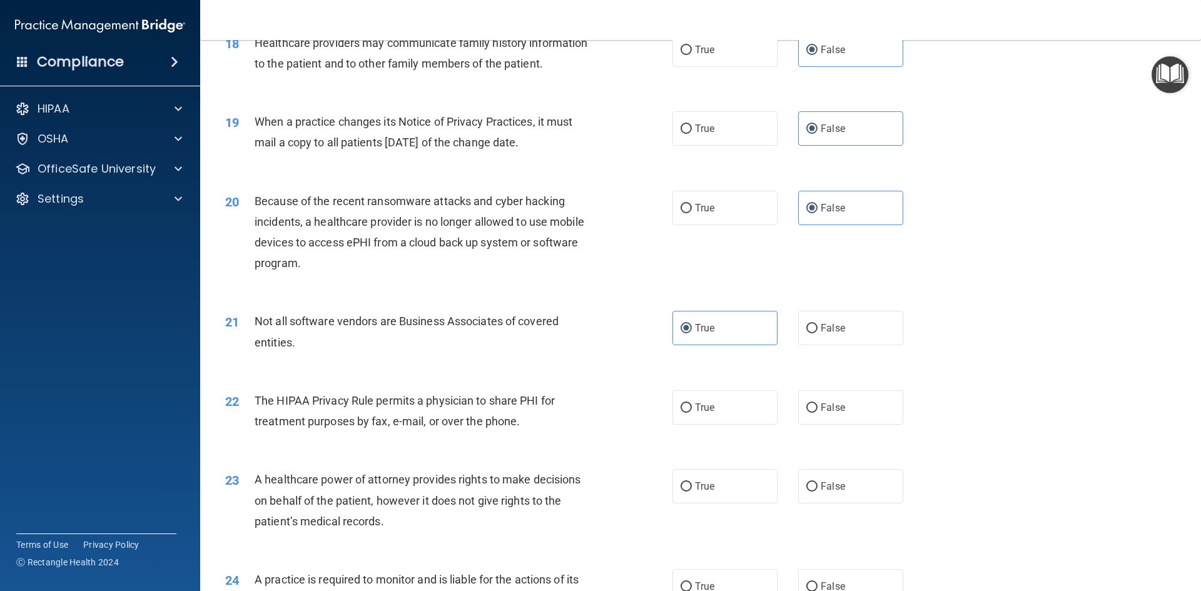
scroll to position [1685, 0]
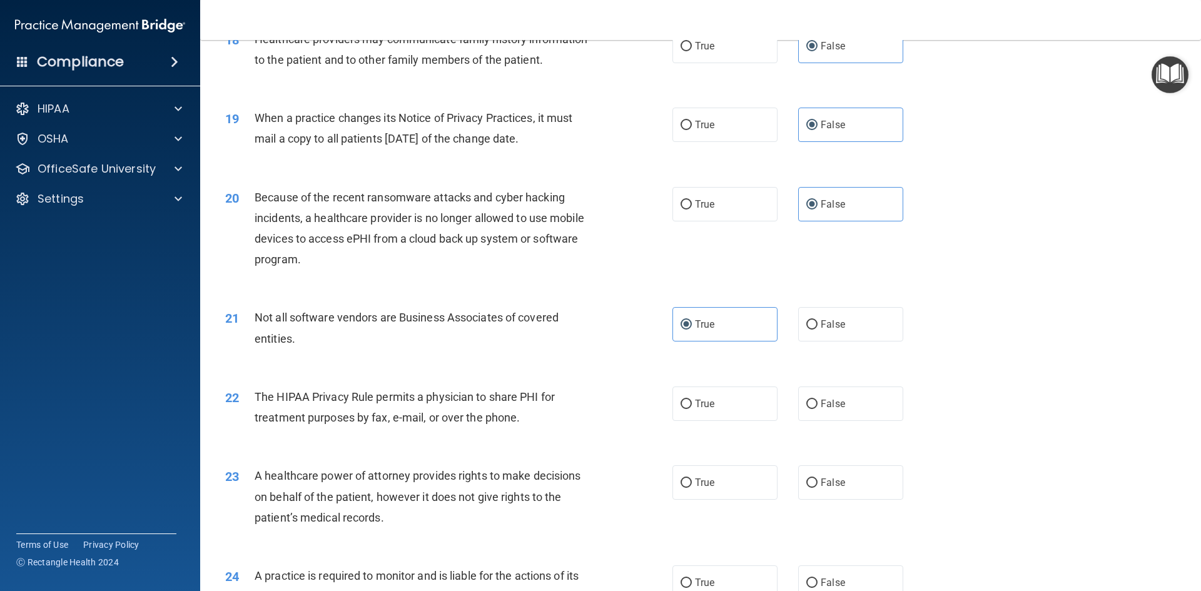
click at [707, 381] on div "22 The HIPAA Privacy Rule permits a physician to share PHI for treatment purpos…" at bounding box center [700, 410] width 969 height 79
click at [752, 421] on div "22 The HIPAA Privacy Rule permits a physician to share PHI for treatment purpos…" at bounding box center [700, 410] width 969 height 79
click at [758, 395] on label "True" at bounding box center [724, 403] width 105 height 34
click at [692, 400] on input "True" at bounding box center [685, 404] width 11 height 9
radio input "true"
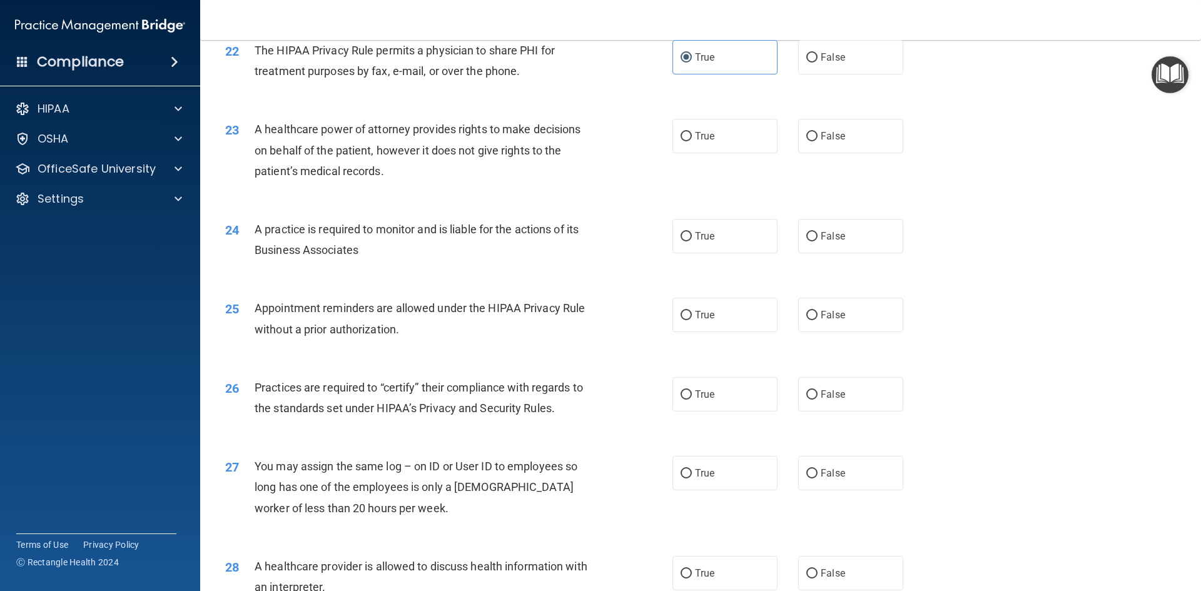
scroll to position [2045, 0]
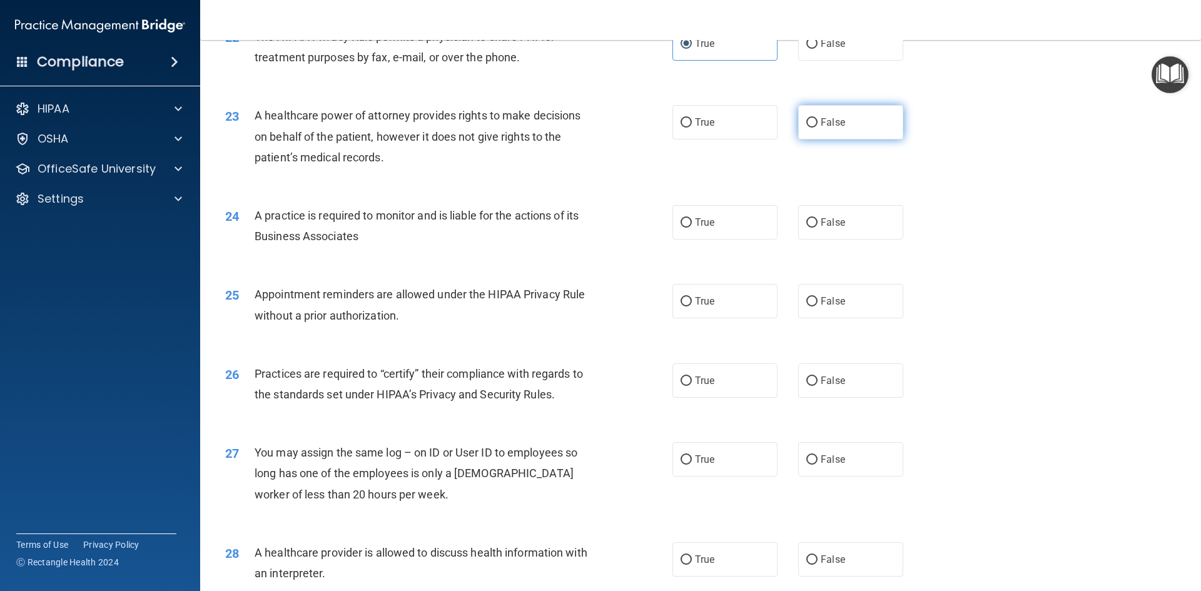
click at [828, 131] on label "False" at bounding box center [850, 122] width 105 height 34
click at [817, 128] on input "False" at bounding box center [811, 122] width 11 height 9
radio input "true"
click at [849, 238] on label "False" at bounding box center [850, 222] width 105 height 34
click at [817, 228] on input "False" at bounding box center [811, 222] width 11 height 9
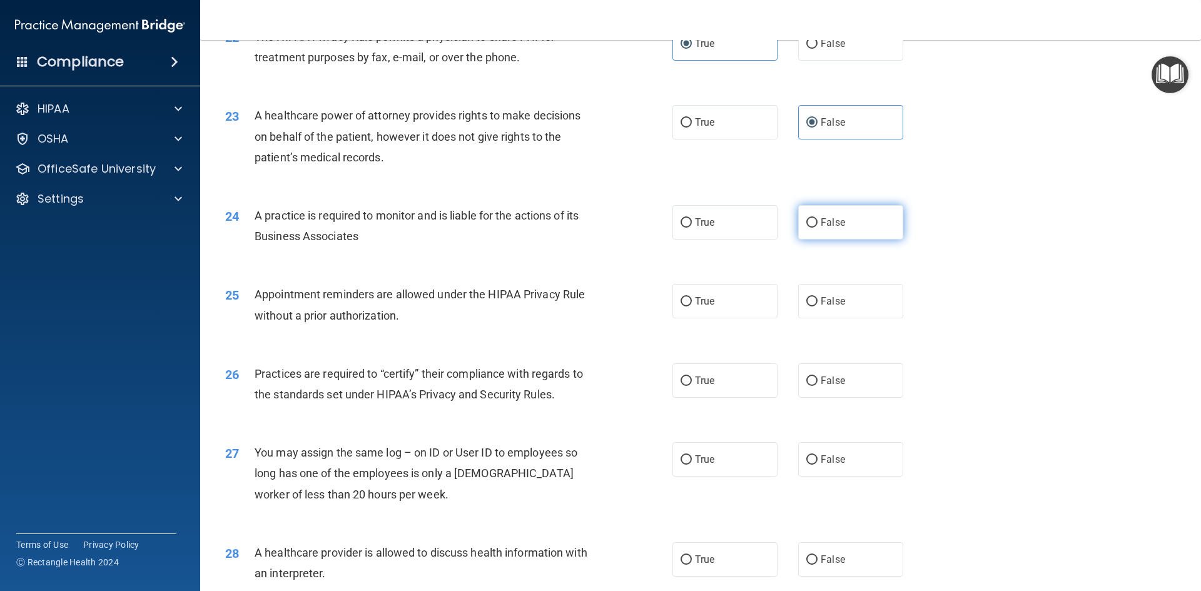
radio input "true"
click at [710, 308] on label "True" at bounding box center [724, 301] width 105 height 34
click at [692, 306] on input "True" at bounding box center [685, 301] width 11 height 9
radio input "true"
click at [847, 391] on label "False" at bounding box center [850, 380] width 105 height 34
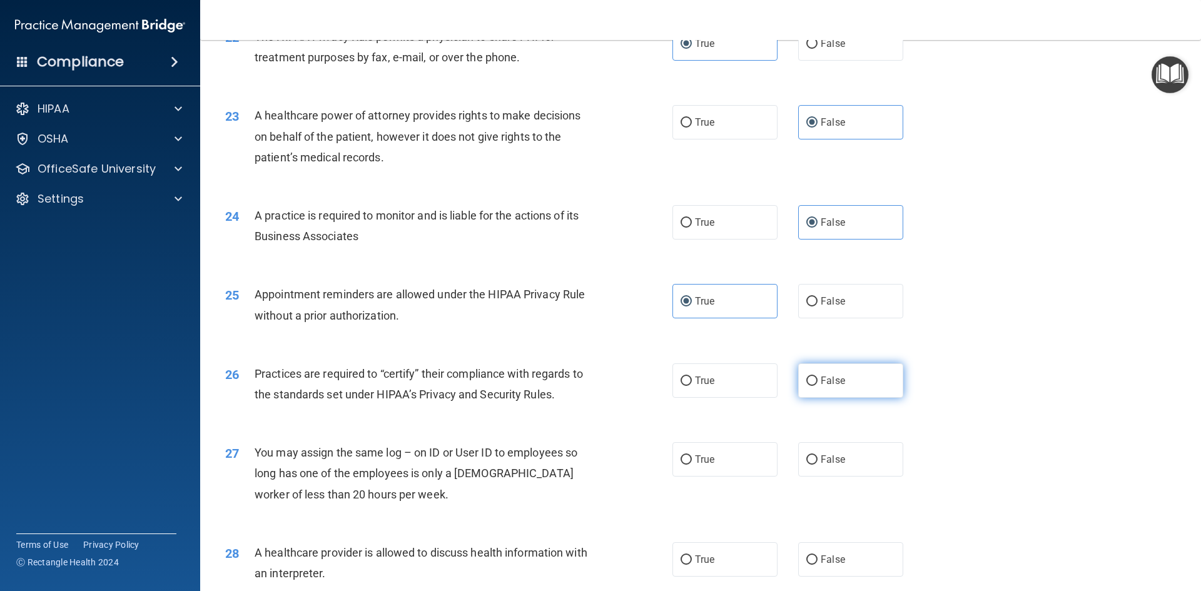
click at [817, 386] on input "False" at bounding box center [811, 380] width 11 height 9
radio input "true"
click at [830, 472] on label "False" at bounding box center [850, 459] width 105 height 34
click at [817, 465] on input "False" at bounding box center [811, 459] width 11 height 9
radio input "true"
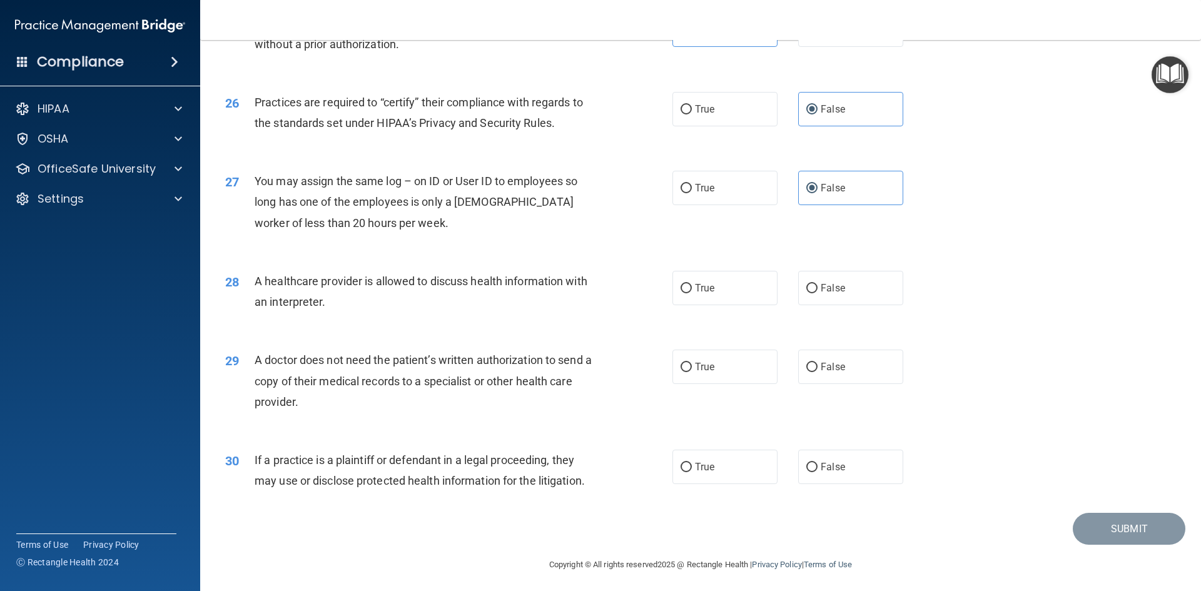
scroll to position [2320, 0]
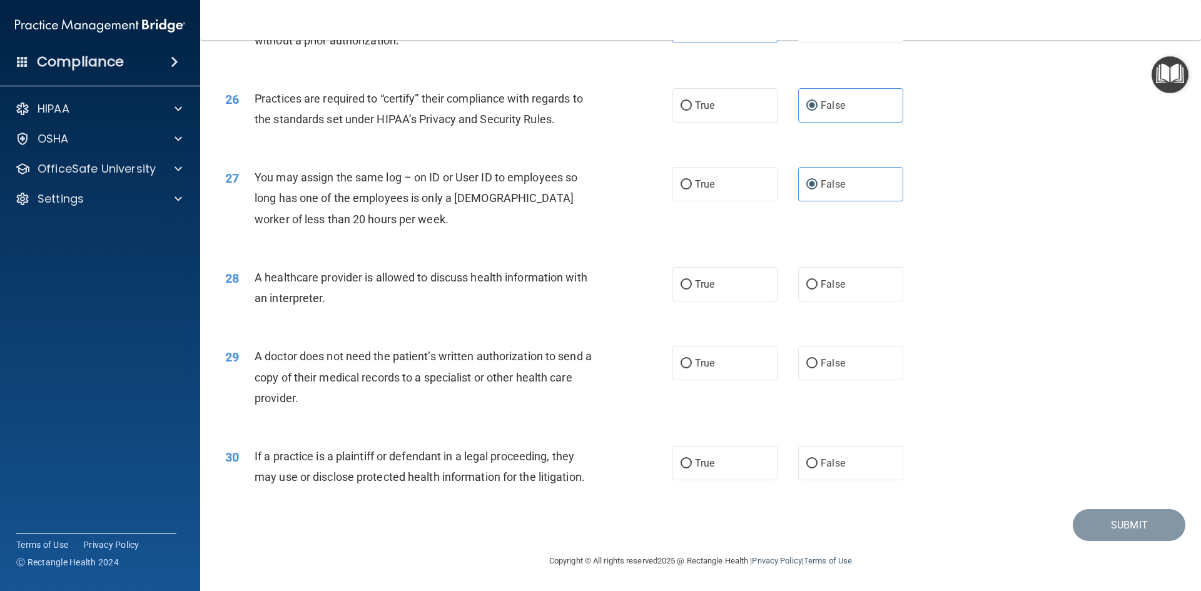
click at [724, 311] on div "28 A healthcare provider is allowed to discuss health information with an inter…" at bounding box center [700, 290] width 969 height 79
click at [717, 293] on label "True" at bounding box center [724, 284] width 105 height 34
click at [692, 290] on input "True" at bounding box center [685, 284] width 11 height 9
radio input "true"
click at [721, 372] on label "True" at bounding box center [724, 363] width 105 height 34
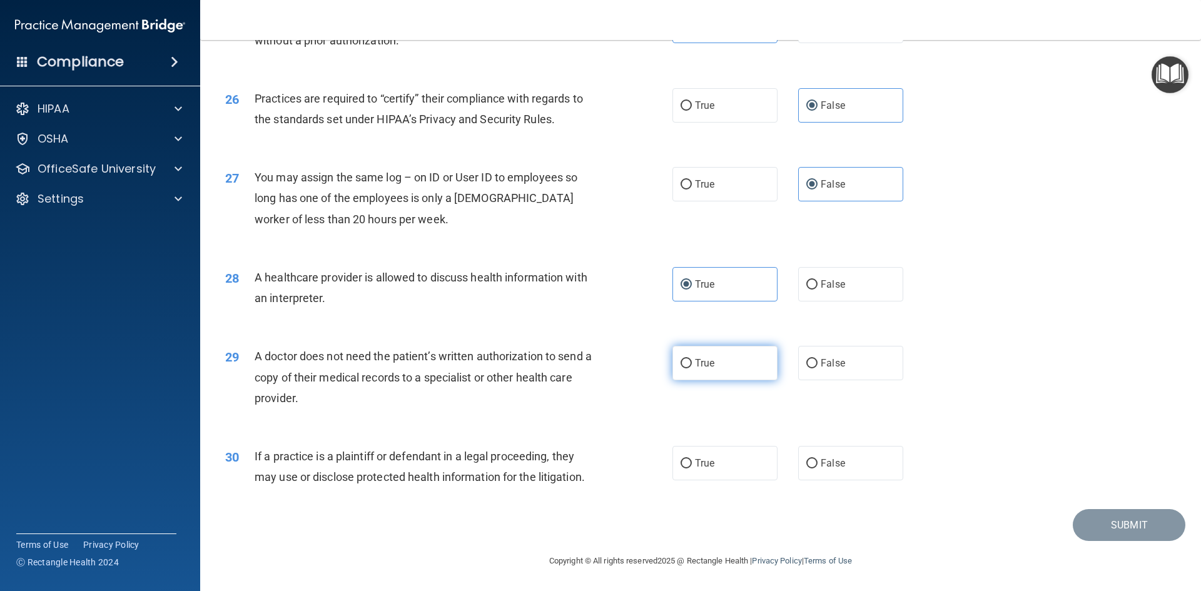
click at [692, 368] on input "True" at bounding box center [685, 363] width 11 height 9
radio input "true"
click at [726, 460] on label "True" at bounding box center [724, 463] width 105 height 34
click at [692, 460] on input "True" at bounding box center [685, 463] width 11 height 9
radio input "true"
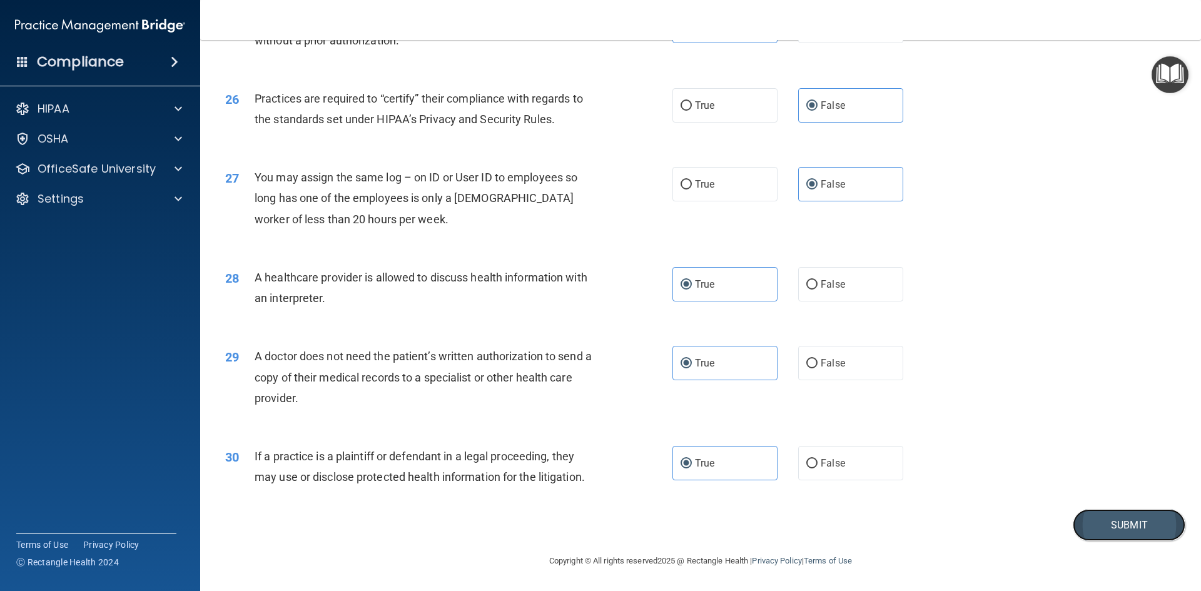
click at [1108, 523] on button "Submit" at bounding box center [1128, 525] width 113 height 32
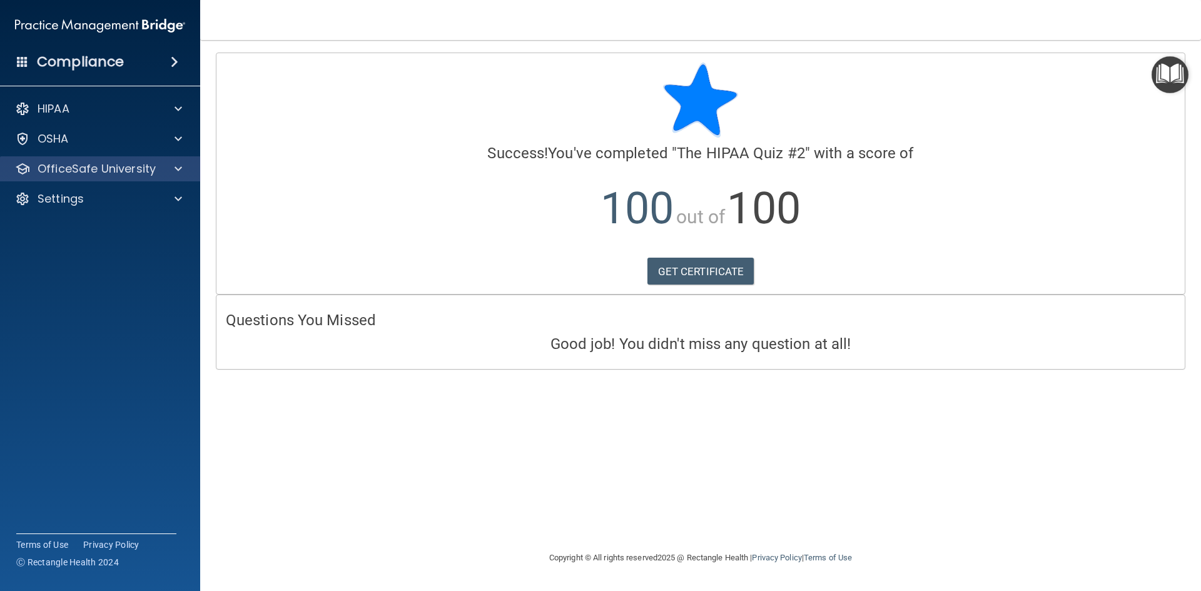
click at [102, 180] on div "OfficeSafe University" at bounding box center [100, 168] width 201 height 25
click at [119, 169] on p "OfficeSafe University" at bounding box center [97, 168] width 118 height 15
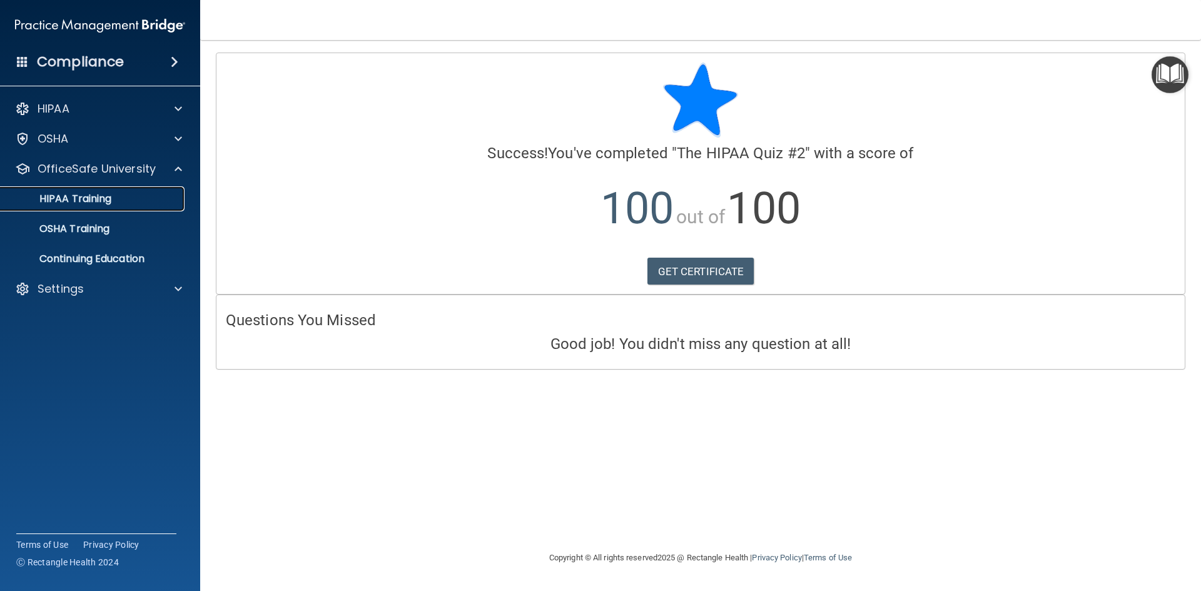
click at [107, 207] on link "HIPAA Training" at bounding box center [85, 198] width 197 height 25
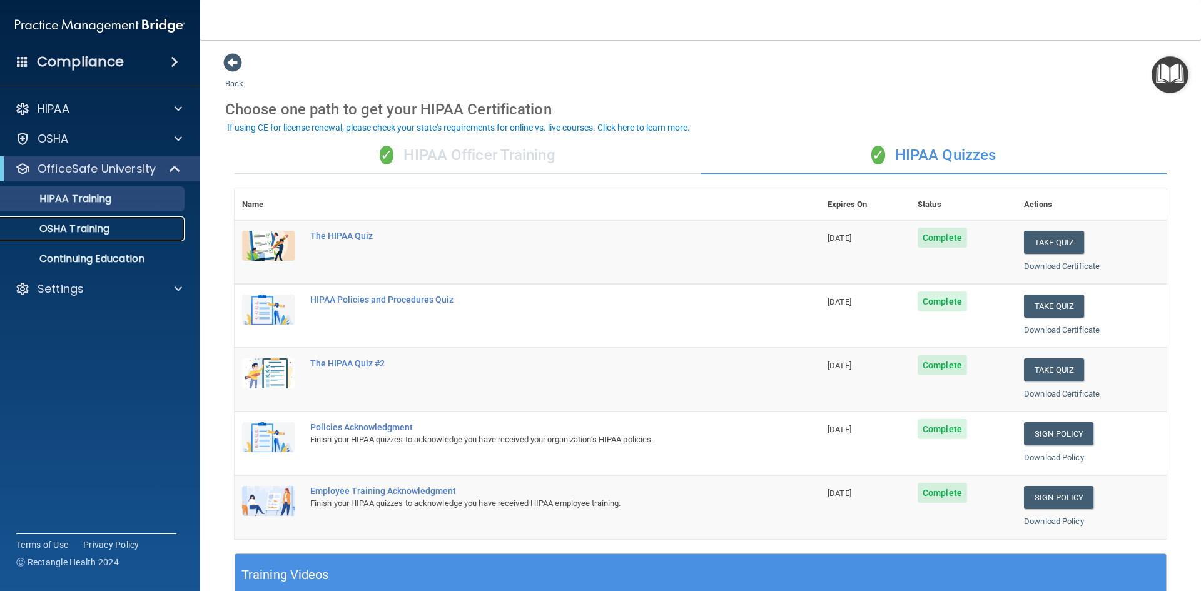
click at [106, 233] on p "OSHA Training" at bounding box center [58, 229] width 101 height 13
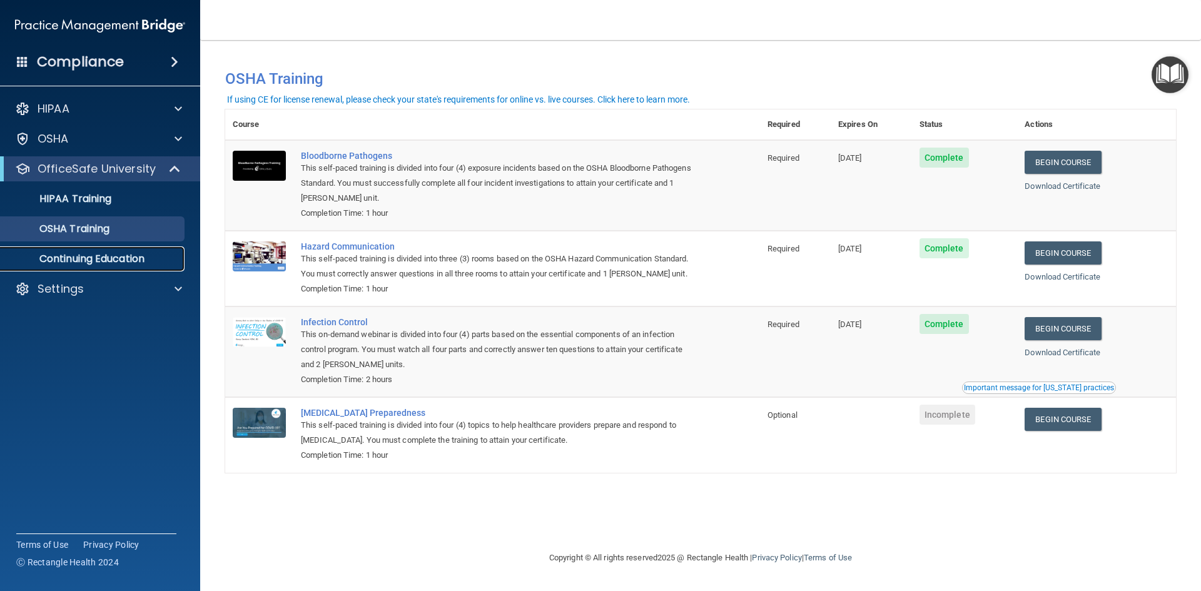
click at [87, 253] on p "Continuing Education" at bounding box center [93, 259] width 171 height 13
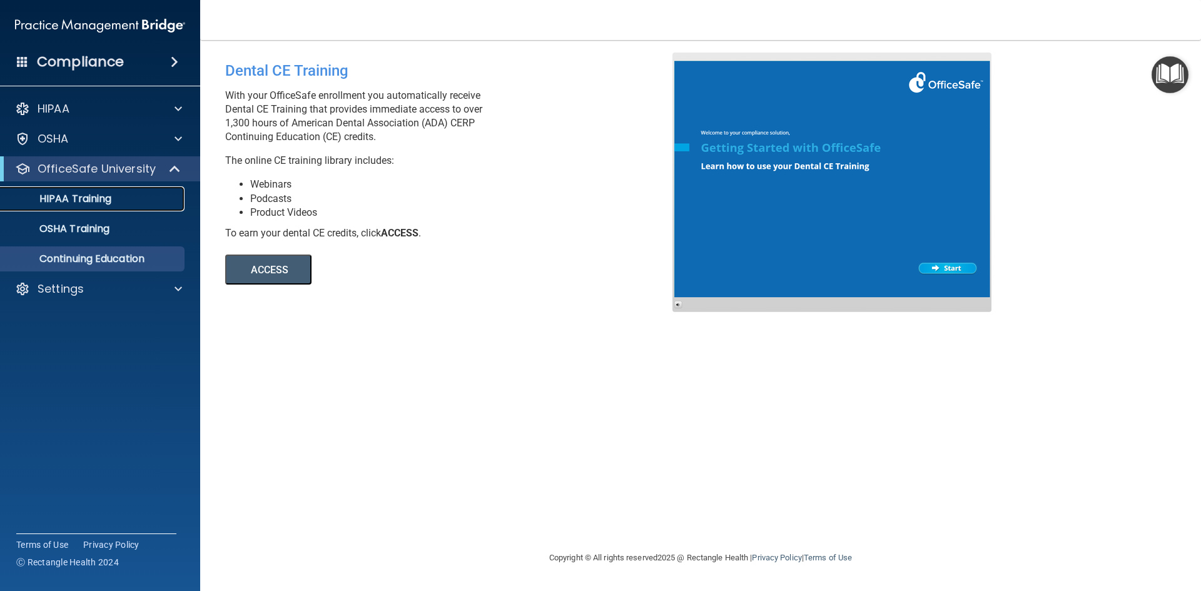
click at [78, 191] on link "HIPAA Training" at bounding box center [85, 198] width 197 height 25
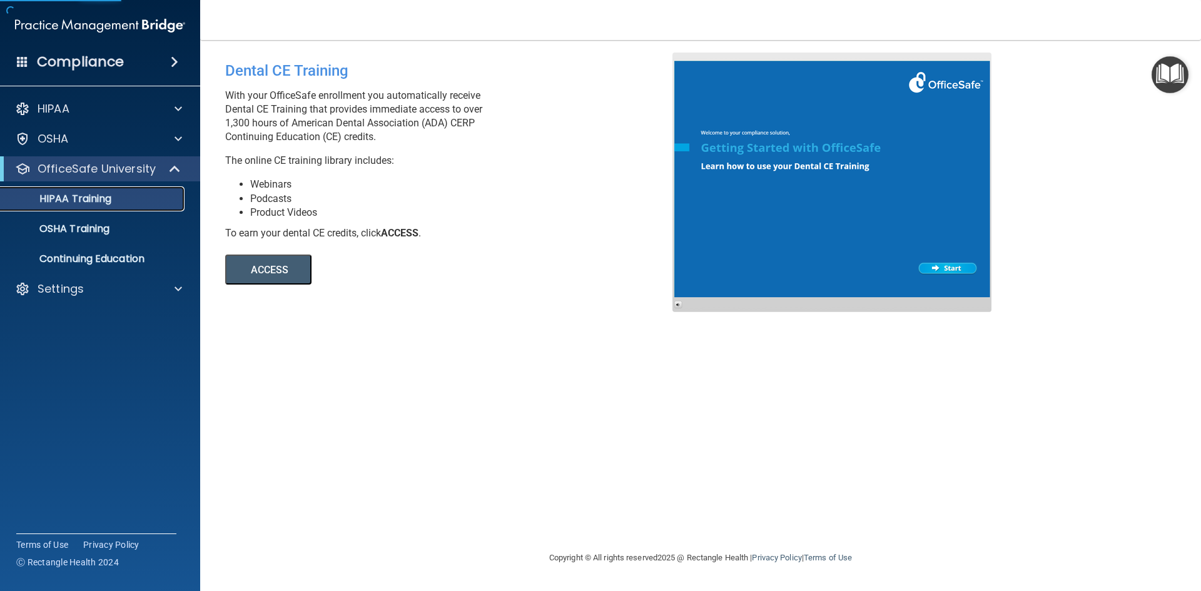
click at [74, 198] on p "HIPAA Training" at bounding box center [59, 199] width 103 height 13
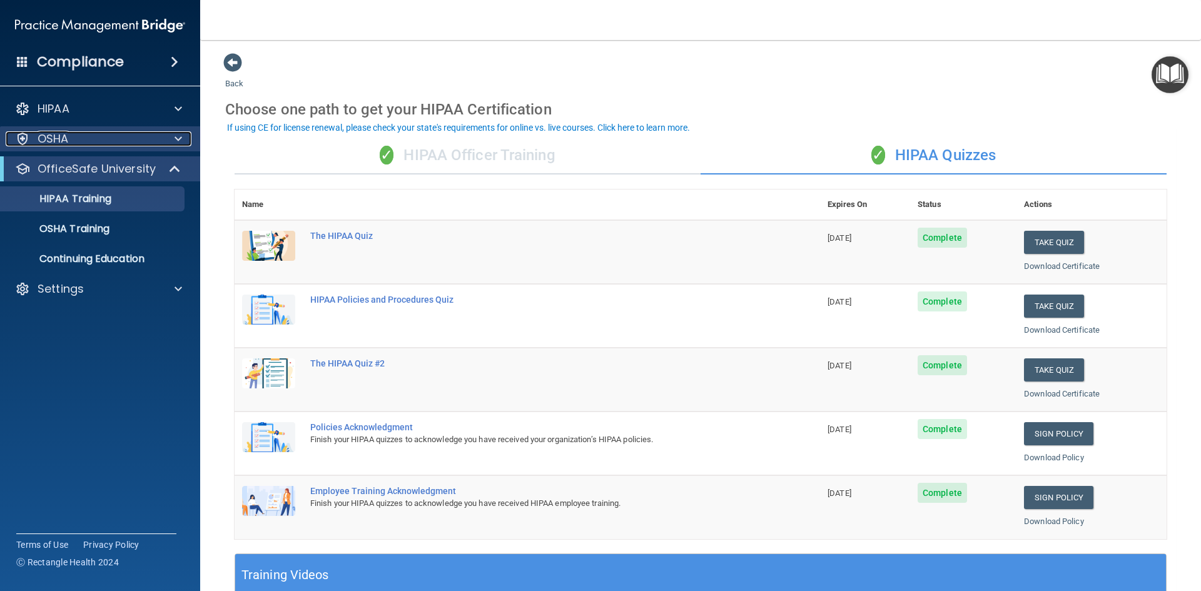
click at [121, 134] on div "OSHA" at bounding box center [83, 138] width 155 height 15
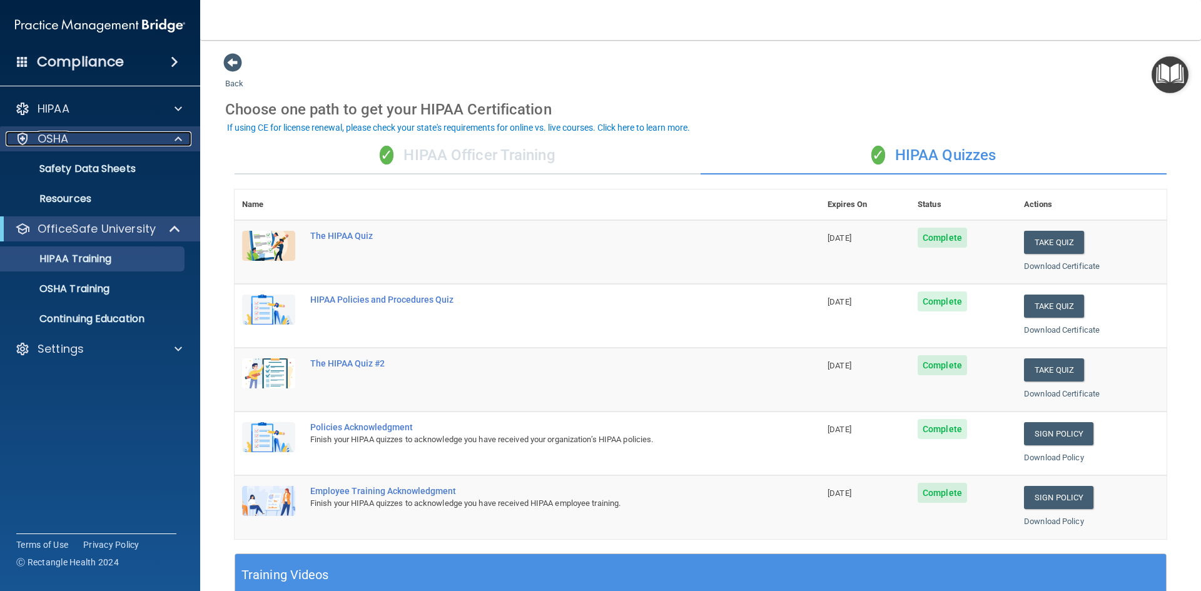
click at [121, 134] on div "OSHA" at bounding box center [83, 138] width 155 height 15
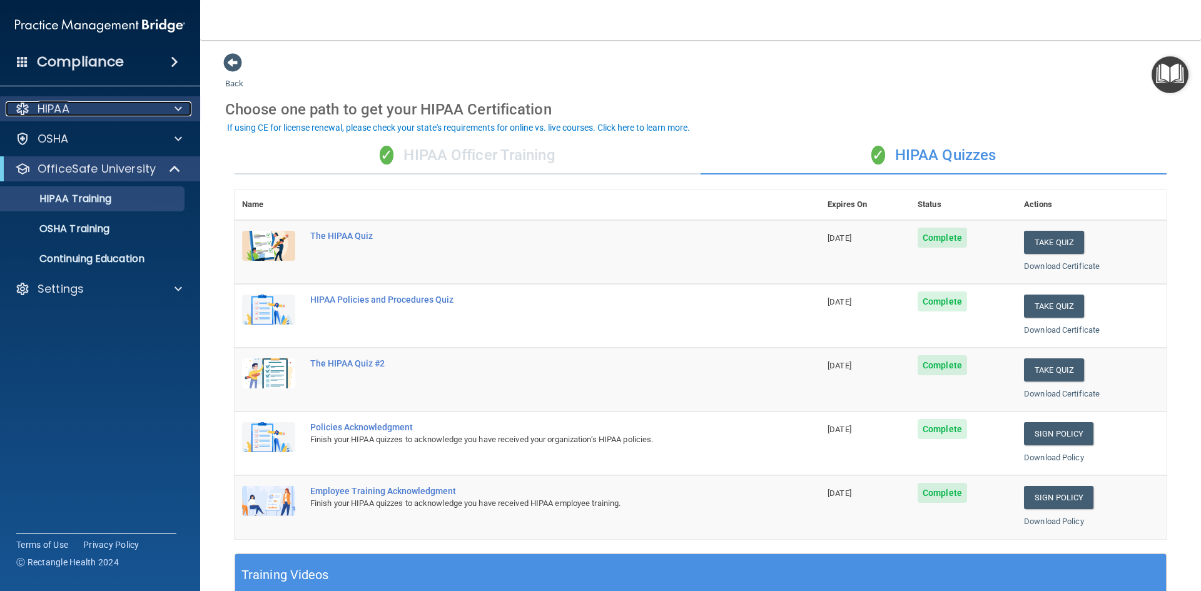
click at [182, 111] on div at bounding box center [176, 108] width 31 height 15
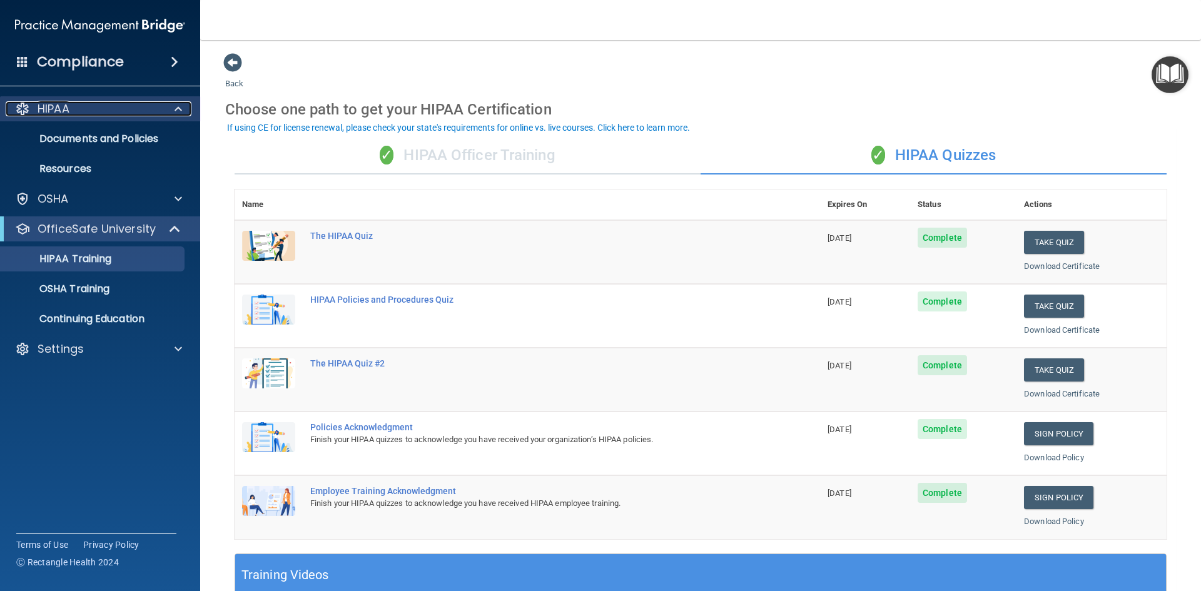
click at [181, 111] on span at bounding box center [178, 108] width 8 height 15
